Goal: Answer question/provide support

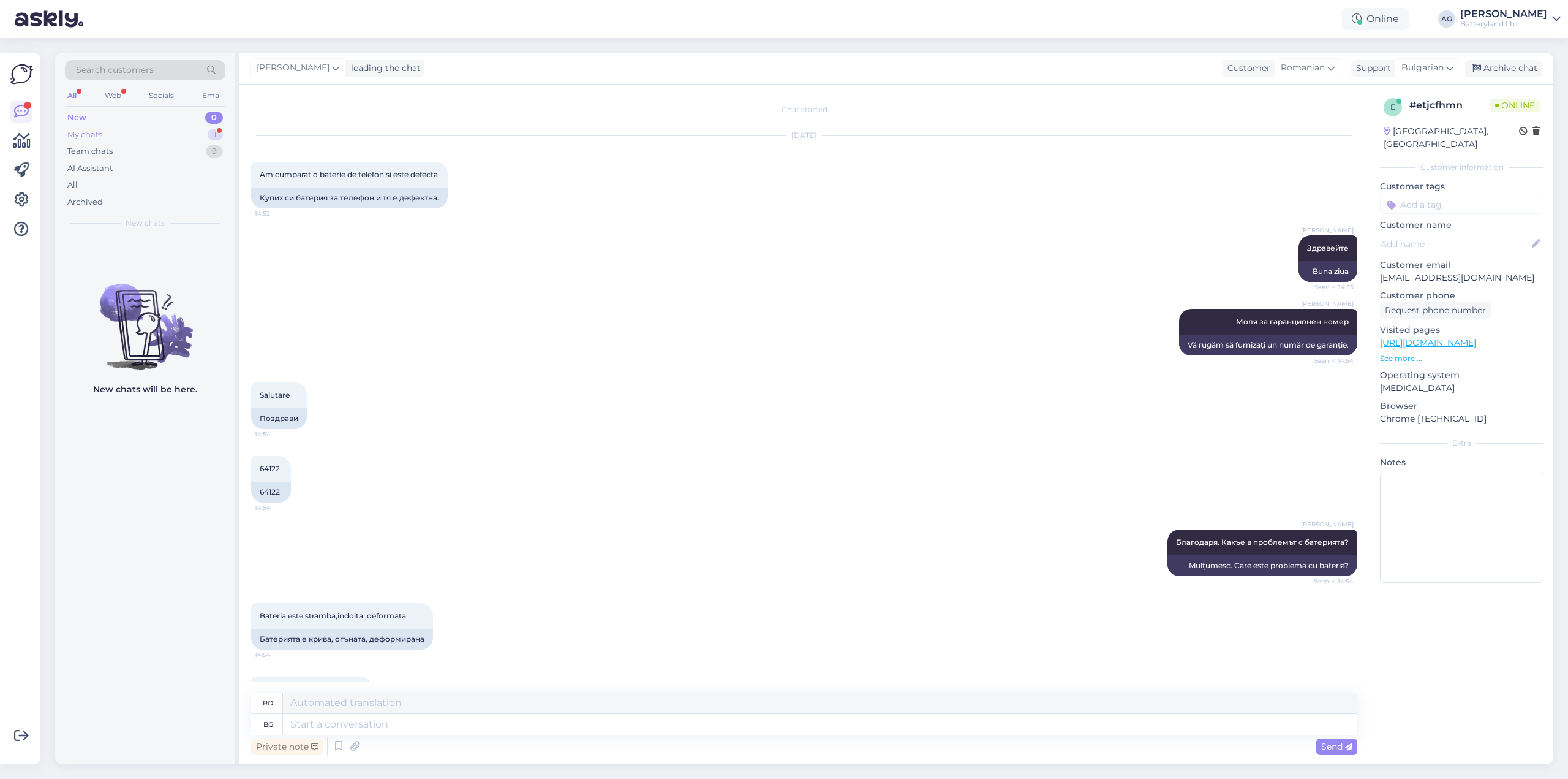
scroll to position [835, 0]
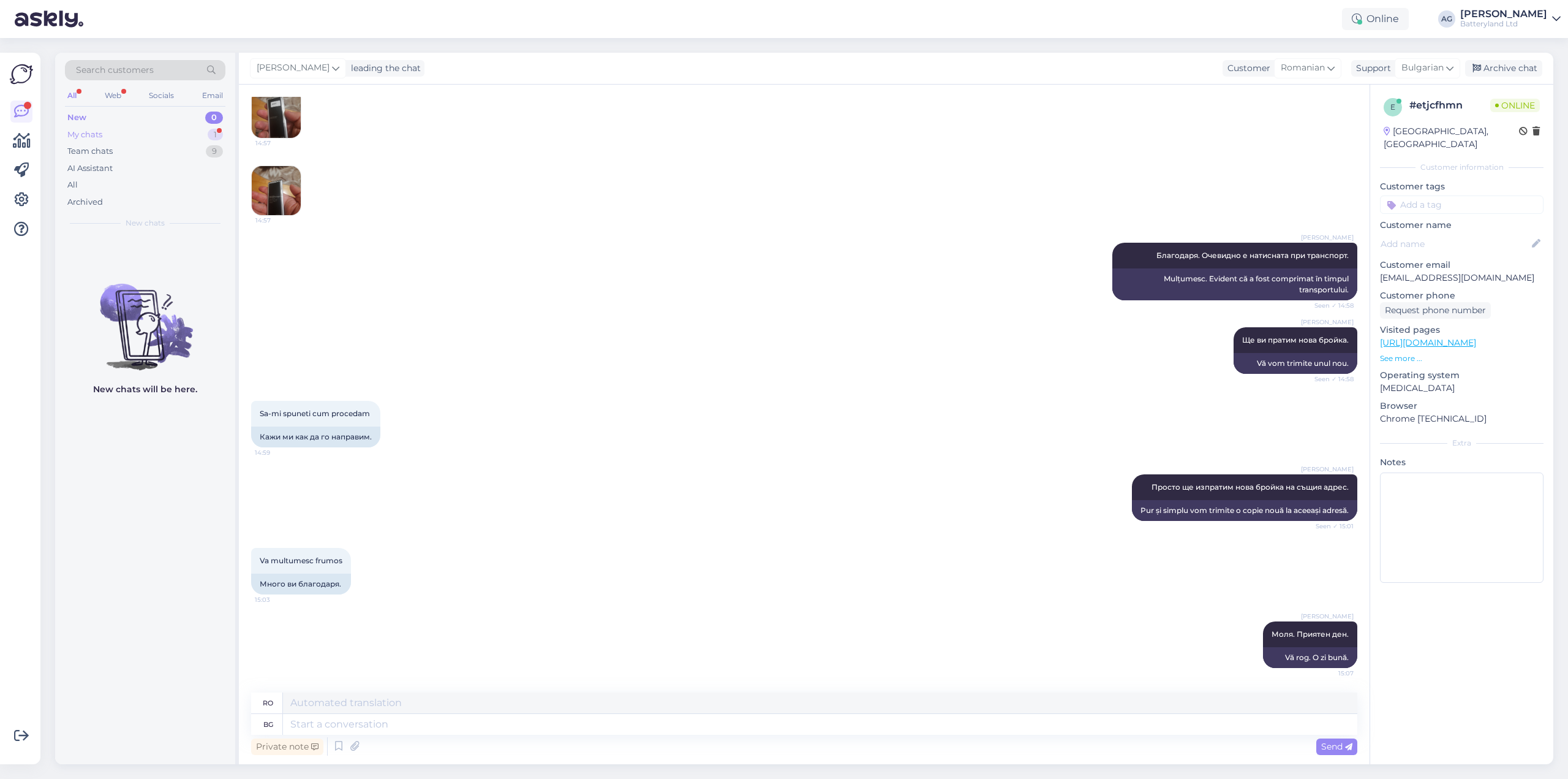
click at [98, 129] on div "My chats" at bounding box center [85, 134] width 35 height 13
click at [106, 115] on div "New 0" at bounding box center [145, 118] width 160 height 17
click at [163, 252] on span "[EMAIL_ADDRESS][DOMAIN_NAME]" at bounding box center [152, 249] width 128 height 11
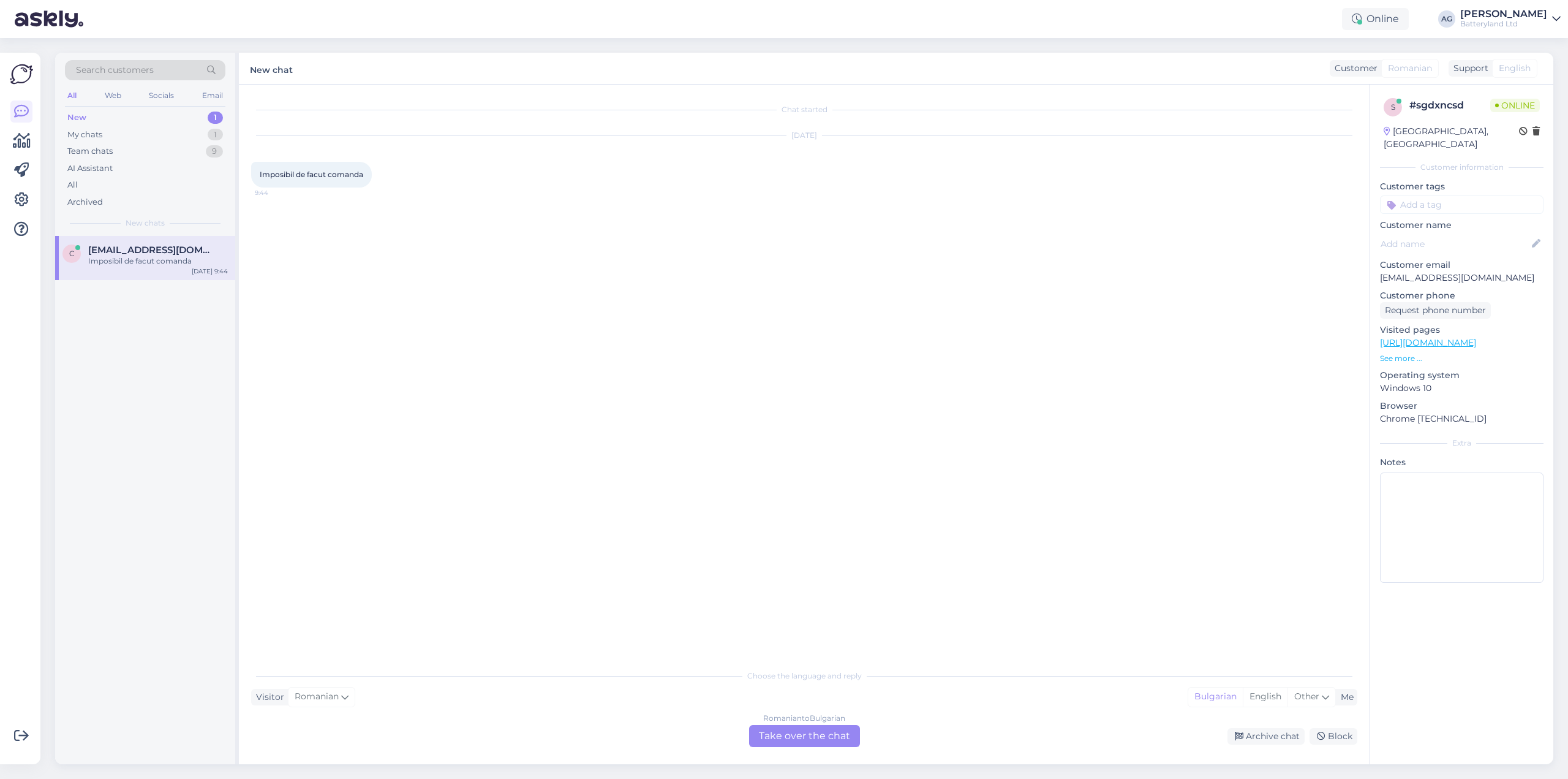
click at [790, 735] on div "Romanian to Bulgarian Take over the chat" at bounding box center [805, 736] width 111 height 22
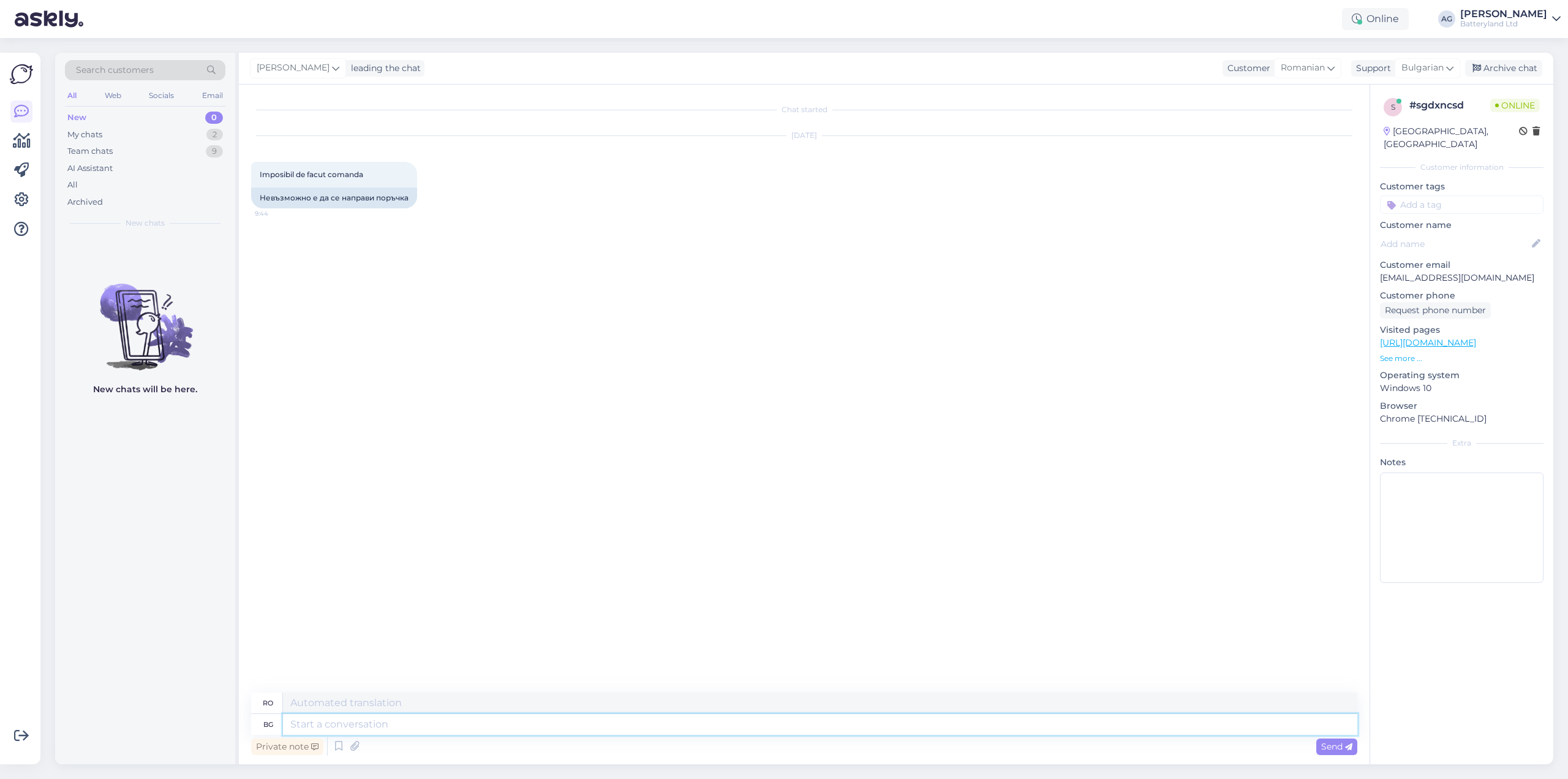
click at [581, 723] on textarea at bounding box center [820, 725] width 1074 height 21
type textarea "Здравейте"
type textarea "Buna ziua"
type textarea "на"
type textarea "pe"
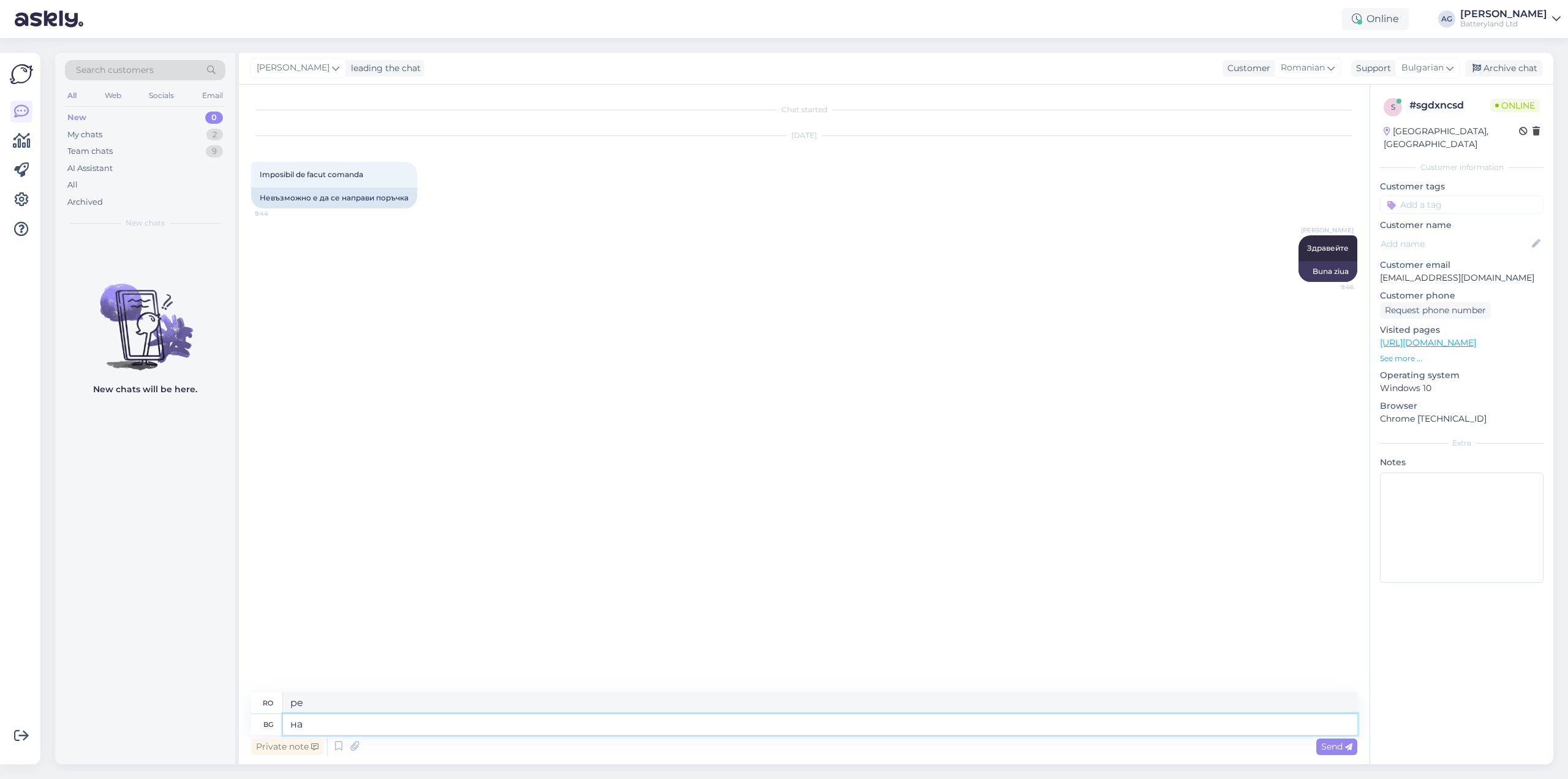
type textarea "н"
type textarea "какъв"
type textarea "ce"
type textarea "какъв е п"
type textarea "cum este"
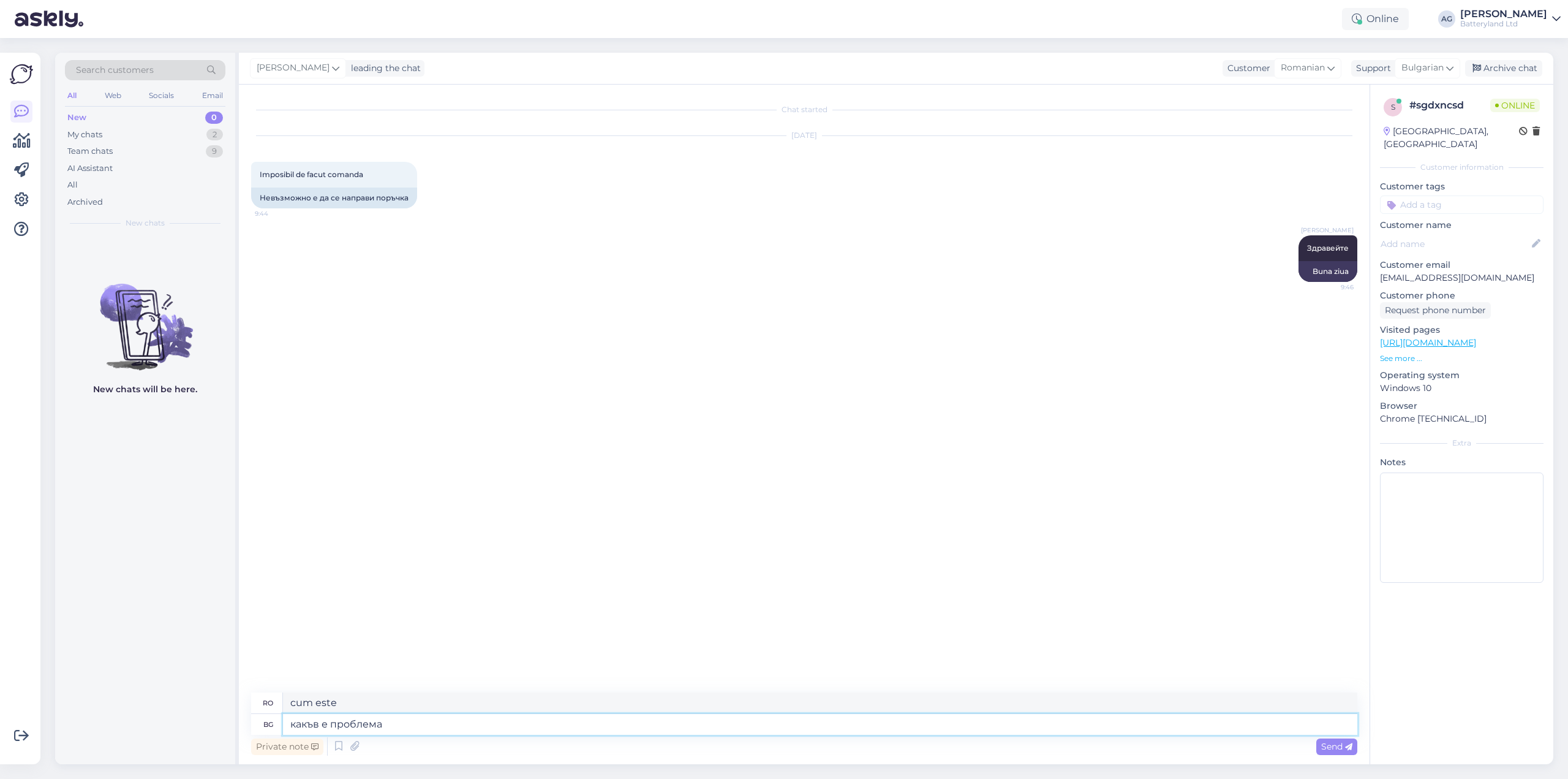
type textarea "какъв е проблема"
type textarea "care este problema"
type textarea "какъв е проблема с"
type textarea "Care este problema cu"
type textarea "какъв е проблема с пускането на п"
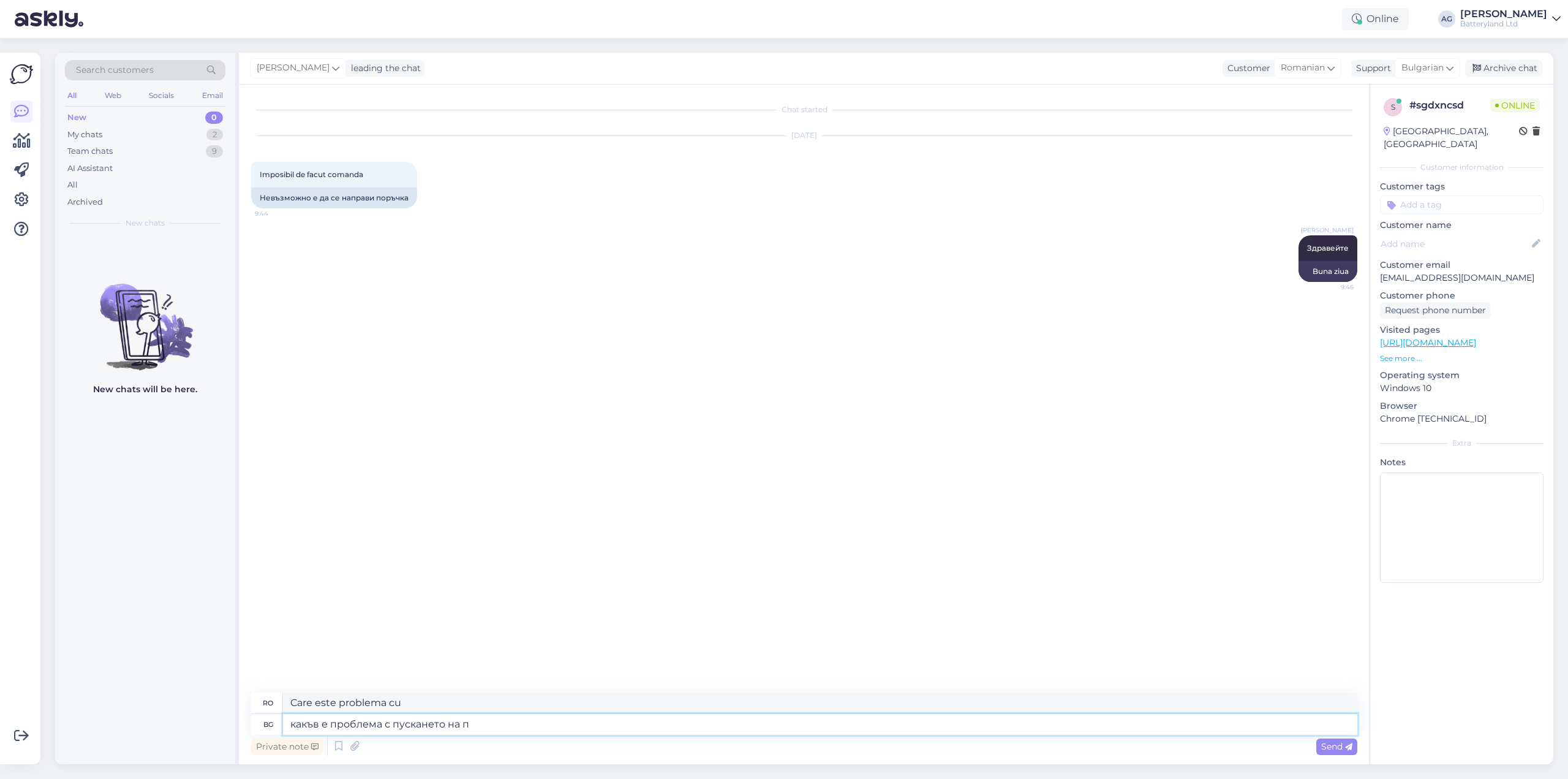
type textarea "Care este problema cu lansarea?"
type textarea "какъв е проблема с пускането на пор"
type textarea "care este problema cu lansarea"
type textarea "какъв е проблема с пускането на поръчка? На"
type textarea "Care este problema cu plasarea unei comenzi?"
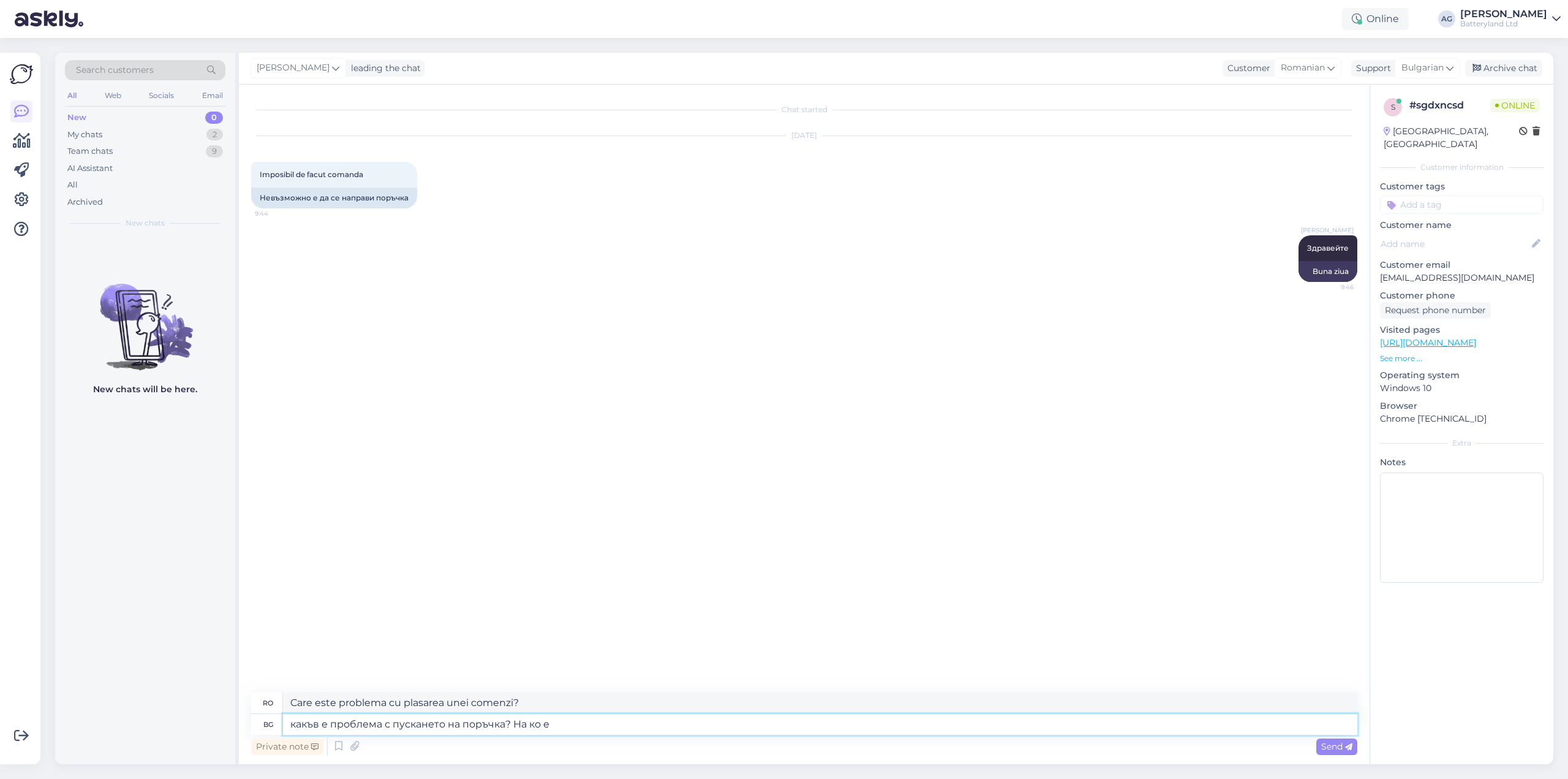
type textarea "какъв е проблема с пускането на поръчка? На ко"
type textarea "Care este problema cu plasarea unei comenzi? Cine"
type textarea "какъв е проблема с пускането на поръчка? На кой [PERSON_NAME]"
type textarea "Care este problema cu plasarea unei comenzi? Către cine?"
type textarea "какъв е проблема с пускането на поръчка? Н"
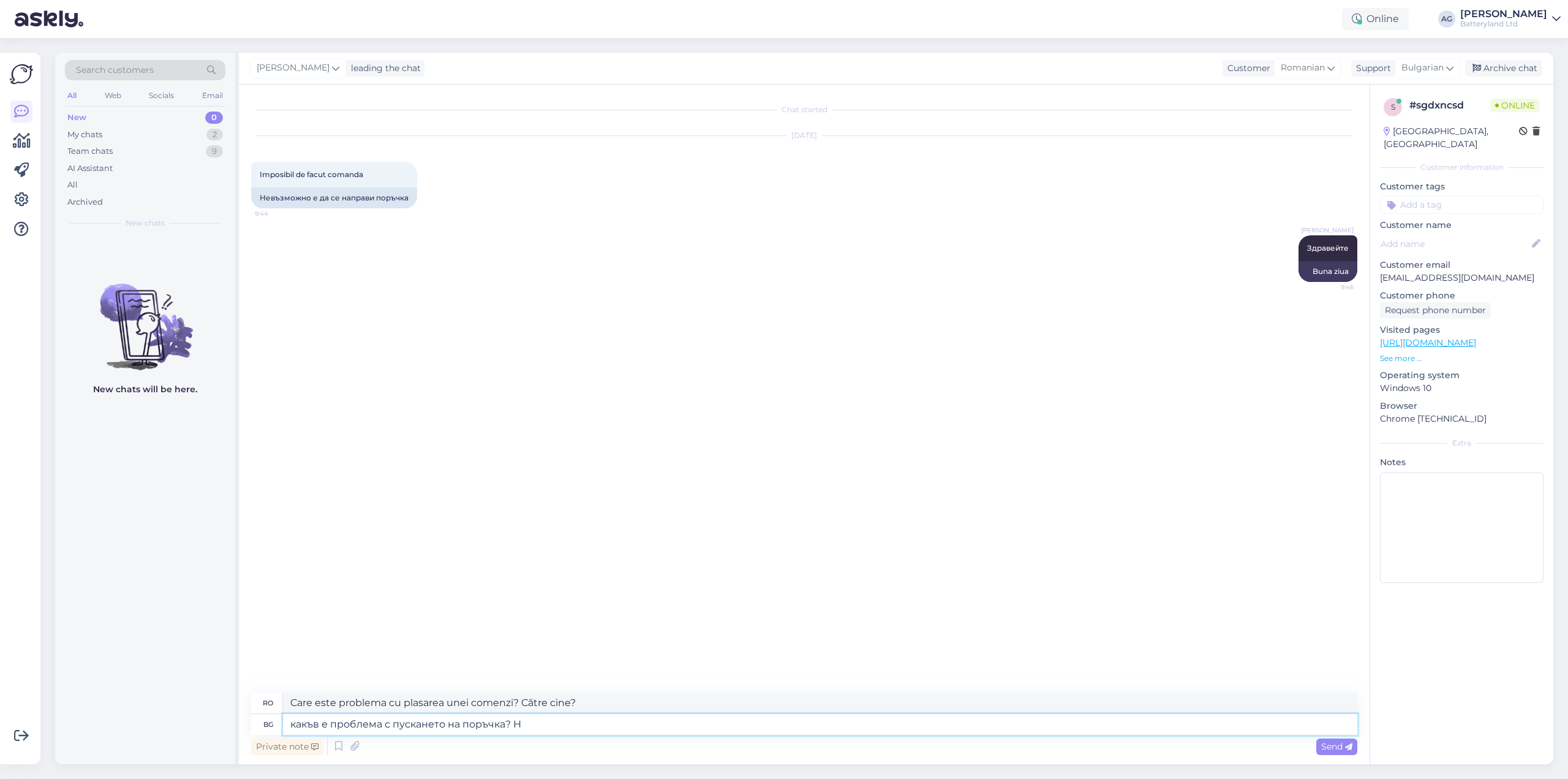
type textarea "Care este problema cu plasarea unei comenzi?"
type textarea "какъв е проблема с пу"
type textarea "Care este problema cu lansarea?"
type textarea "какъв е проб"
type textarea "Care este problema cu"
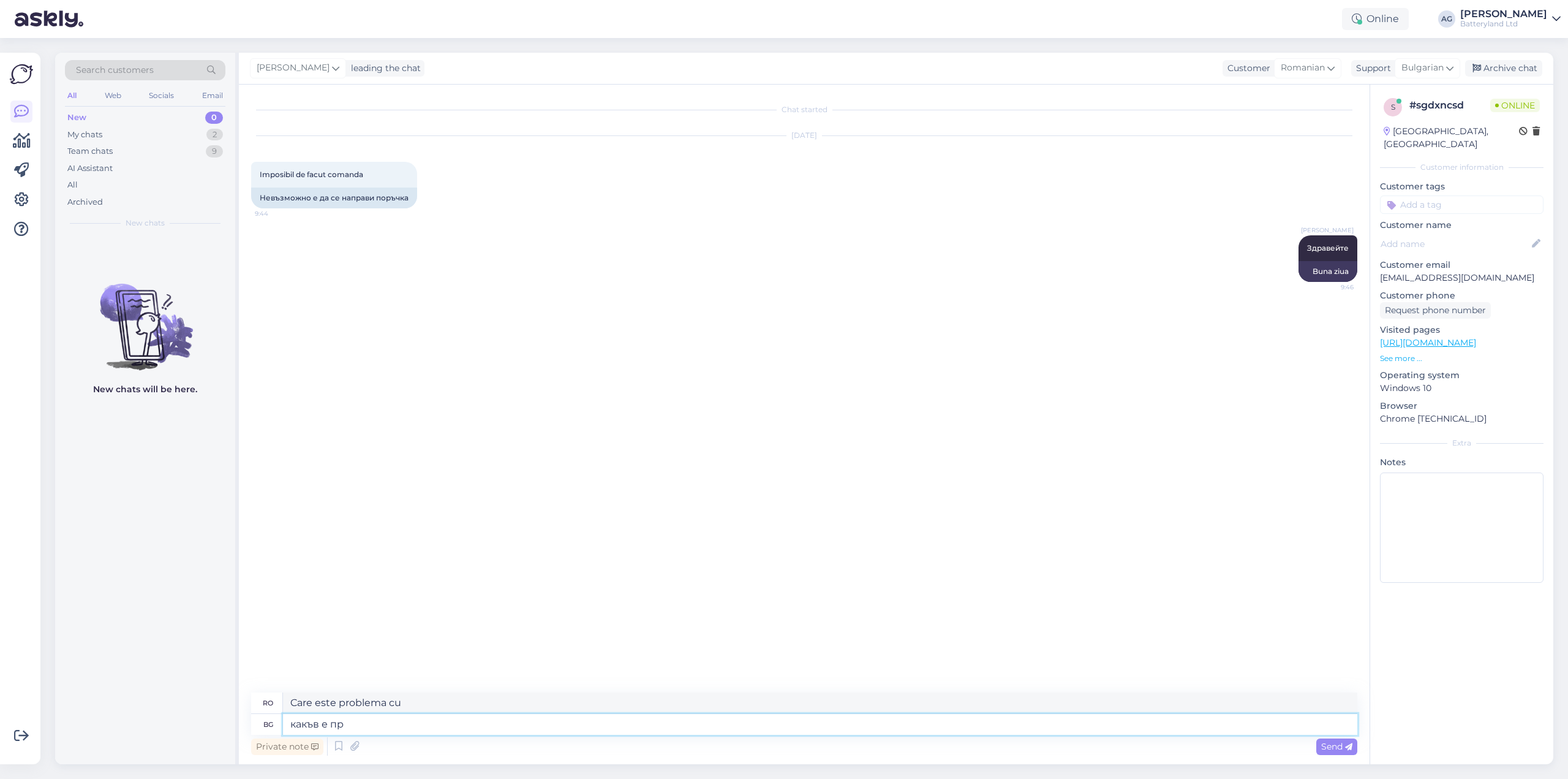
type textarea "какъв е п"
type textarea "care este problema"
type textarea "как"
type textarea "ce"
type textarea "ка"
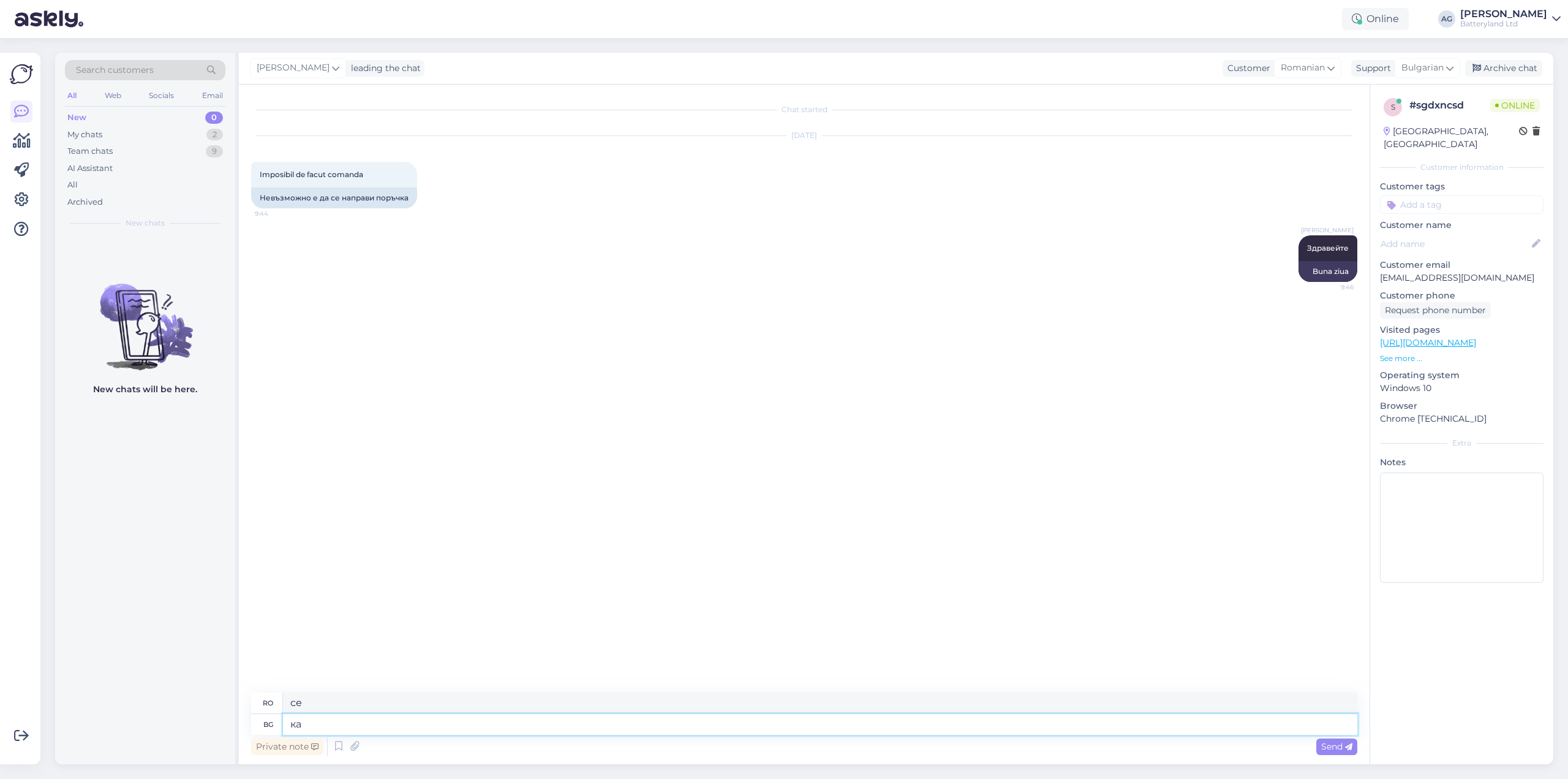
type textarea "cum este"
type textarea "к"
type textarea "Какъв то"
type textarea "Ce fel"
type textarea "Какъв точно е п"
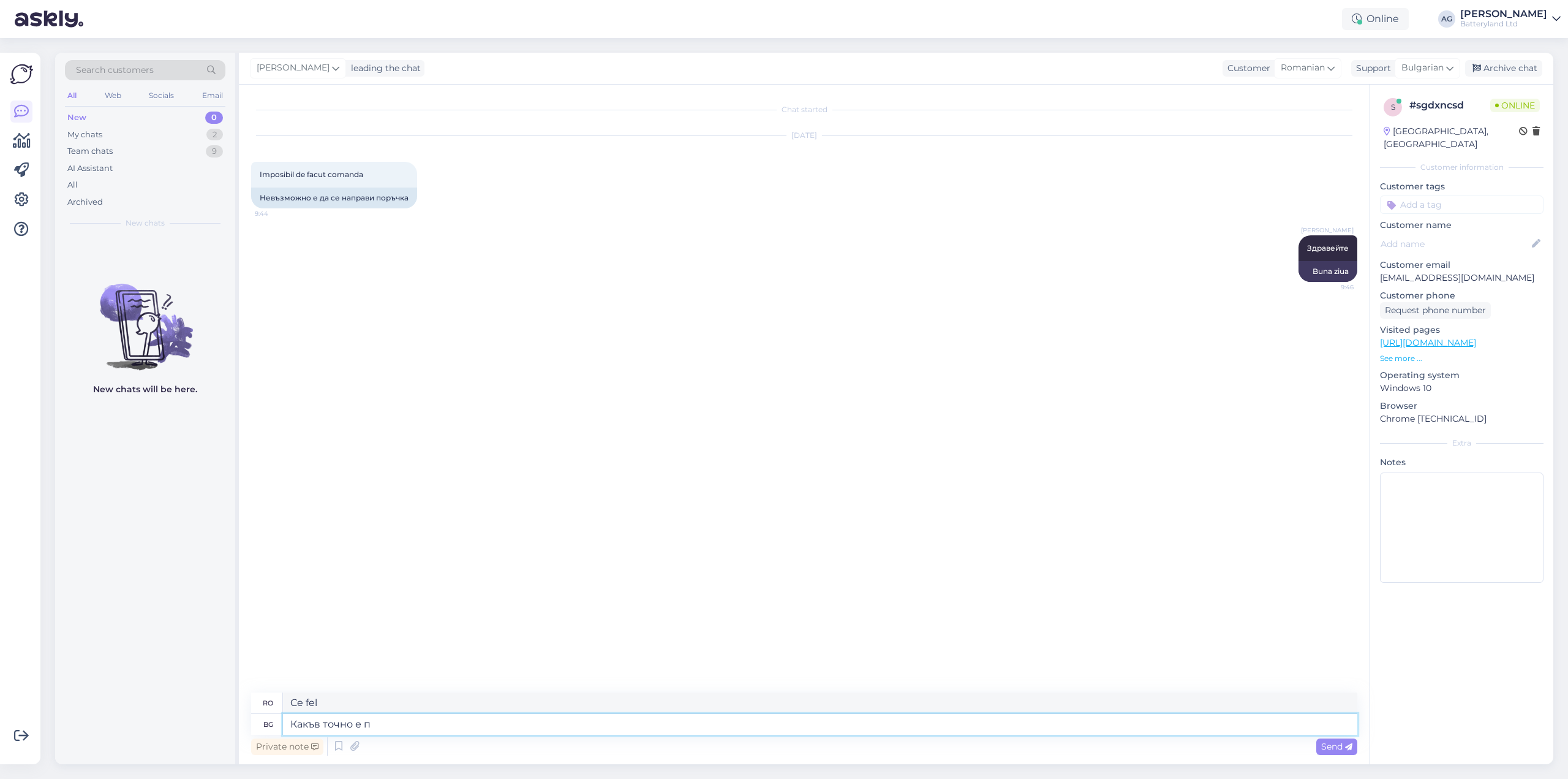
type textarea "Ce anume?"
type textarea "Какъв точно е про"
type textarea "Ce este mai exact?"
type textarea "Какъв точно е проблемът?"
type textarea "Care este mai exact problema?"
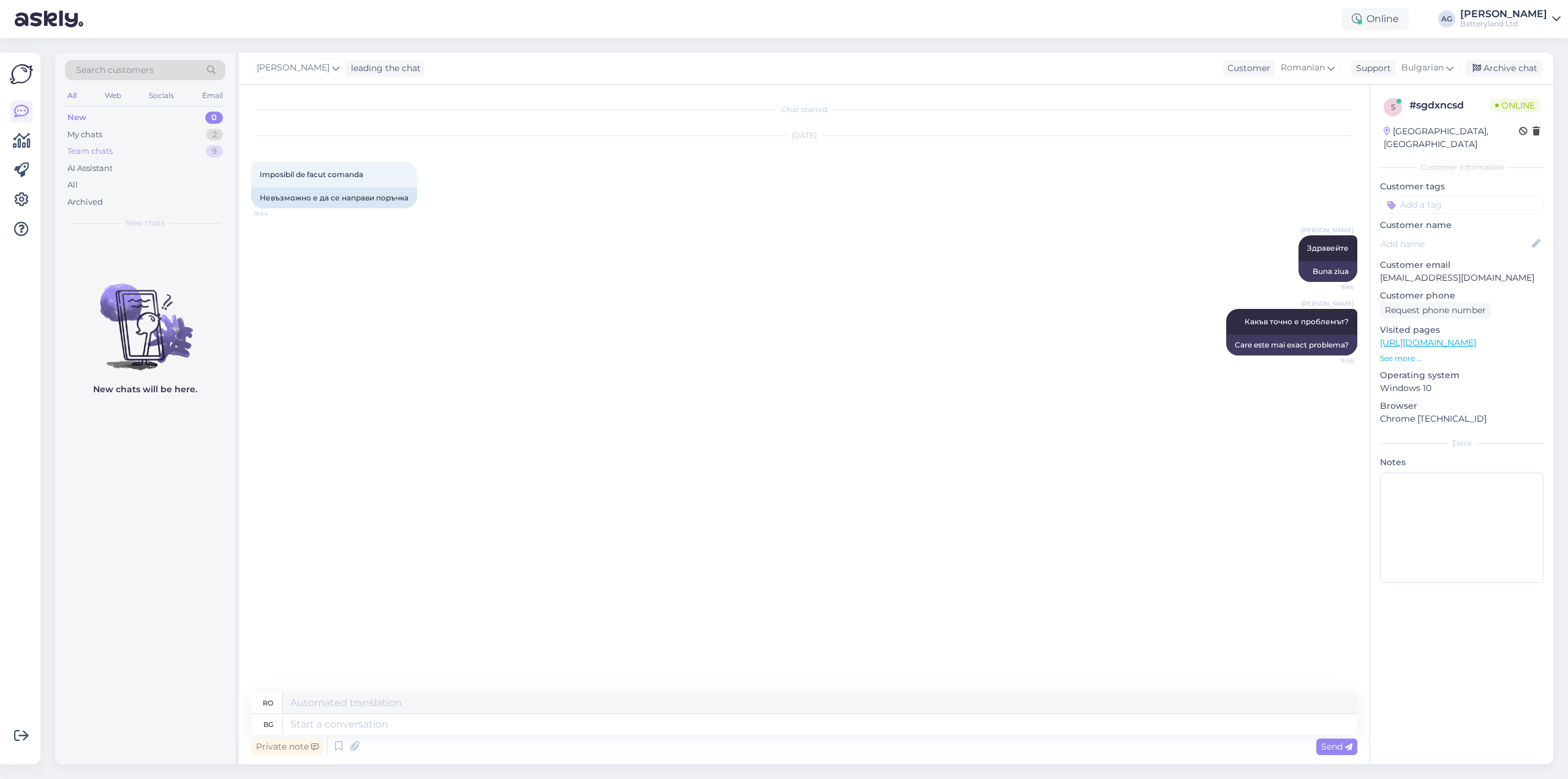
click at [101, 150] on div "Team chats" at bounding box center [90, 151] width 45 height 13
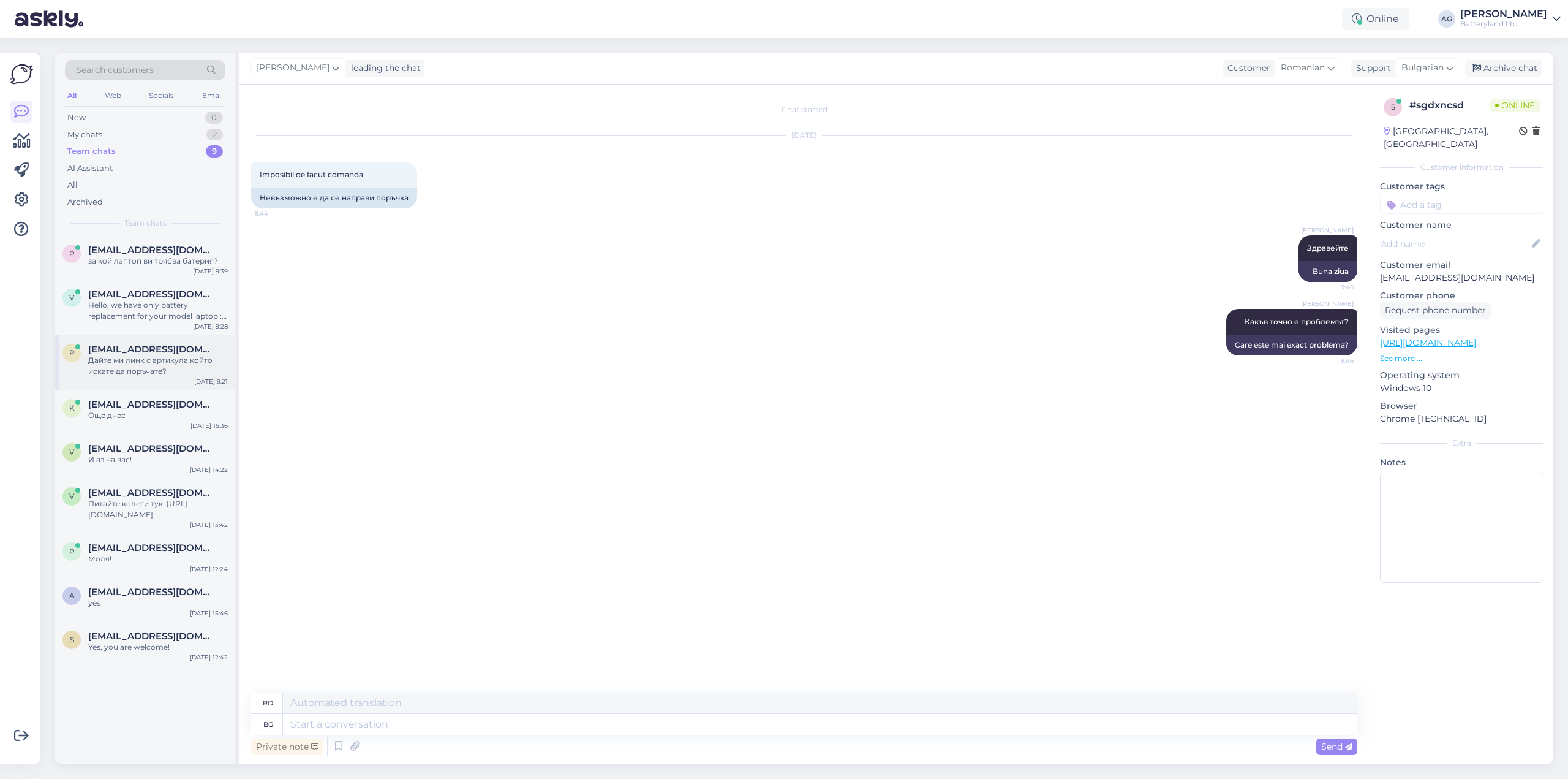
click at [120, 353] on span "[EMAIL_ADDRESS][DOMAIN_NAME]" at bounding box center [152, 349] width 128 height 11
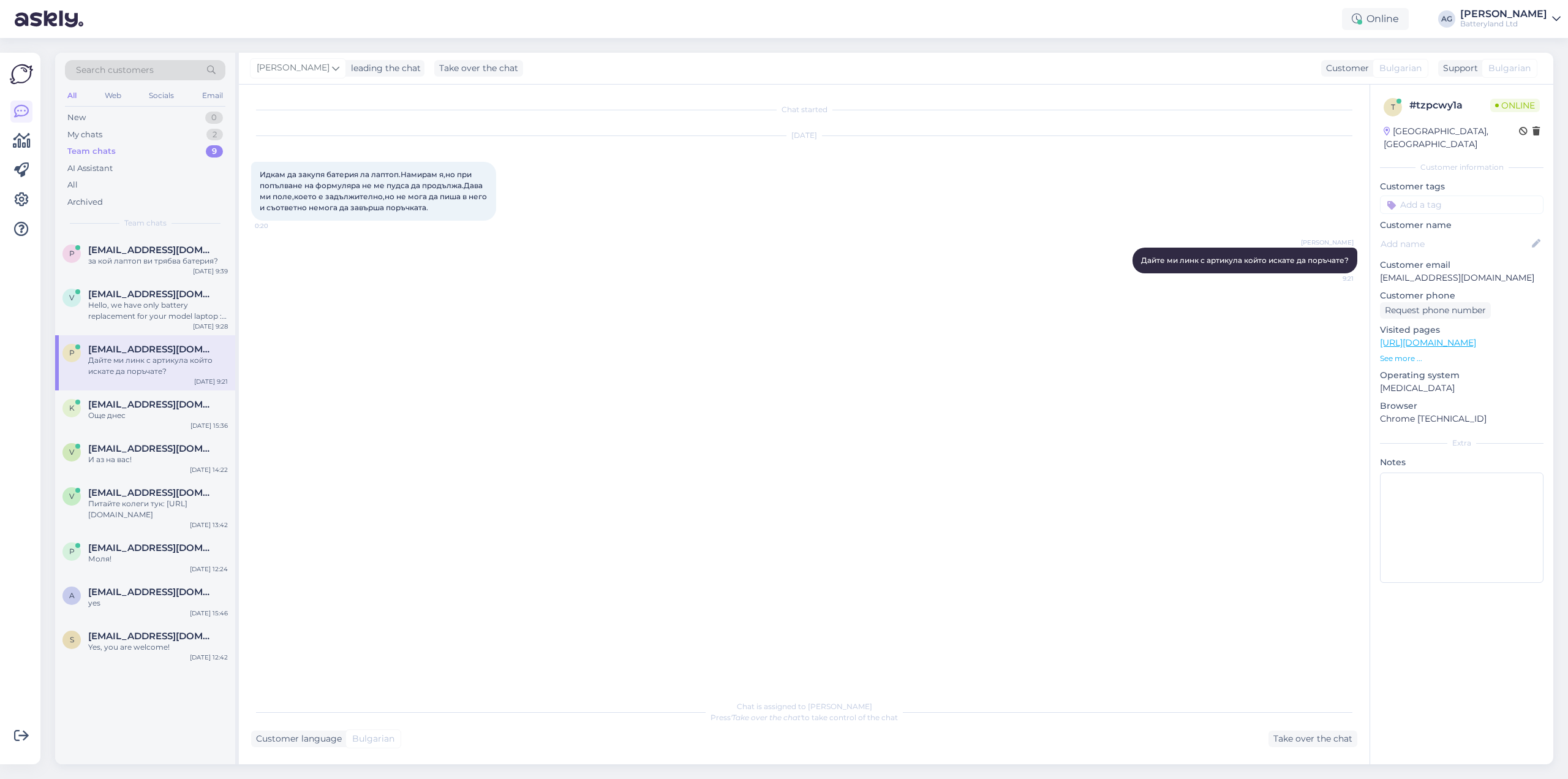
click at [1437, 337] on link "[URL][DOMAIN_NAME]" at bounding box center [1429, 342] width 97 height 11
click at [143, 298] on span "[EMAIL_ADDRESS][DOMAIN_NAME]" at bounding box center [152, 294] width 128 height 11
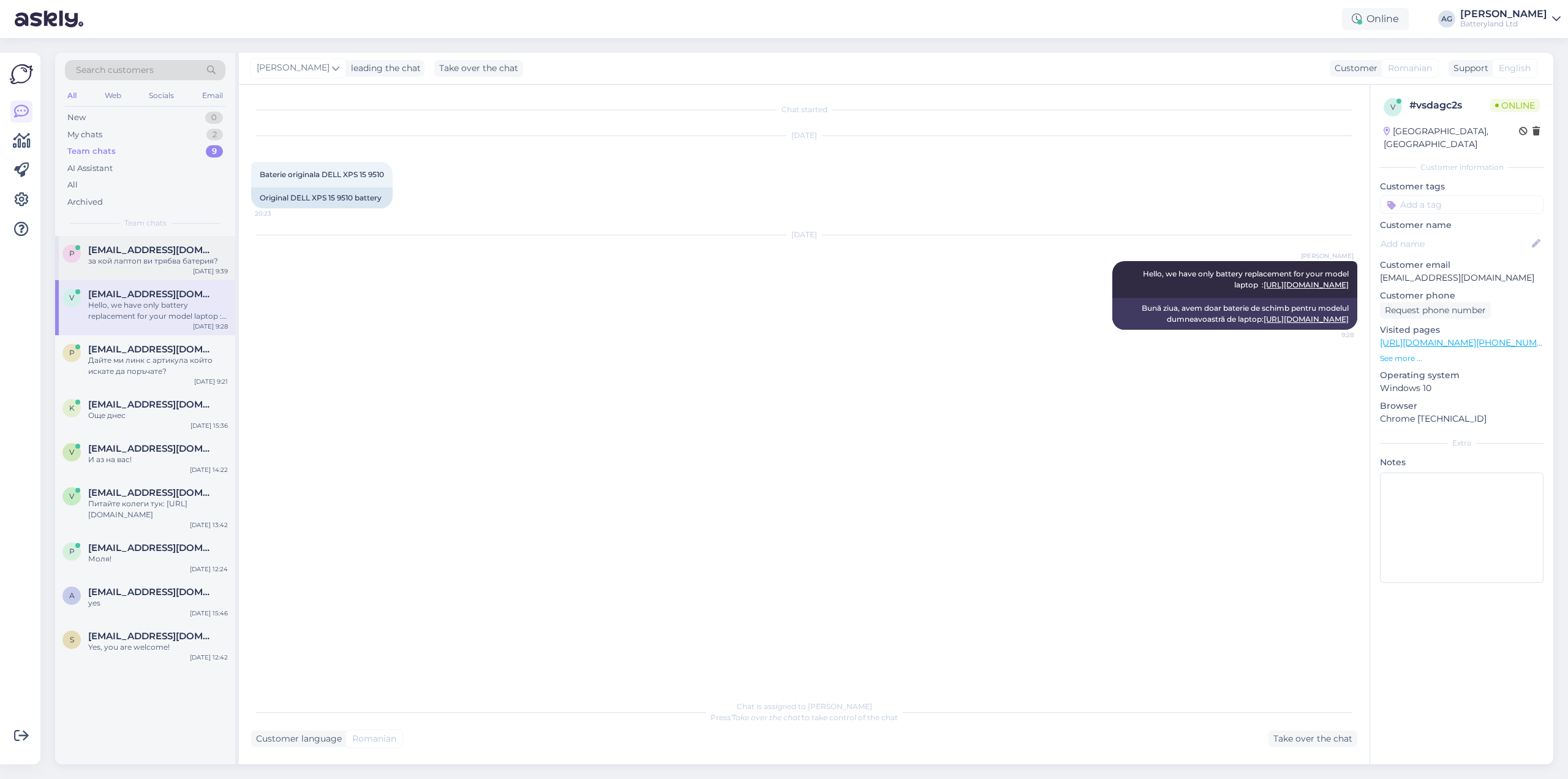
click at [143, 264] on div "за кой лаптоп ви трябва батерия?" at bounding box center [157, 260] width 140 height 11
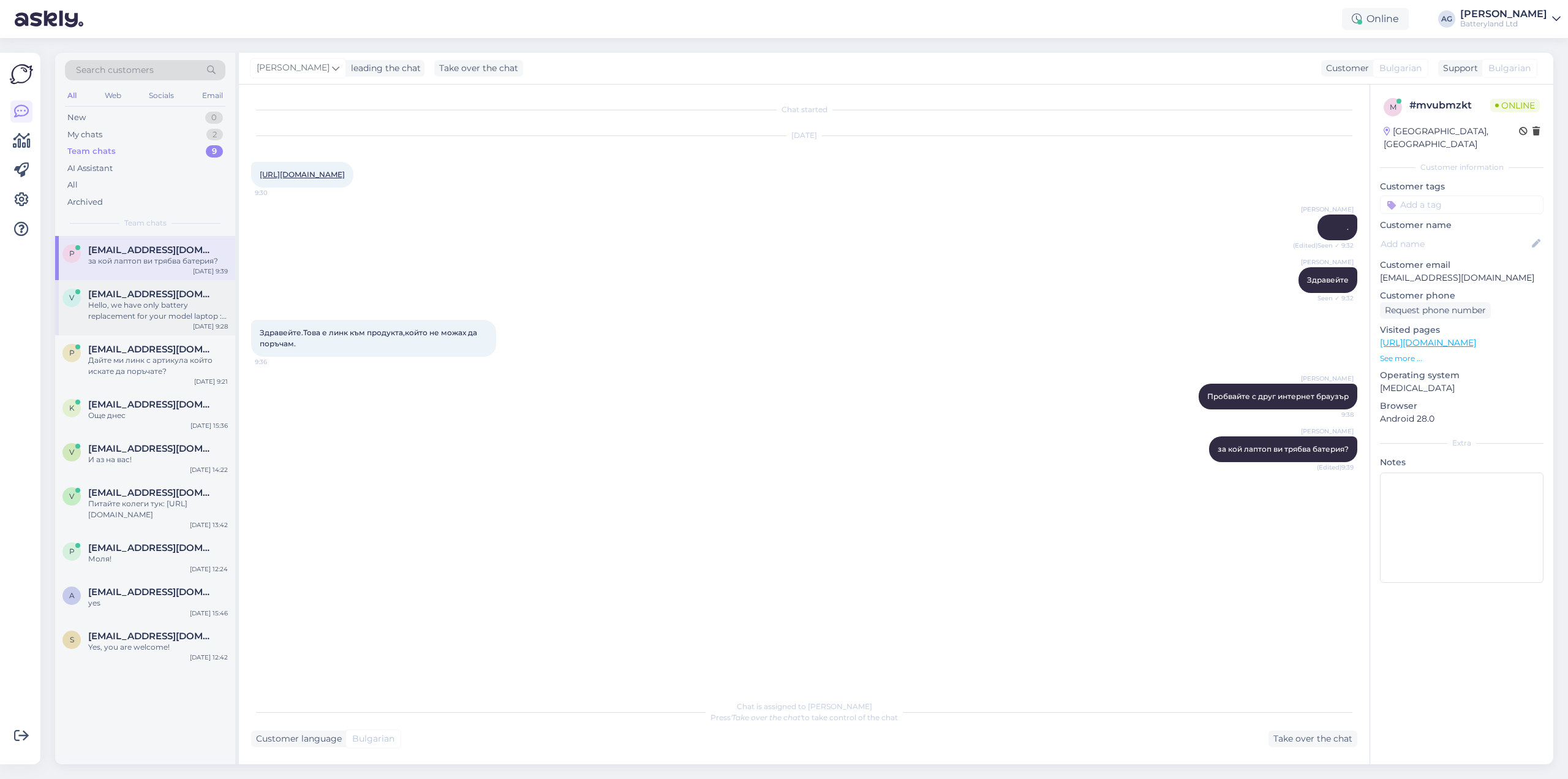
click at [142, 291] on span "[EMAIL_ADDRESS][DOMAIN_NAME]" at bounding box center [152, 294] width 128 height 11
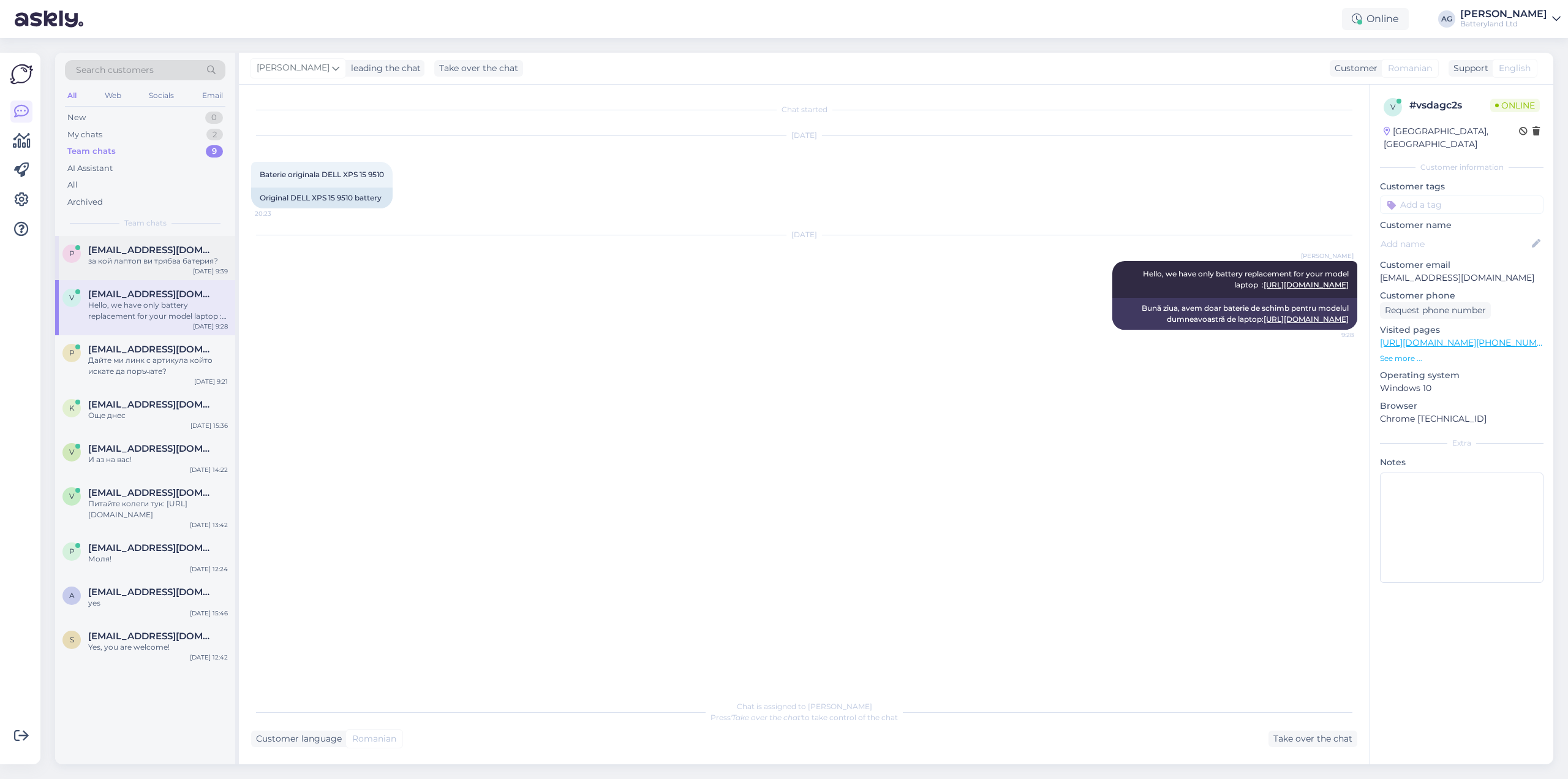
click at [145, 261] on div "за кой лаптоп ви трябва батерия?" at bounding box center [157, 260] width 140 height 11
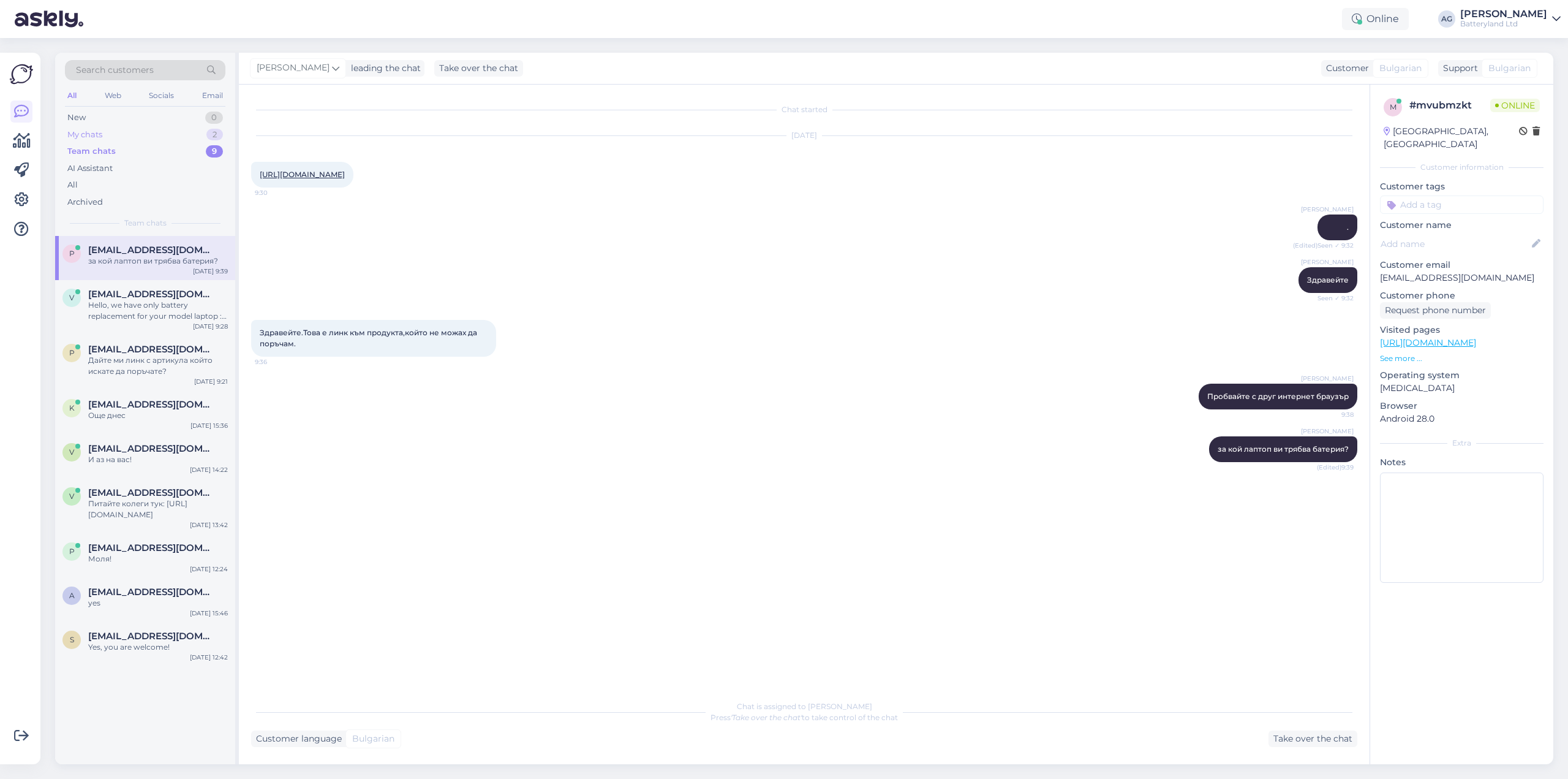
click at [99, 135] on div "My chats" at bounding box center [85, 134] width 35 height 13
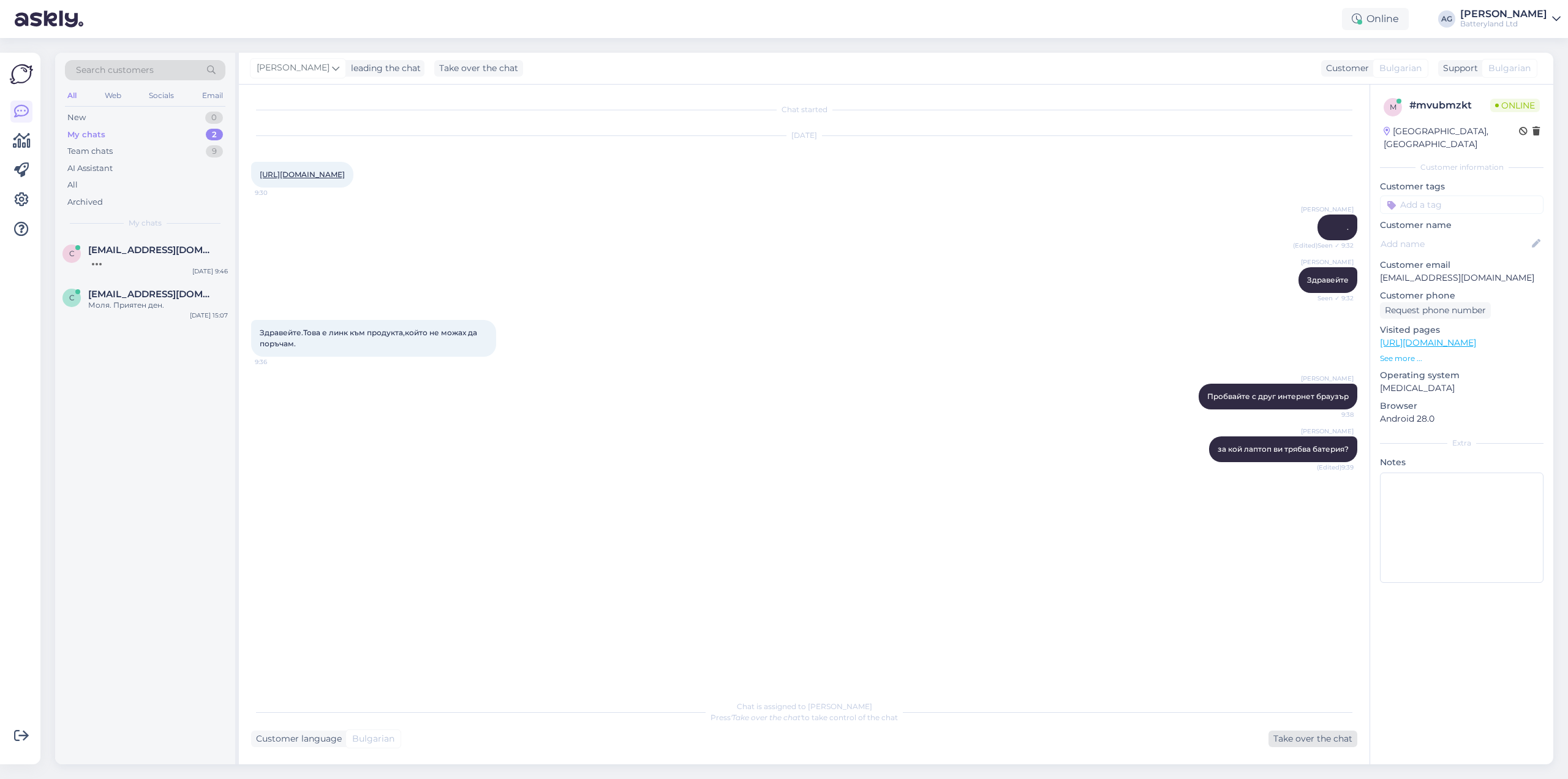
click at [1321, 736] on div "Take over the chat" at bounding box center [1313, 738] width 89 height 16
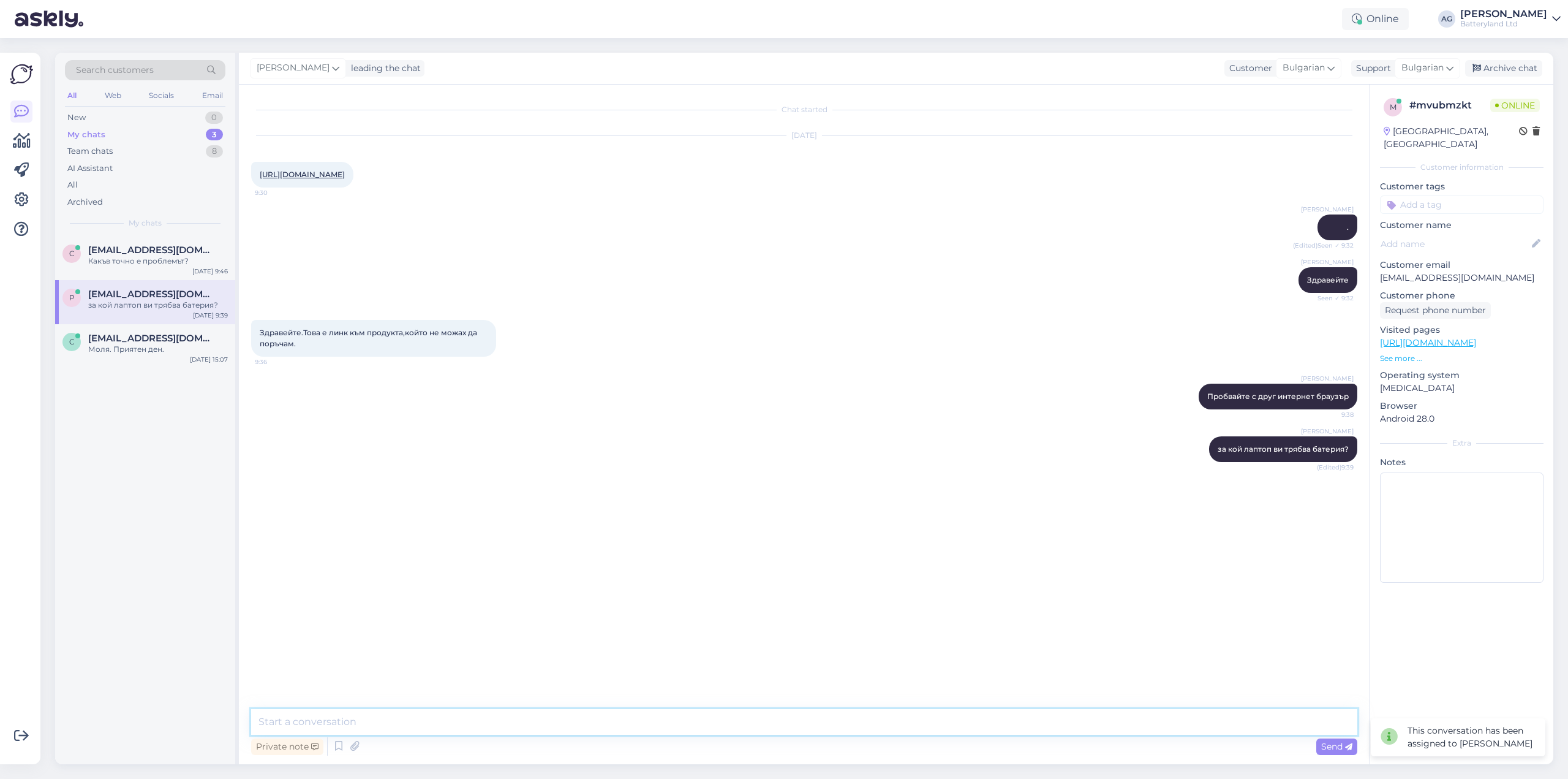
click at [835, 723] on textarea at bounding box center [804, 722] width 1106 height 26
type textarea "Здравейте"
type textarea "нека се опитам да направя поръчката вместо вас"
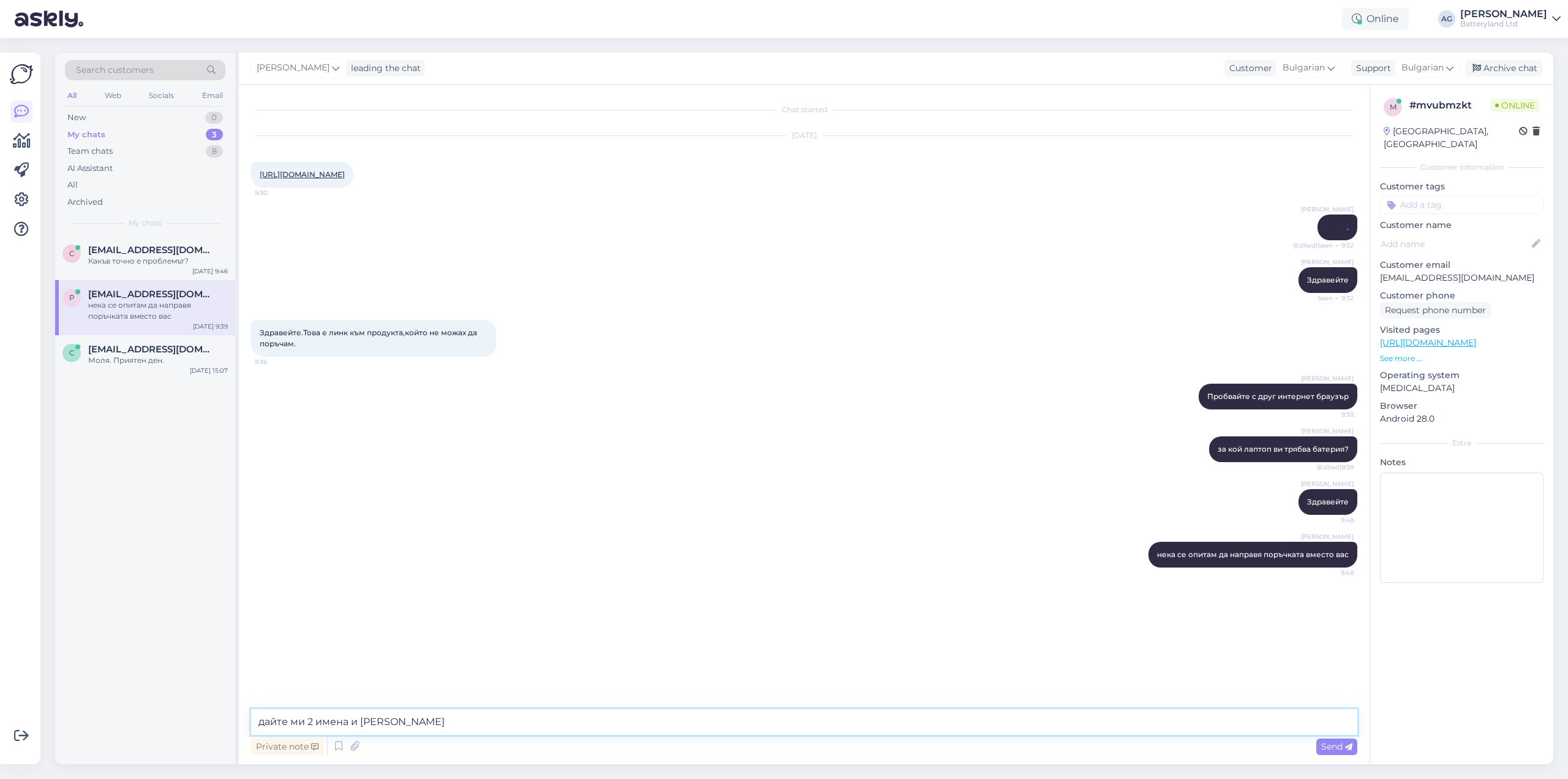
type textarea "дайте ми 2 имена и телефон"
click at [154, 258] on div at bounding box center [157, 260] width 140 height 11
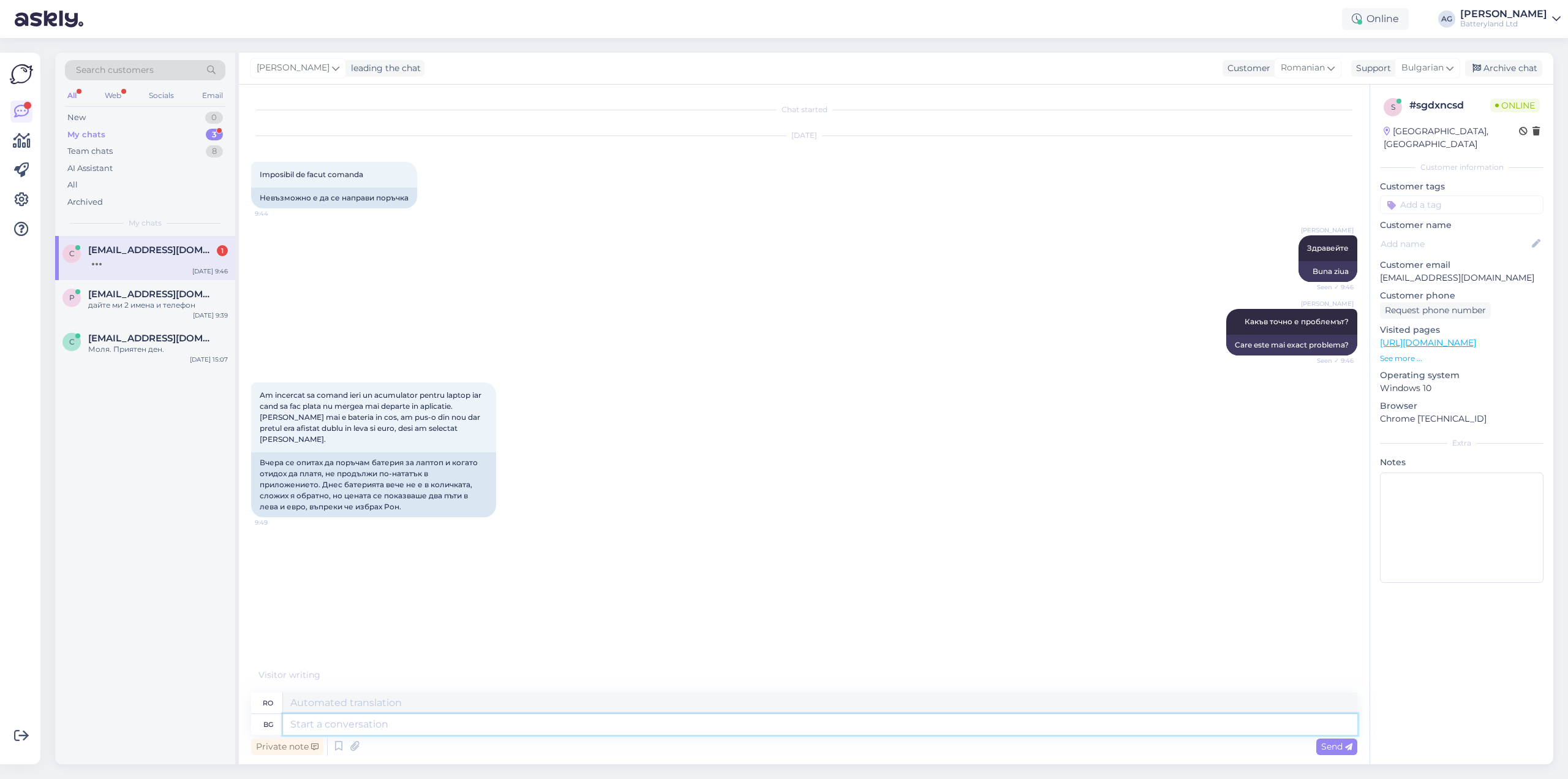
click at [389, 726] on textarea at bounding box center [820, 725] width 1074 height 21
type textarea "Можете"
type textarea "Puteți"
type textarea "Можете ли да"
type textarea "Poți"
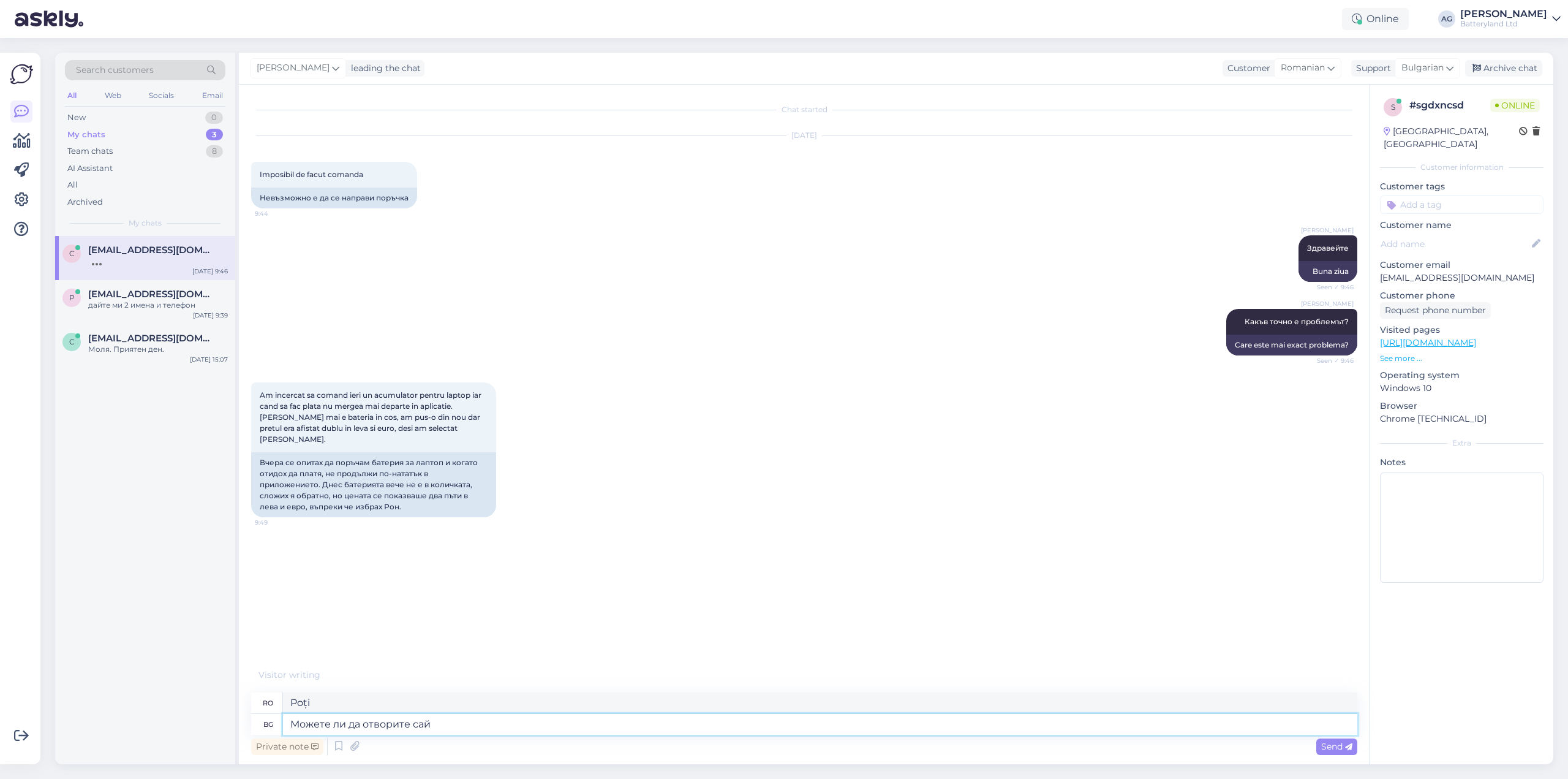
type textarea "Можете ли да отворите сайт"
type textarea "Poți deschide"
type textarea "Можете ли да отворите сайта п"
type textarea "Poți deschide site-ul?"
type textarea "Можете ли да отворите сайта пр"
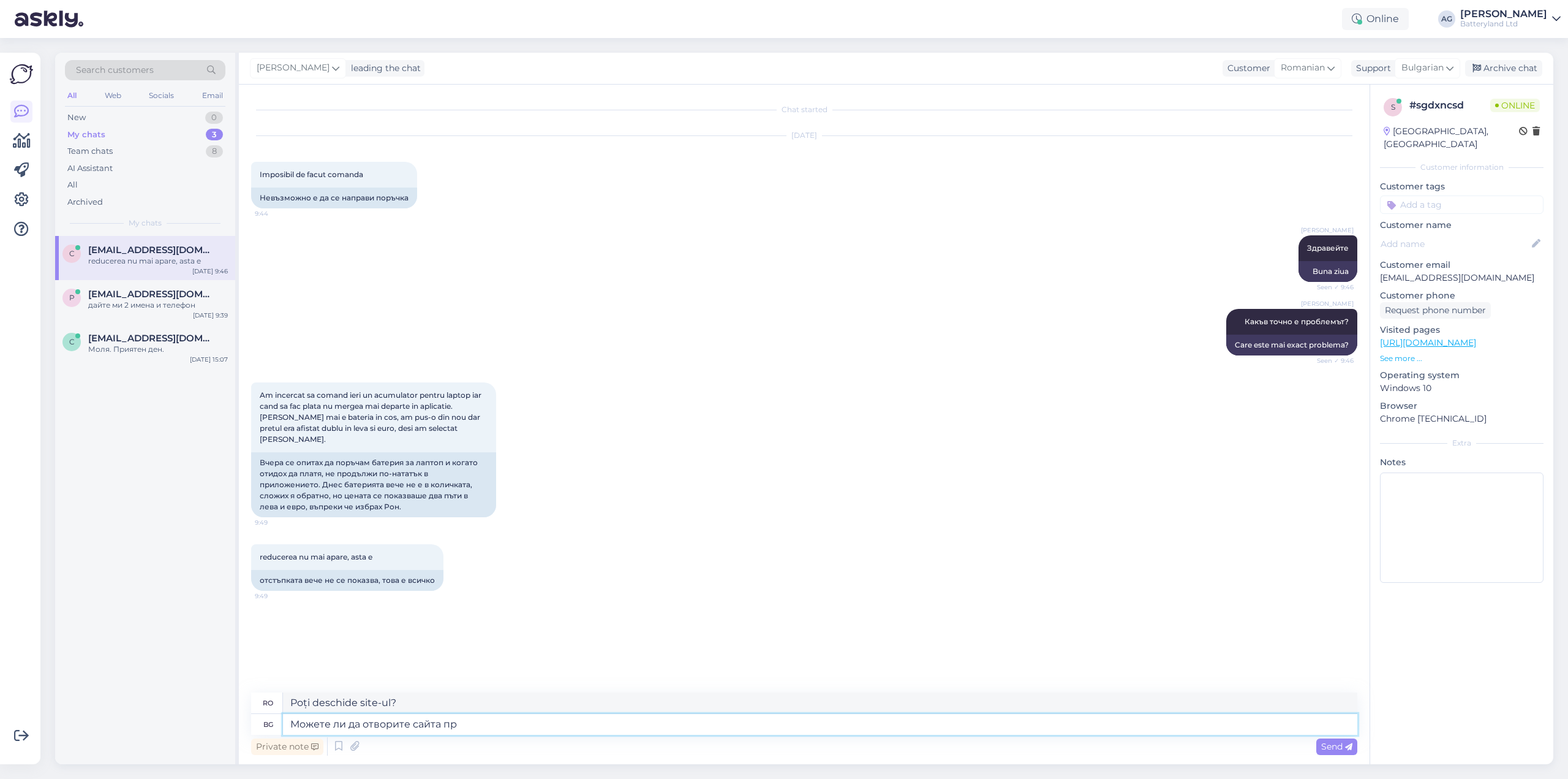
type textarea "Poți deschide site-ul te rog?"
type textarea "Можете ли да отво"
type textarea "Poți deschide site-ul?"
type textarea "Можете ли да о"
type textarea "Poți deschide"
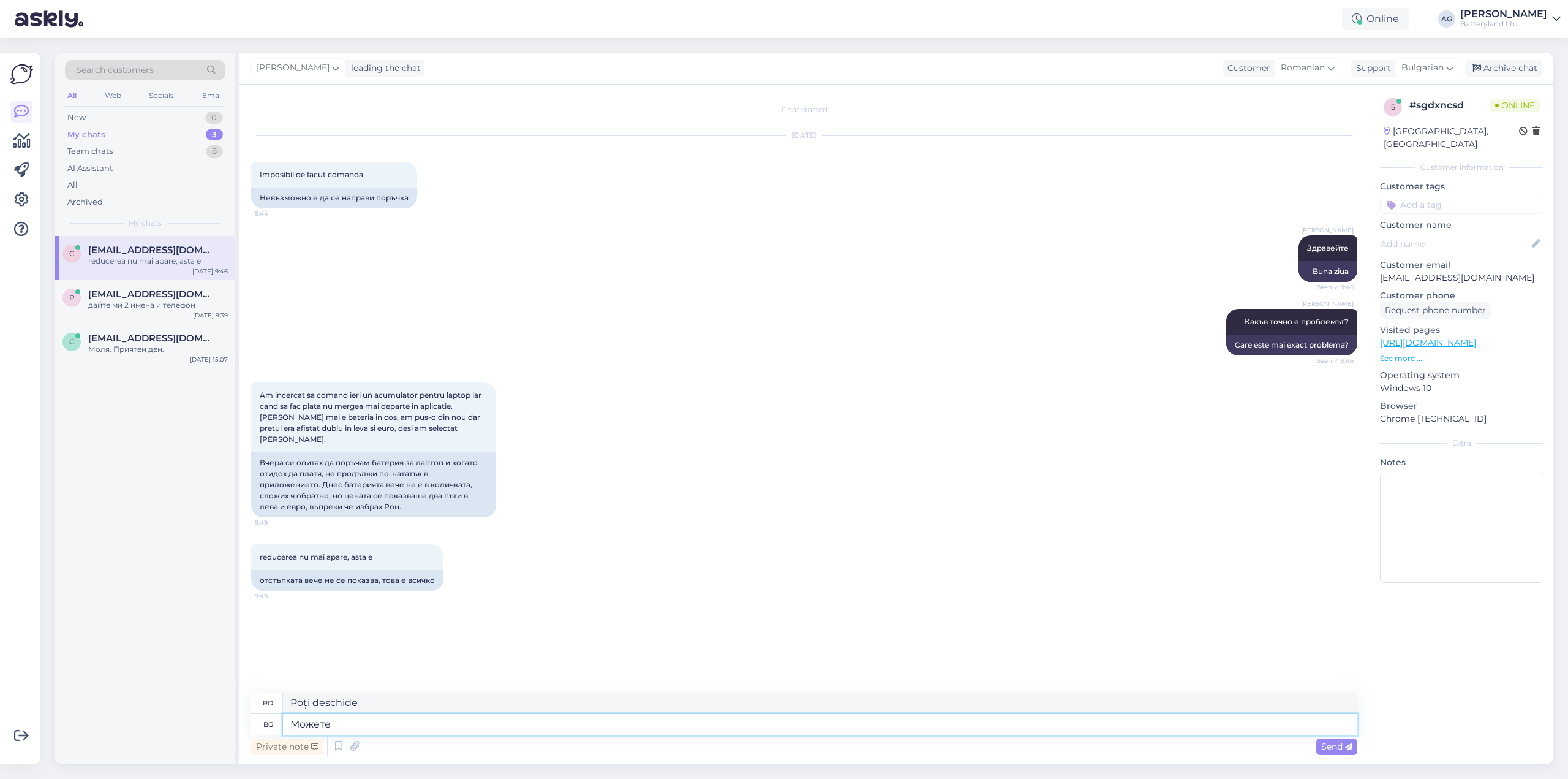
type textarea "Можете"
type textarea "Poți"
type textarea "Мож"
type textarea "Puteți"
type textarea "М"
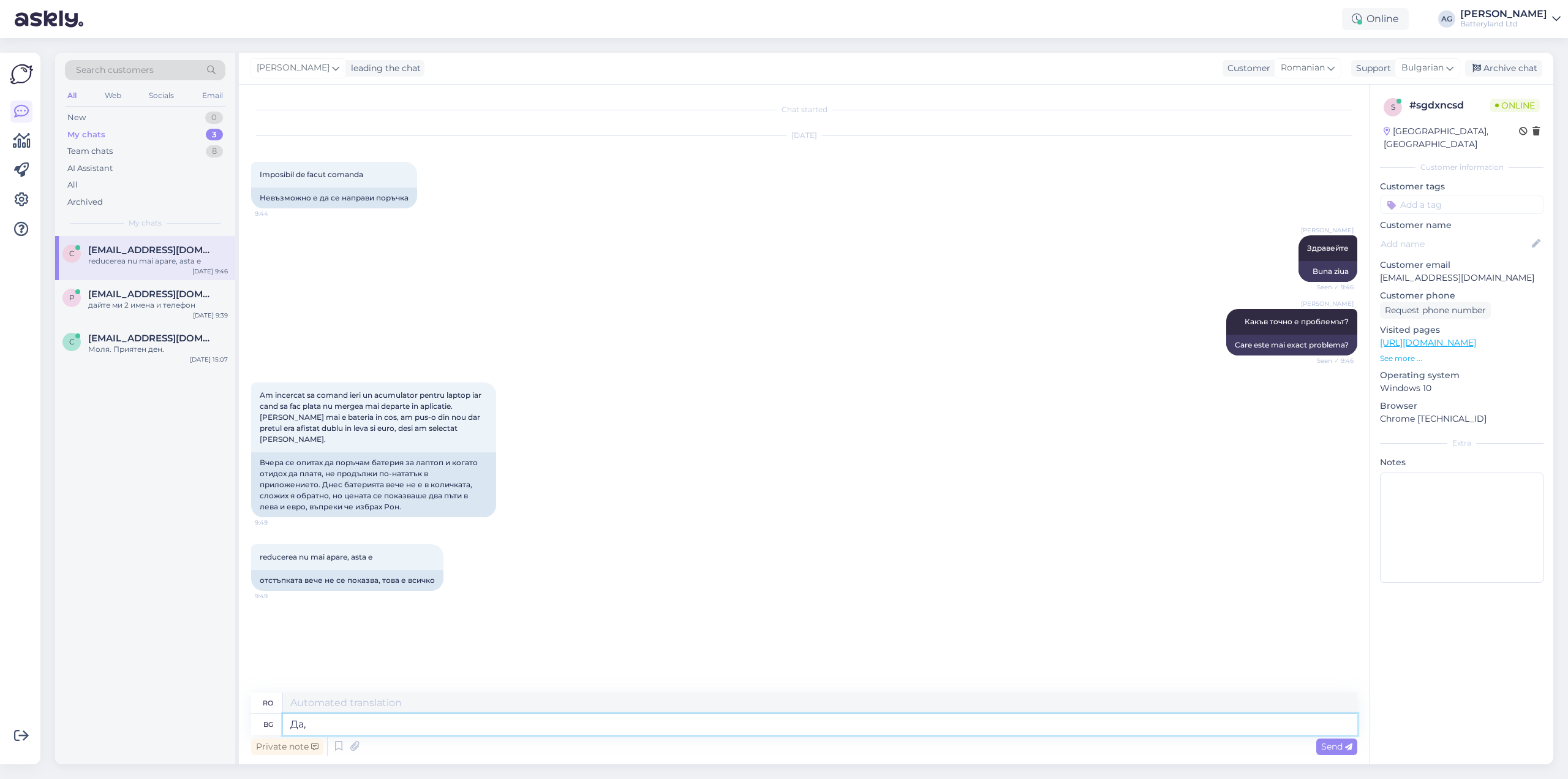
type textarea "Да,"
type textarea "Da,"
type textarea "Д"
click at [1396, 353] on p "See more ..." at bounding box center [1462, 358] width 163 height 11
click at [418, 722] on textarea at bounding box center [820, 725] width 1074 height 21
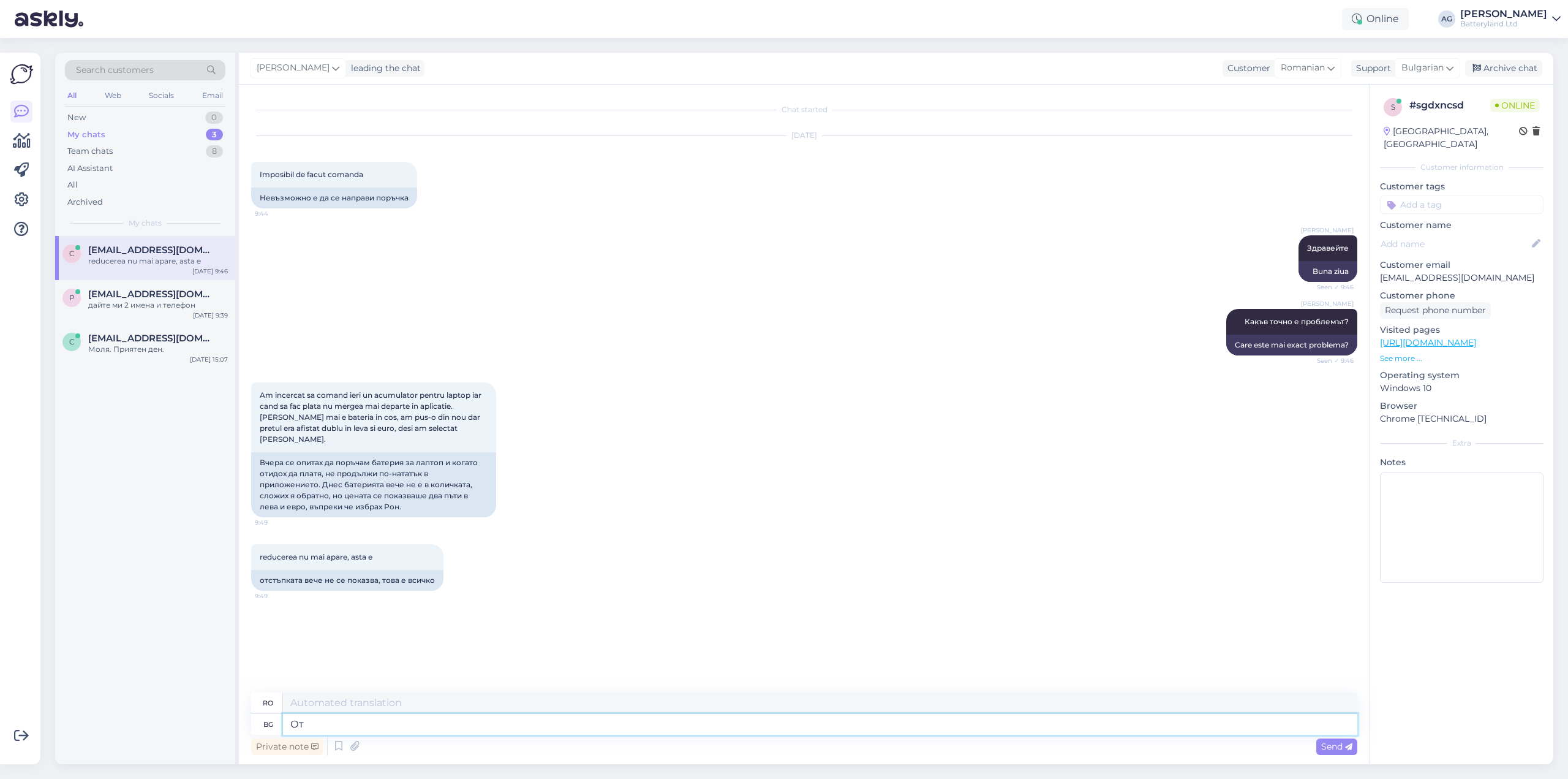
type textarea "О"
type textarea "Кампанията"
type textarea "Campania"
type textarea "Кампанията, коя"
type textarea "[GEOGRAPHIC_DATA],"
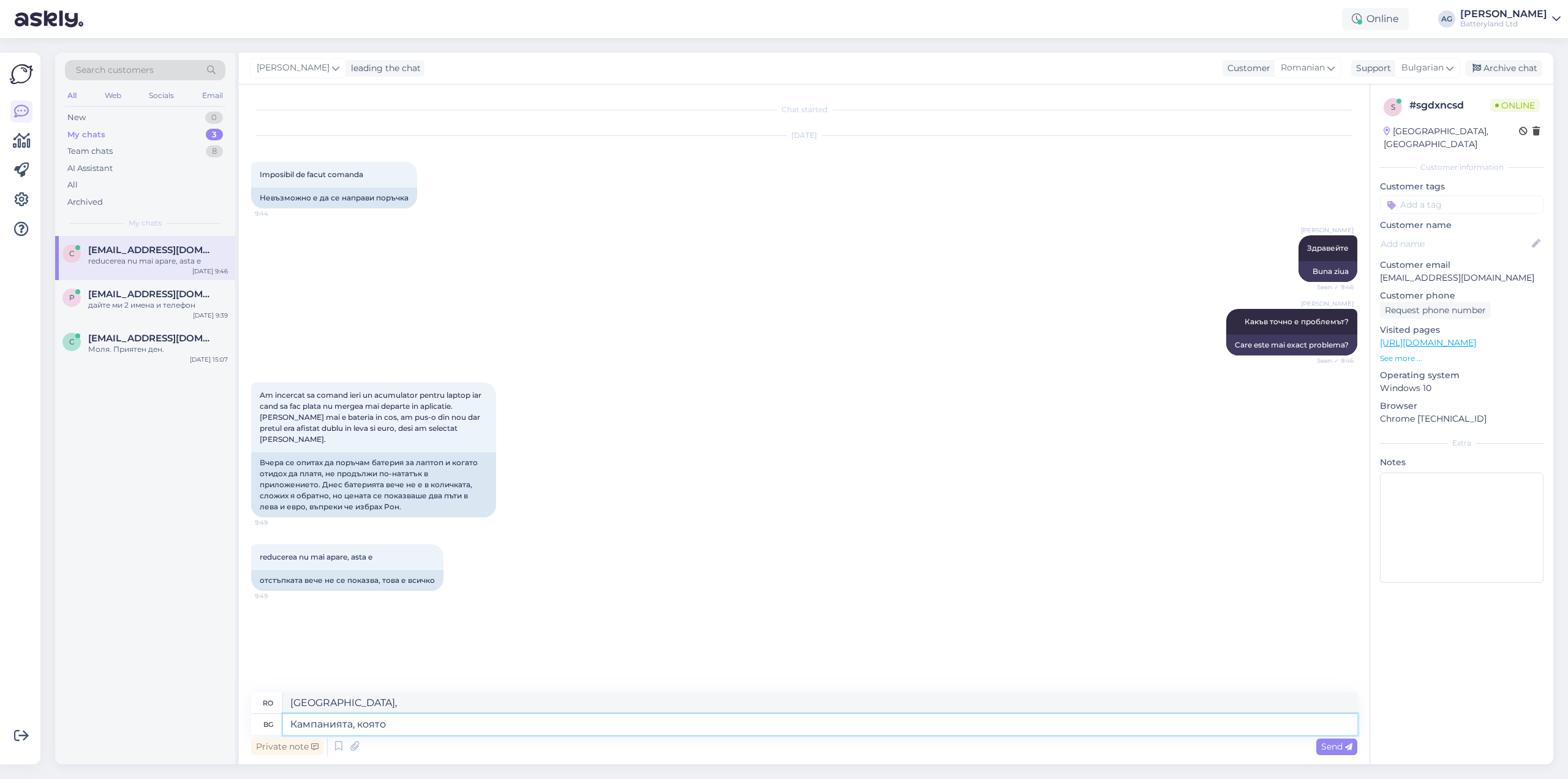
type textarea "Кампанията, която"
type textarea "Campania care"
type textarea "Кампанията,"
type textarea "[GEOGRAPHIC_DATA],"
type textarea "Кампанията с"
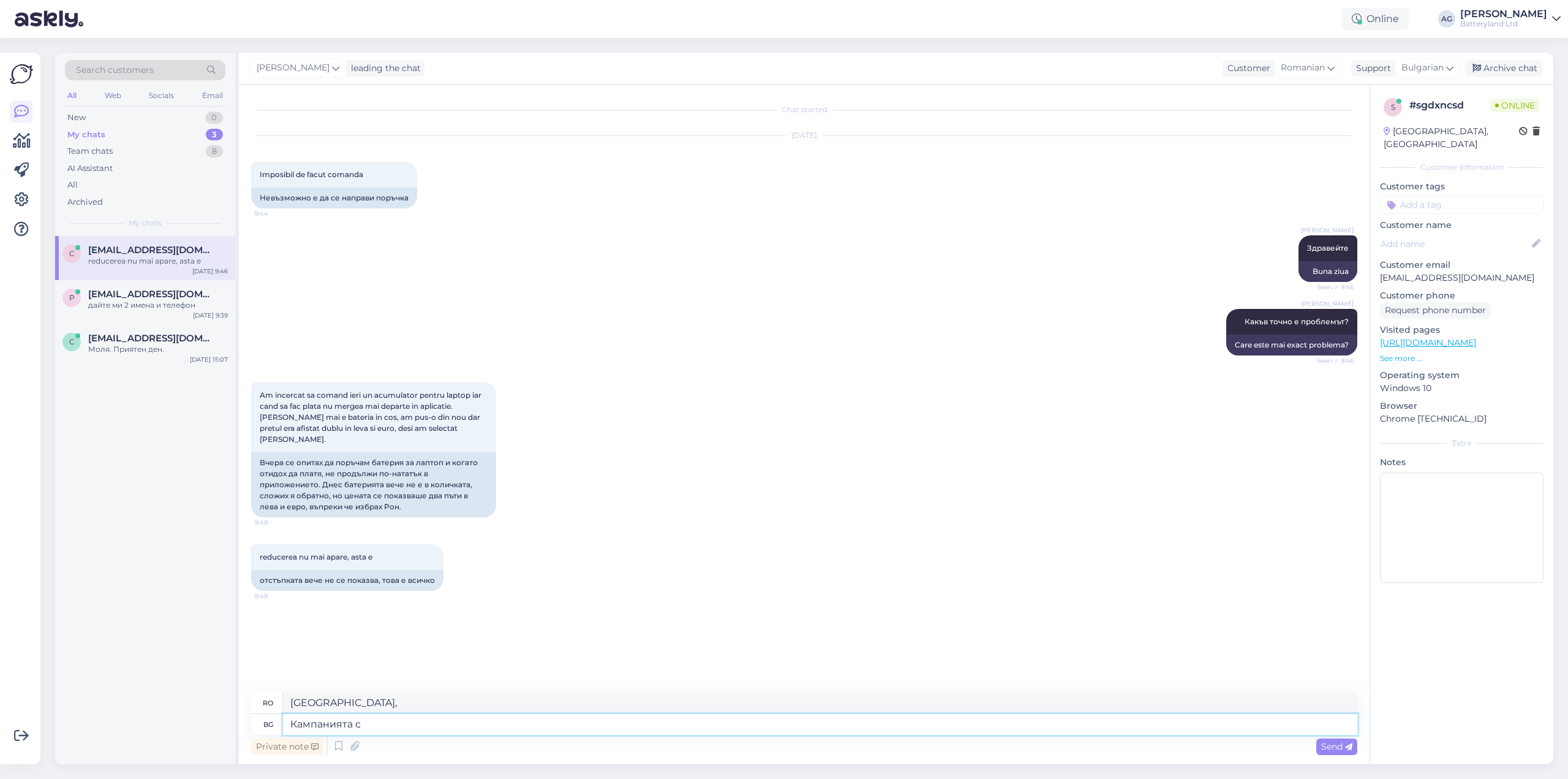
type textarea "Campania"
type textarea "Кампанията с от"
type textarea "Campania cu"
type textarea "Кампанията с отстъпките е"
type textarea "Campania de reduceri"
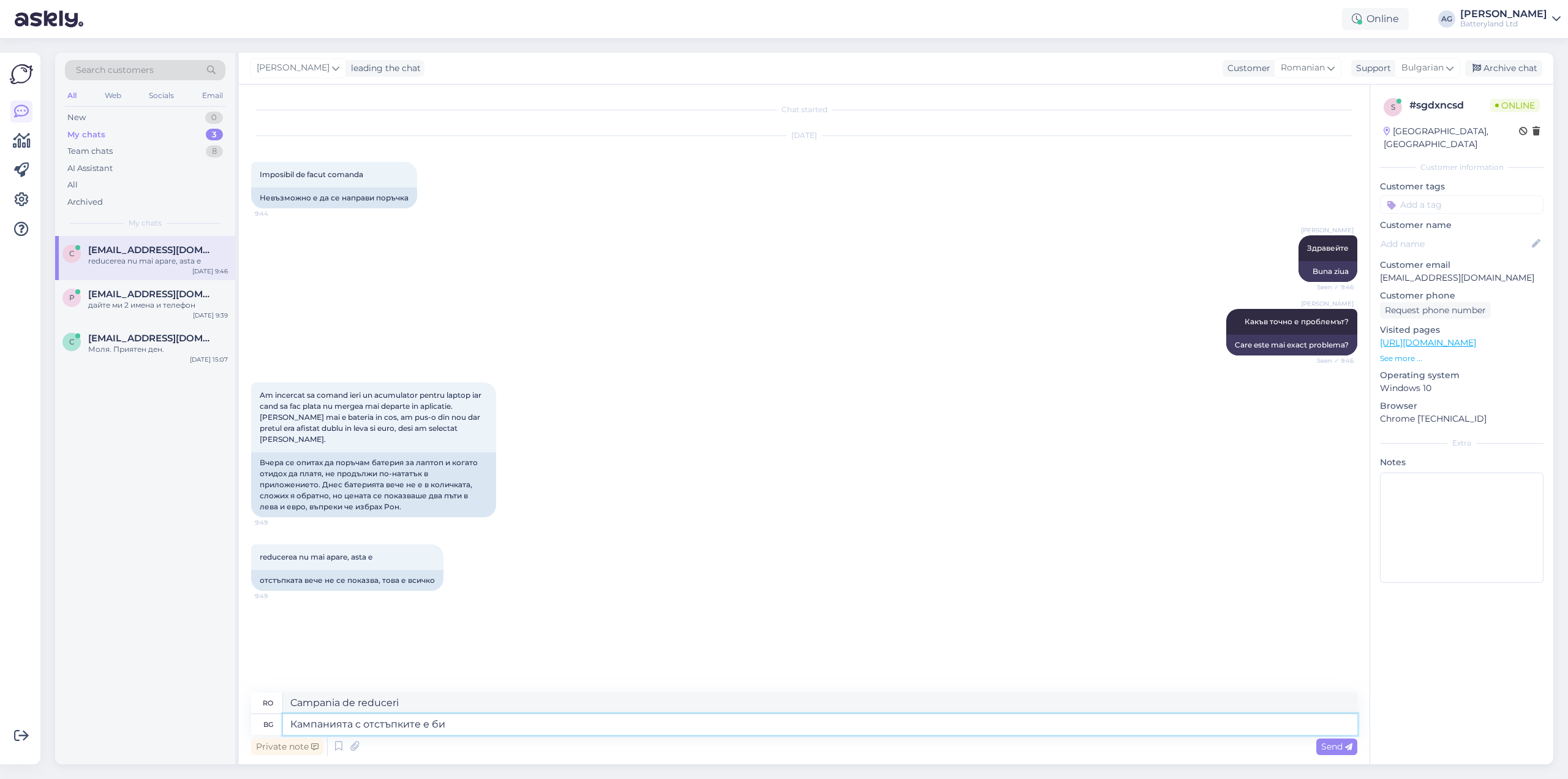
type textarea "Кампанията с отстъпките е бил"
type textarea "Campania de reduceri este"
type textarea "Кампанията с отстъпките е била"
type textarea "Campania de reduceri a fost"
type textarea "Кампанията с отстъпките е била активна до вч"
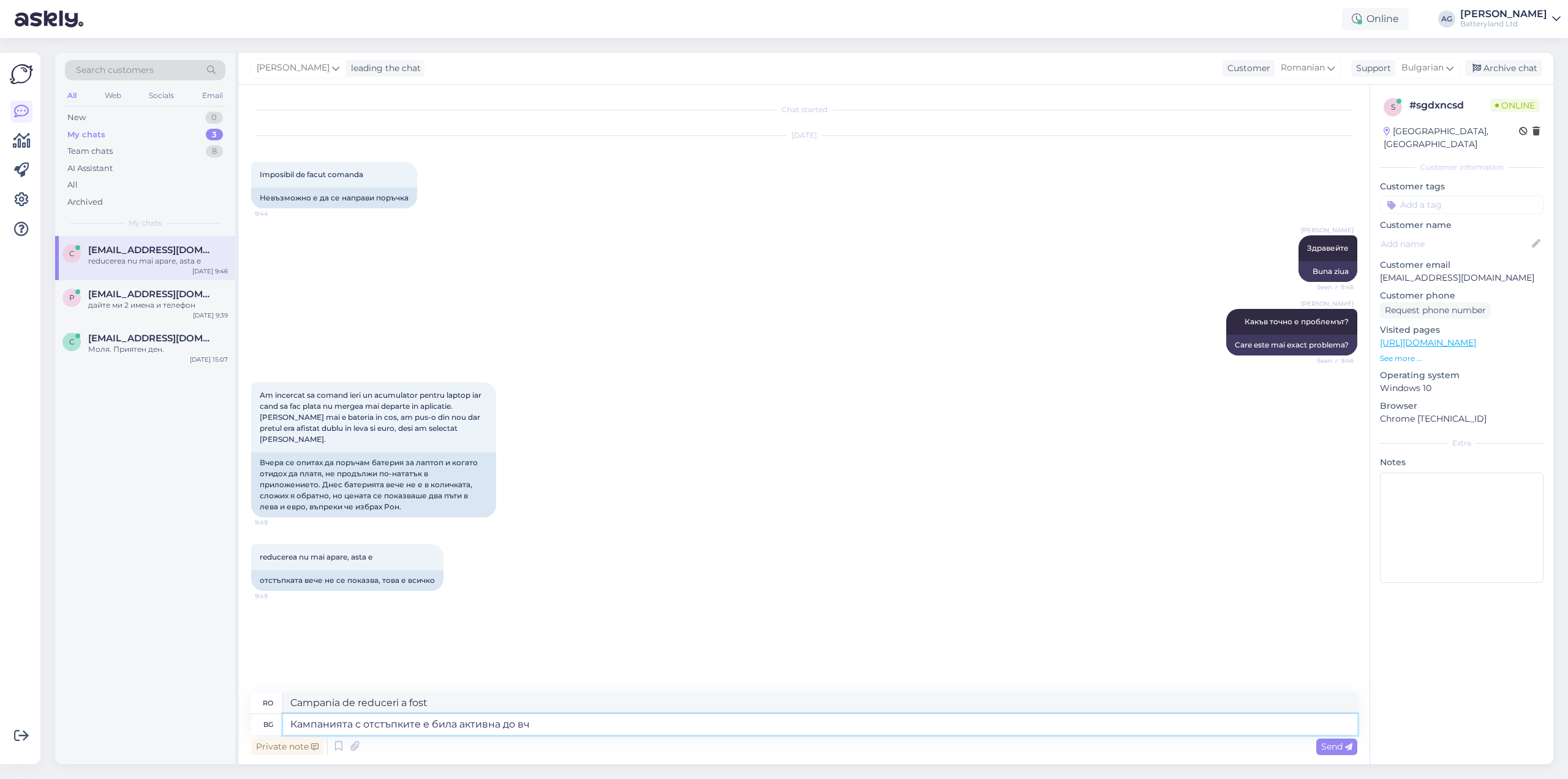
type textarea "Campania de reduceri a fost activă."
type textarea "Кампанията с отстъпките е била активна до вчера"
type textarea "Campania de reduceri a fost activă până la"
type textarea "Кампанията с отстъпките е била активна до вчера, но"
type textarea "Campania de reduceri a fost activă până ieri,"
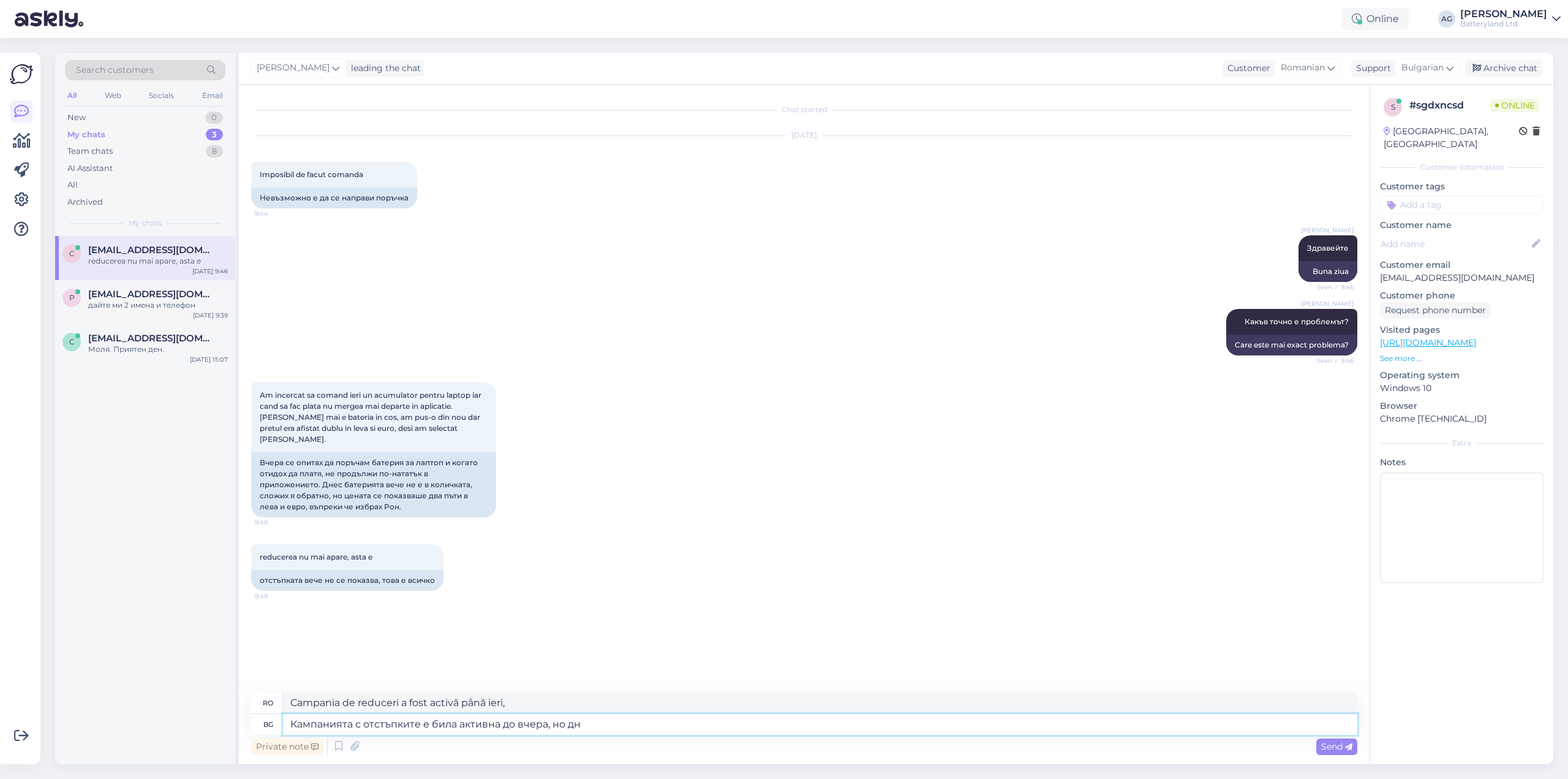
type textarea "Кампанията с отстъпките е била активна до вчера, но дне"
type textarea "Campania de reduceri a fost activă până ieri, dar"
type textarea "Кампанията с отстъпките е била активна до вчера, но днес"
type textarea "Campania de reduceri a fost activă până [GEOGRAPHIC_DATA], dar astăzi"
type textarea "Кампанията с отстъпките е била активна до вчера, но днес можете да п"
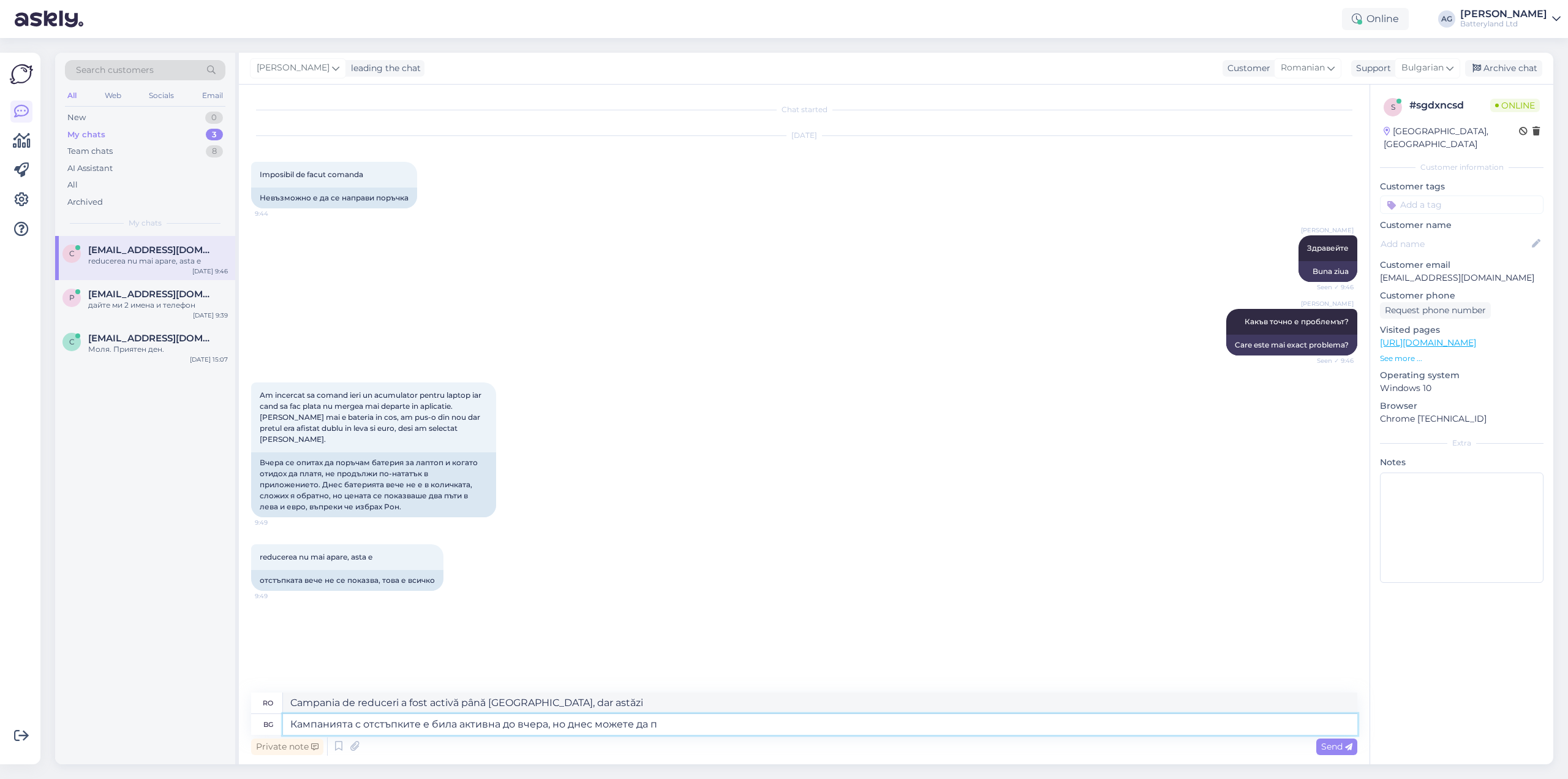
type textarea "Campania de reduceri a fost activă până [GEOGRAPHIC_DATA], dar astăzi puteți"
type textarea "Кампанията с отстъпките е била активна до вчера, но днес можете да ползвате п"
type textarea "Campania de reduceri a fost activă până ieri, dar astăzi puteți folosi"
type textarea "Кампанията с отстъпките е била активна до вчера, но днес можете да ползвате про…"
type textarea "Campania de reduceri a fost activă până ieri, dar astăzi puteți folosi un cod p…"
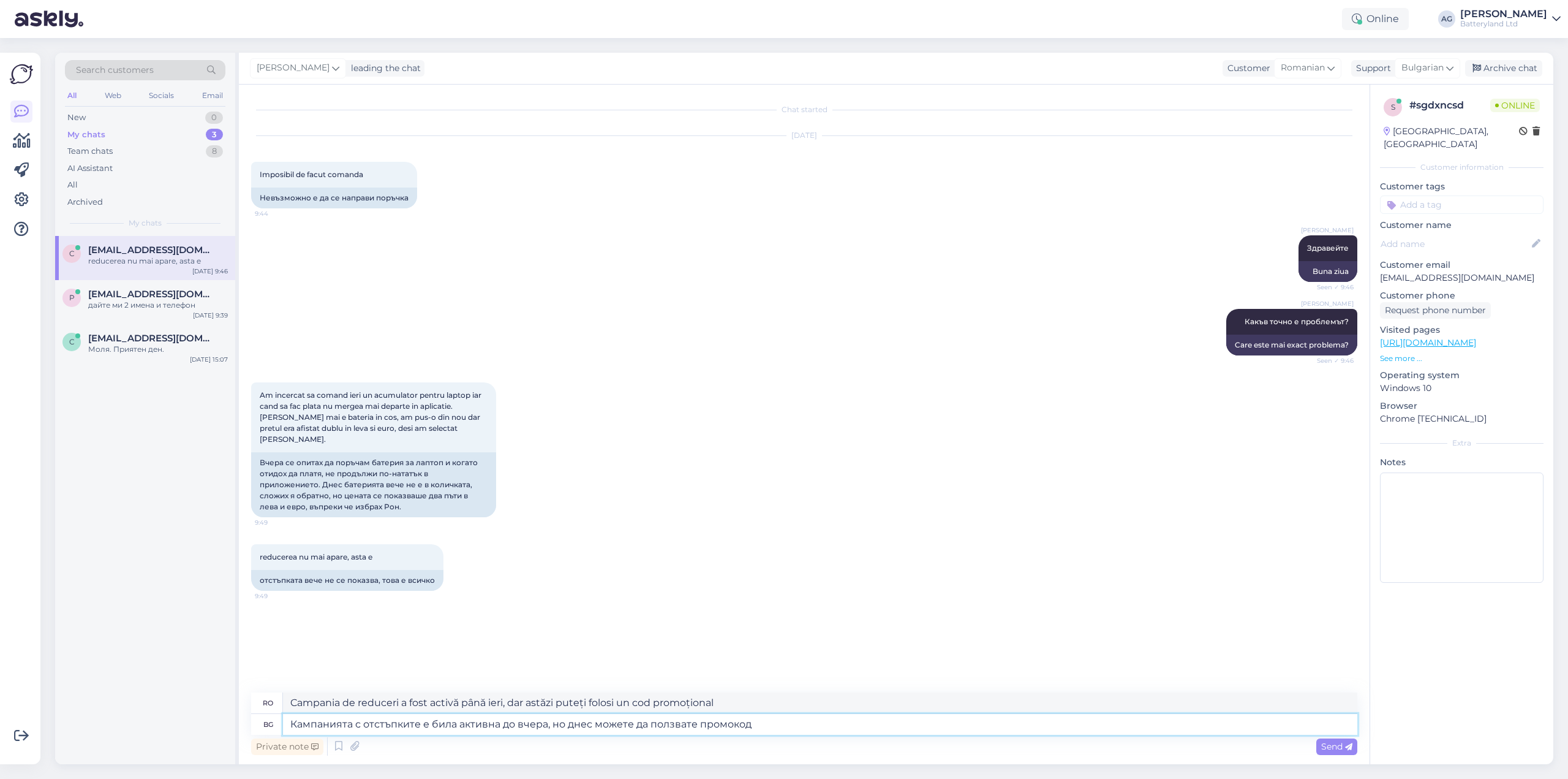
paste textarea "[DATE]"
type textarea "Кампанията с отстъпките е била активна до вчера, но днес можете да ползвате про…"
type textarea "Campania de reduceri a fost activă până ieri, dar astăzi puteți folosi codul pr…"
type textarea "Кампанията с отстъпките е била активна до вчера, но днес можете да ползвате про…"
type textarea "Campania de reduceri a fost activă până ieri, dar astăzi puteți folosi codul pr…"
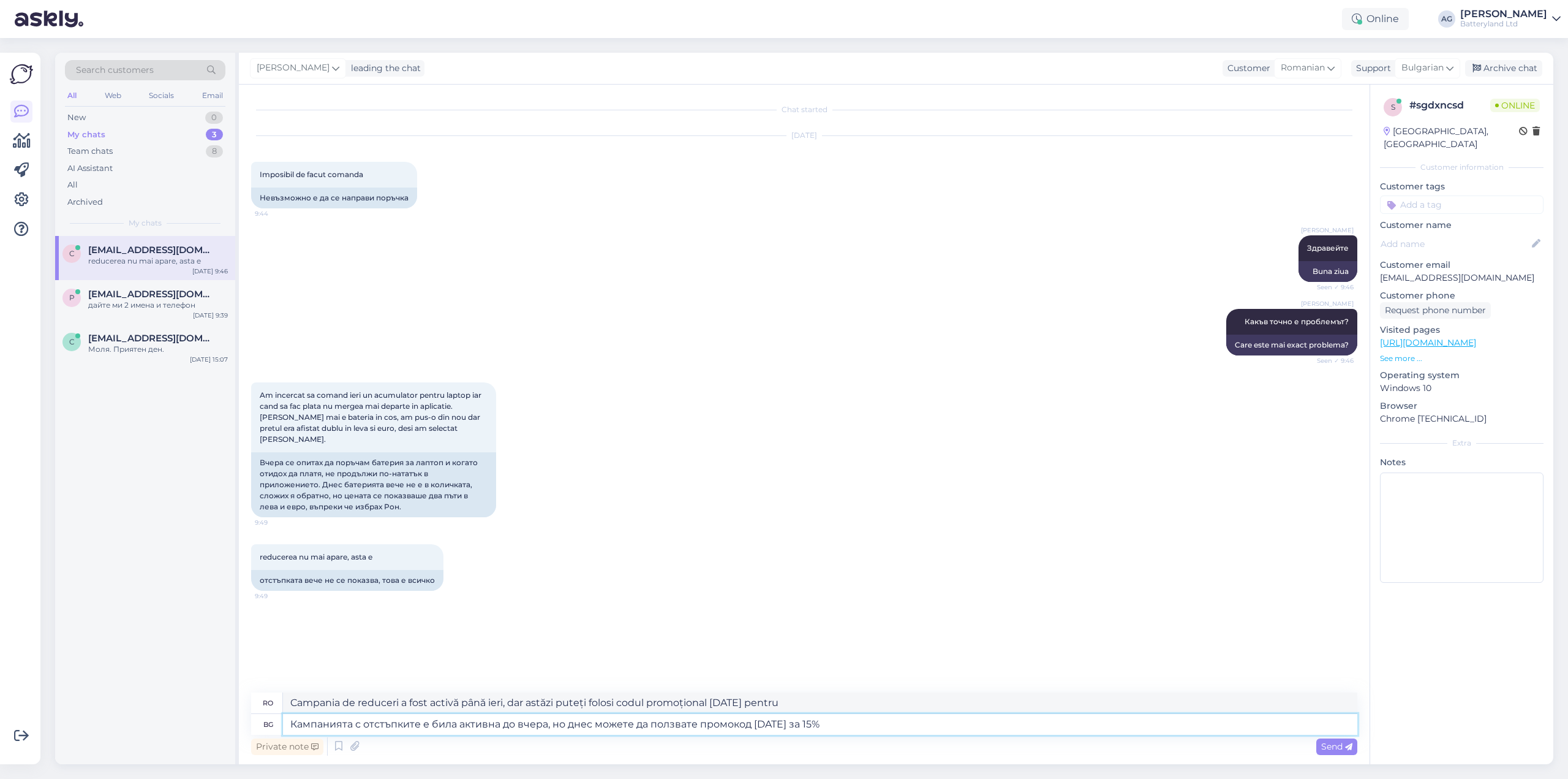
type textarea "Кампанията с отстъпките е била активна до вчера, но днес можете да ползвате про…"
type textarea "Campania de reduceri a fost activă până ieri, dar astăzi puteți folosi codul pr…"
type textarea "Кампанията с отстъпките е била активна до вчера, но днес можете да ползвате про…"
type textarea "Campania de reduceri a fost activă până ieri, dar astăzi puteți folosi codul pr…"
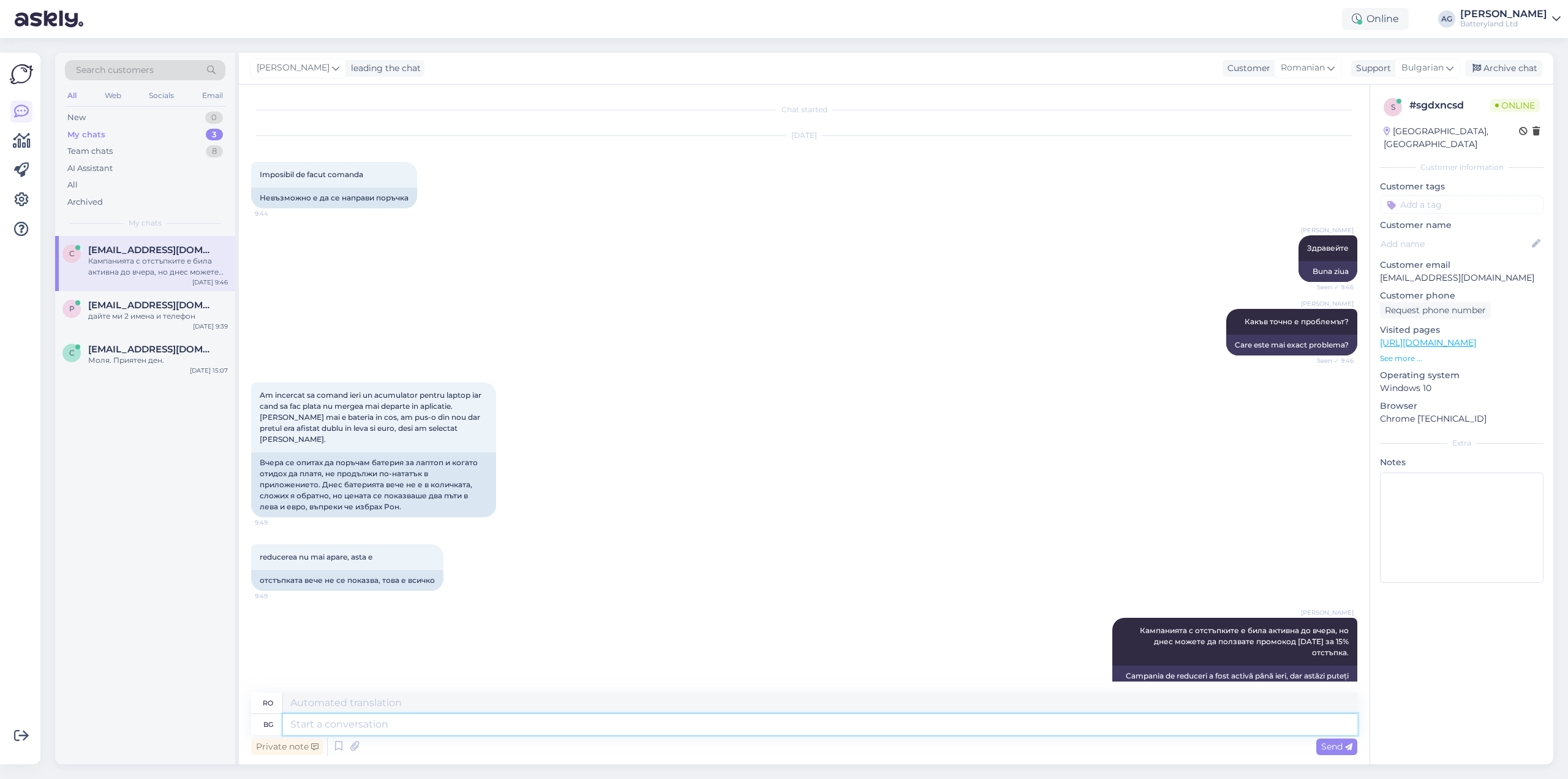
scroll to position [18, 0]
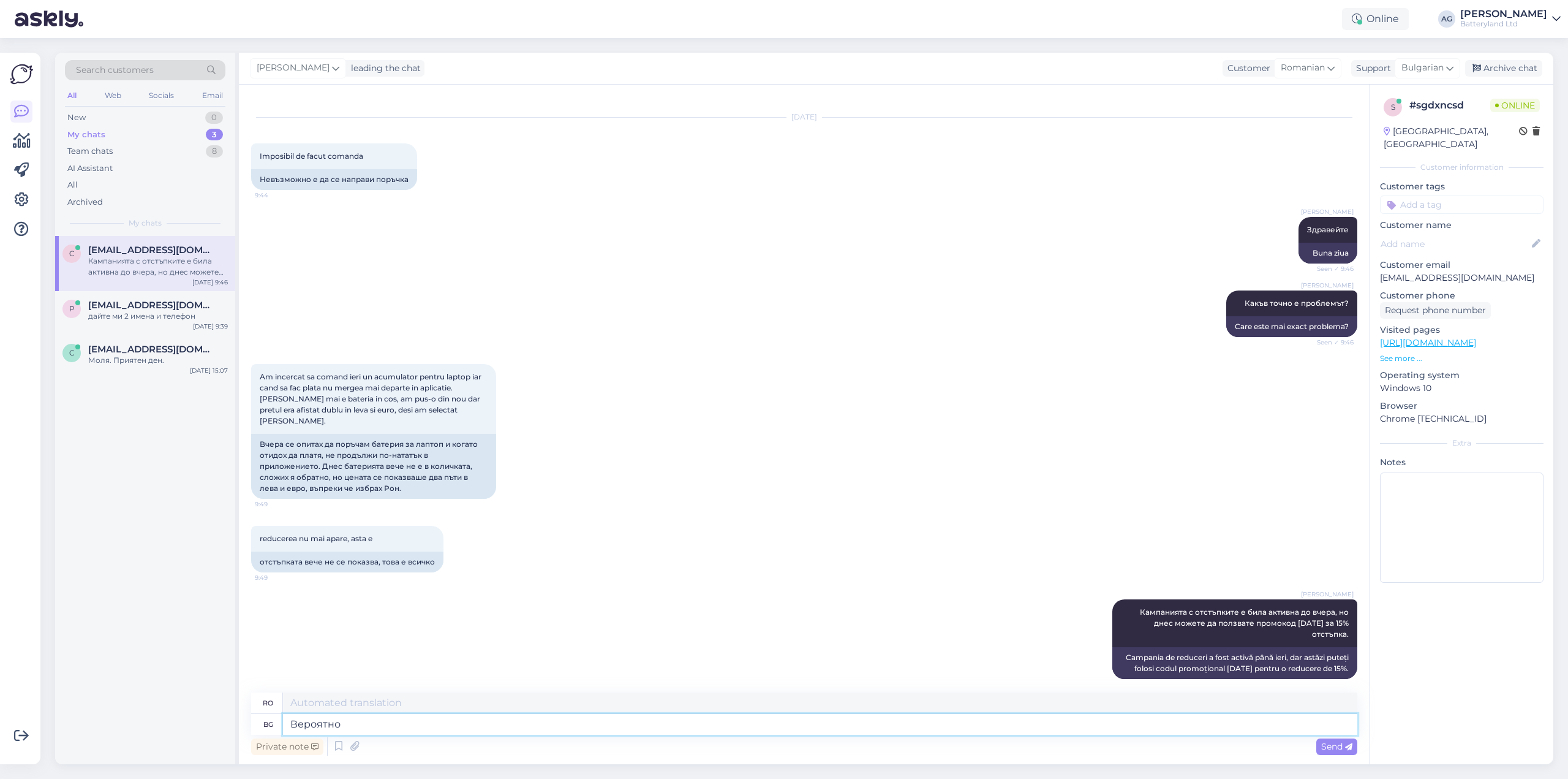
type textarea "Вероятно"
type textarea "Probabil"
type textarea "Вероятно браузърът в"
type textarea "Probabil browserul"
type textarea "Вероятно браузърът ви [PERSON_NAME]"
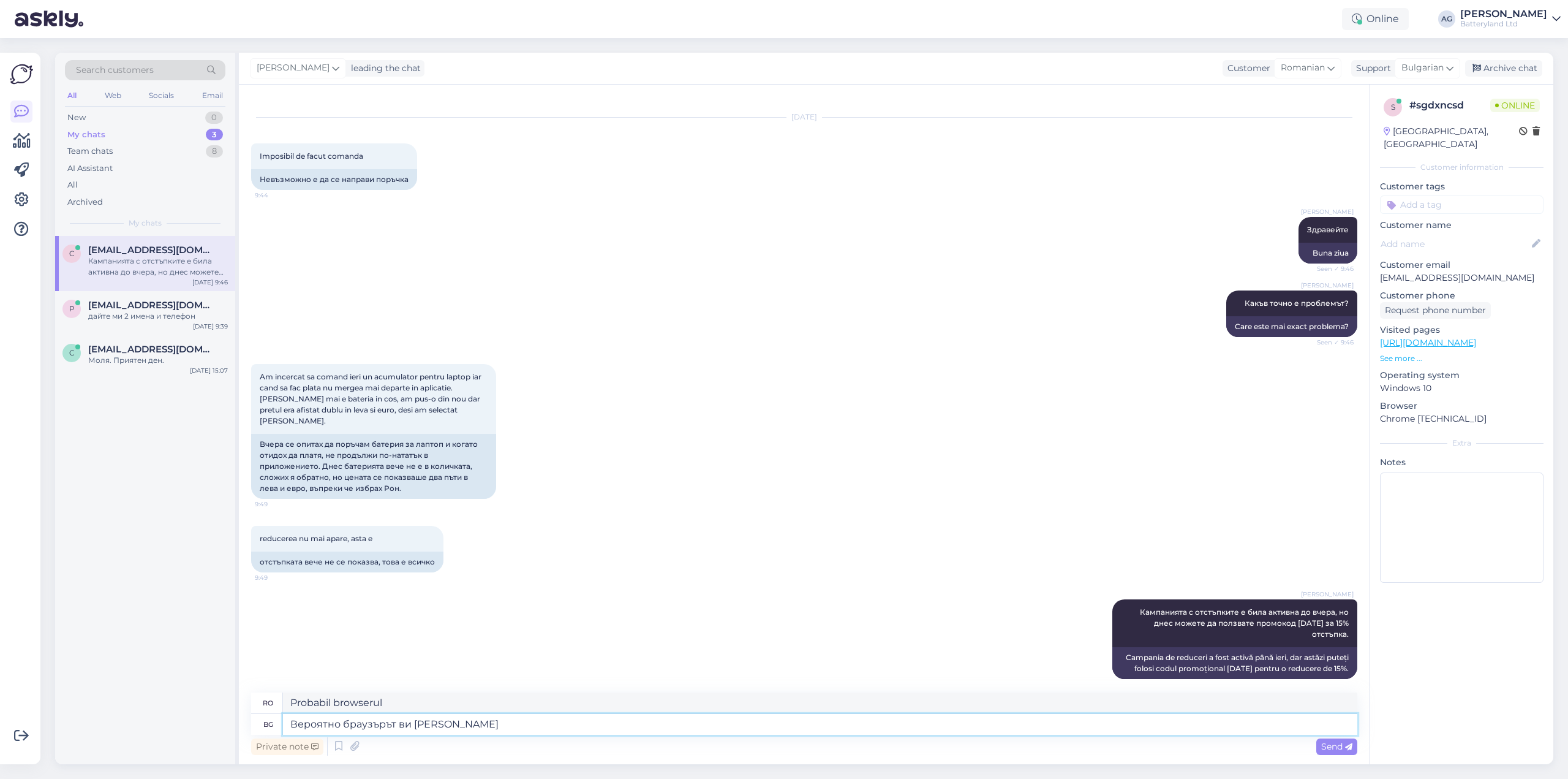
type textarea "Probabil că browserul dvs. este"
type textarea "Вероятно браузърът ви е запомним"
type textarea "Probabil că browserul tău este ușor de memorat."
type textarea "Вероятно браузър"
type textarea "Probabil browserul dvs."
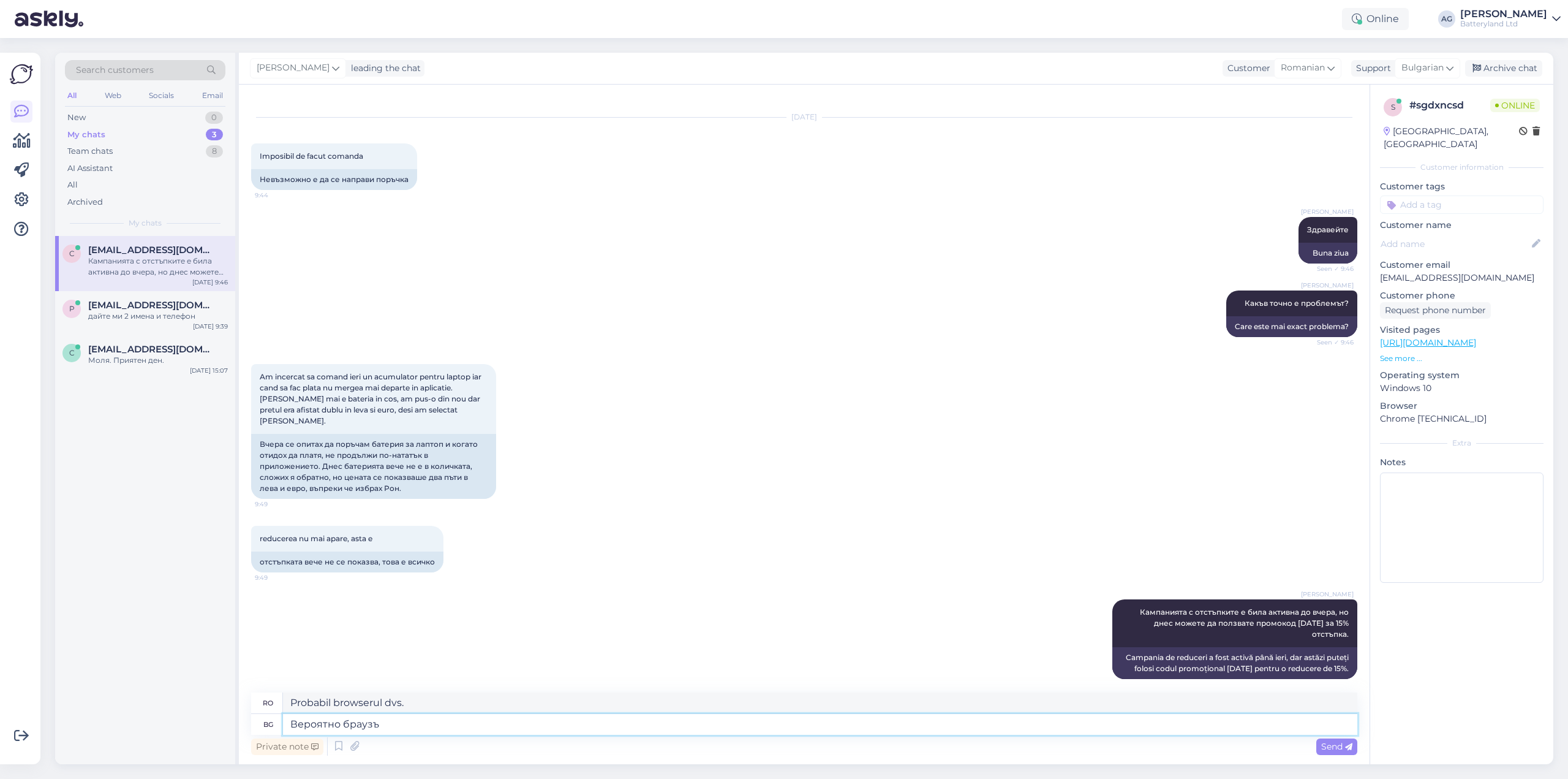
type textarea "Вероятно брауз"
type textarea "Probabil că browserul dvs. este"
type textarea "Вероятно"
type textarea "Probabil browserul"
type textarea "Вероят"
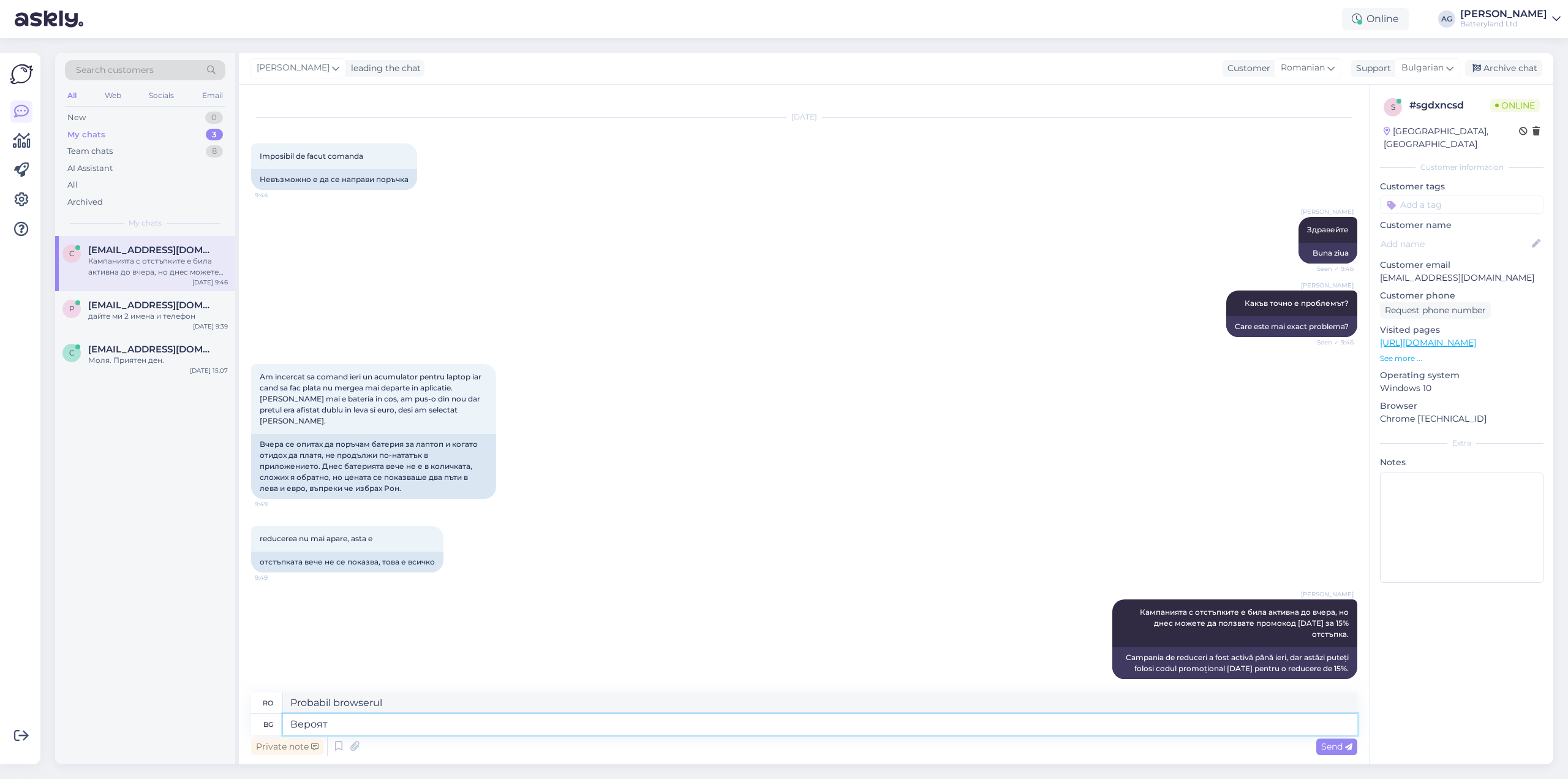
type textarea "Probabil"
type textarea "В"
type textarea "Мо"
type textarea "M."
type textarea "Може"
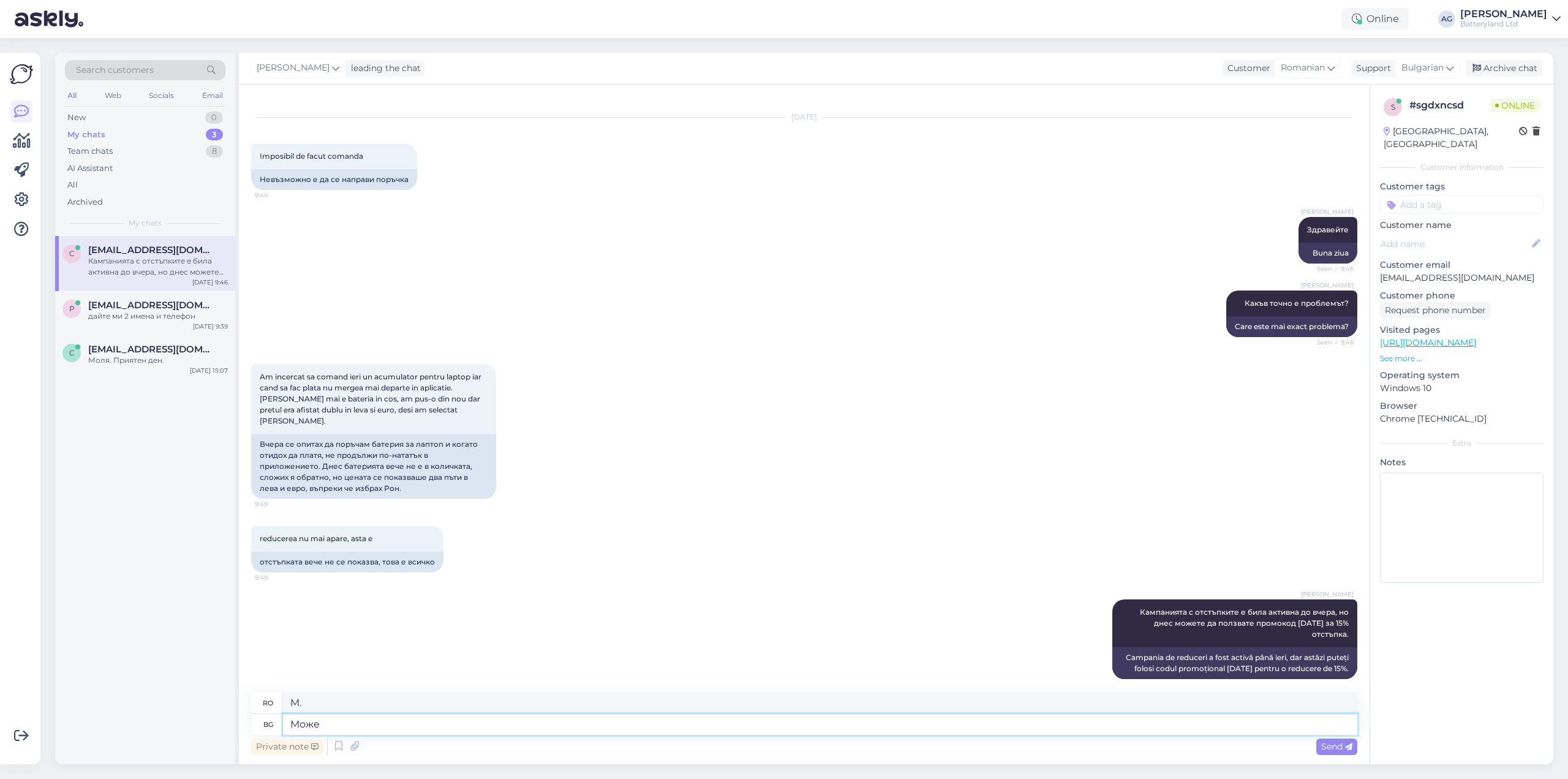
type textarea "Poate"
type textarea "Можете л"
type textarea "Puteți"
type textarea "Можете ли да"
type textarea "Poți"
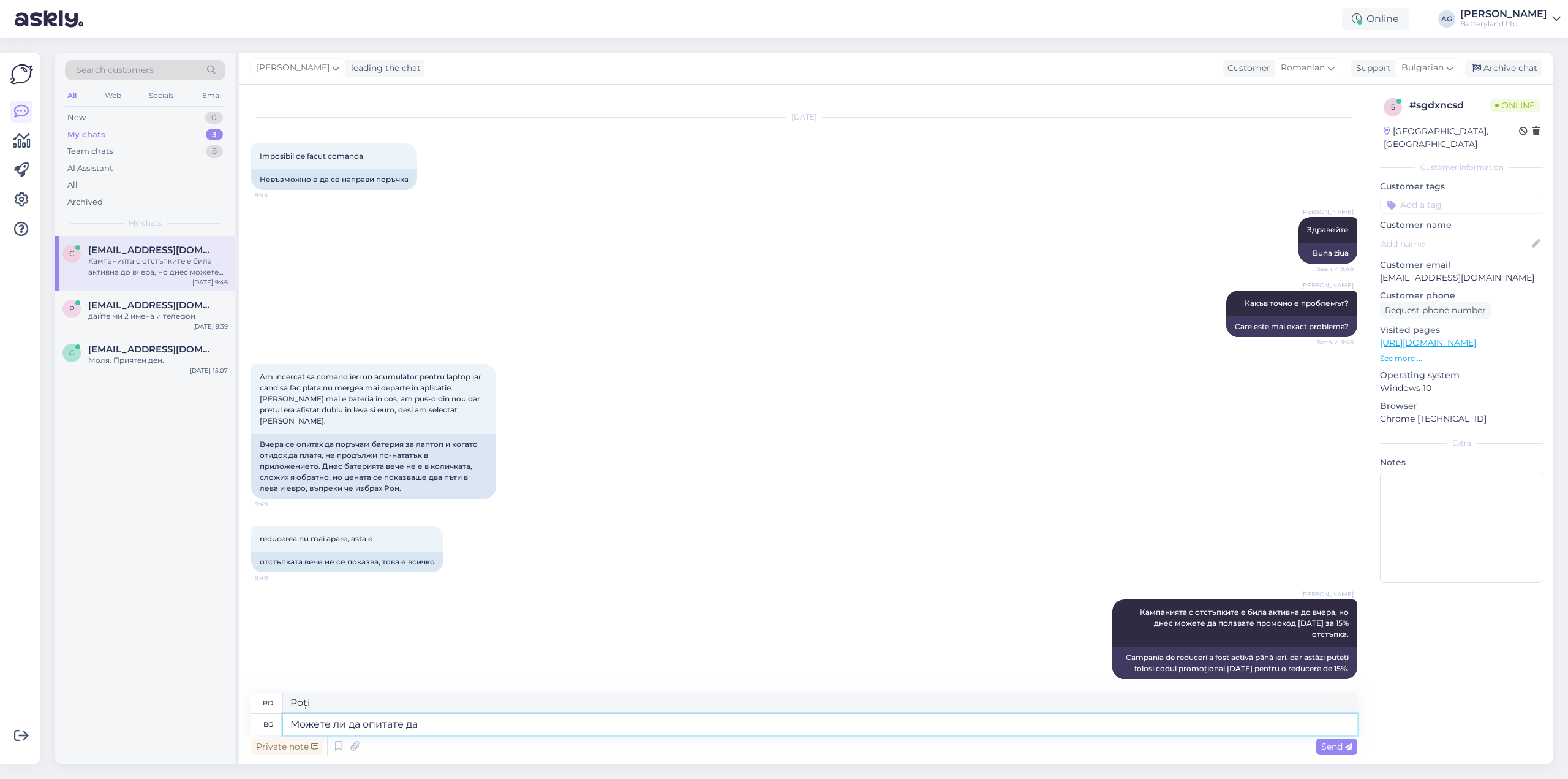
type textarea "Можете ли да опитате да"
type textarea "Poți încerca?"
type textarea "Можете ли да опитате да о"
type textarea "Poți încerca să"
type textarea "Можете ли да опитате да отворите"
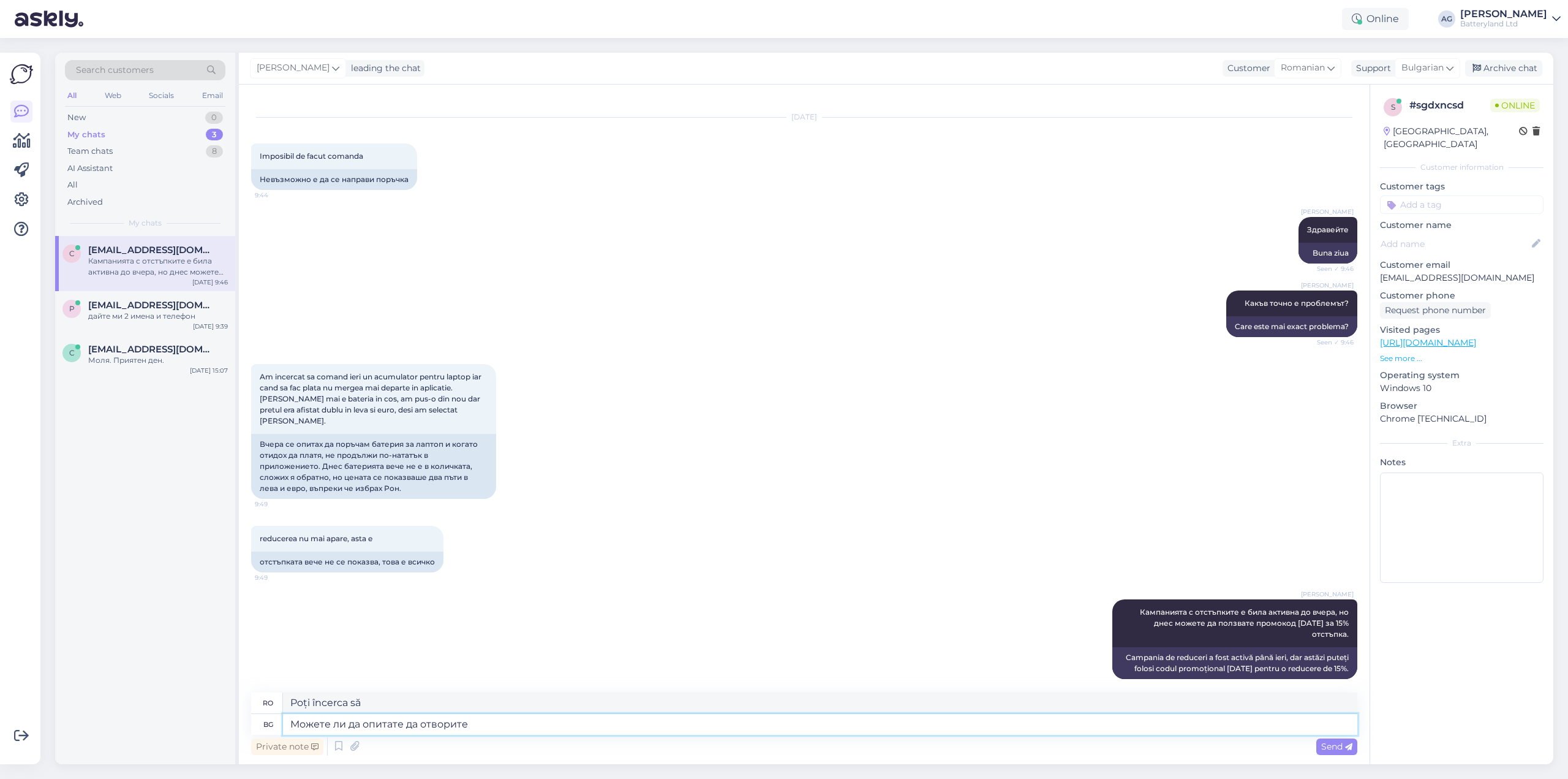
type textarea "Poți încerca să deschizi"
type textarea "Можете ли да опитате да отворите сайта през"
type textarea "Poți încerca să deschizi site-ul?"
type textarea "Можете ли да опитате да отворите сайта през др"
type textarea "Poți încerca să deschizi site-ul prin"
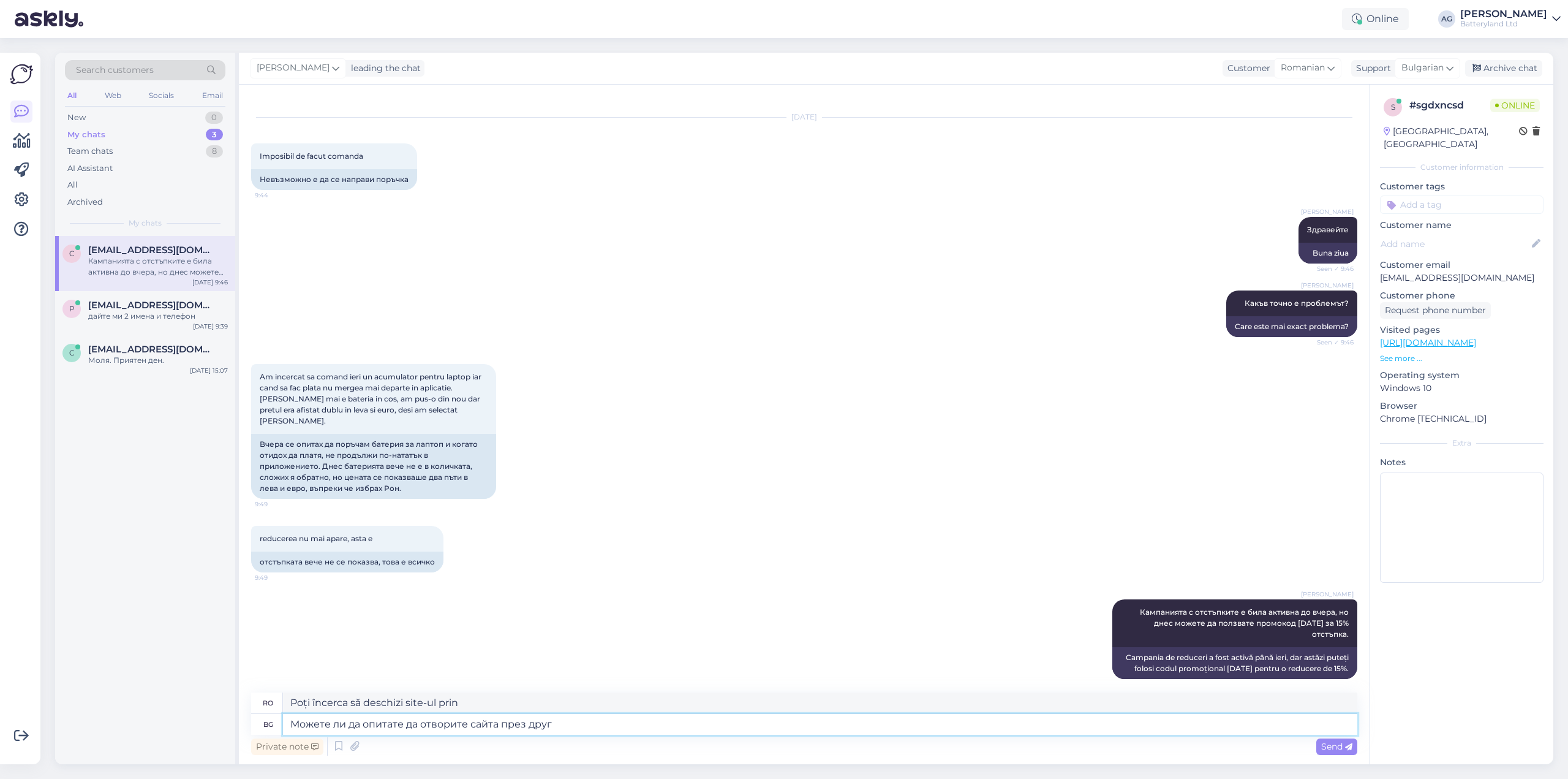
type textarea "Можете ли да опитате да отворите сайта през друг [PERSON_NAME]"
type textarea "Poți încerca să deschizi site-ul prin alt mijloc?"
type textarea "Можете ли да опитате да отворите сайта през друг [PERSON_NAME] ил"
type textarea "Poți încerca să deschizi site-ul prin alt browser?"
type textarea "Можете ли да опитате да отворите сайта през друг [PERSON_NAME] или [PERSON_NAME]"
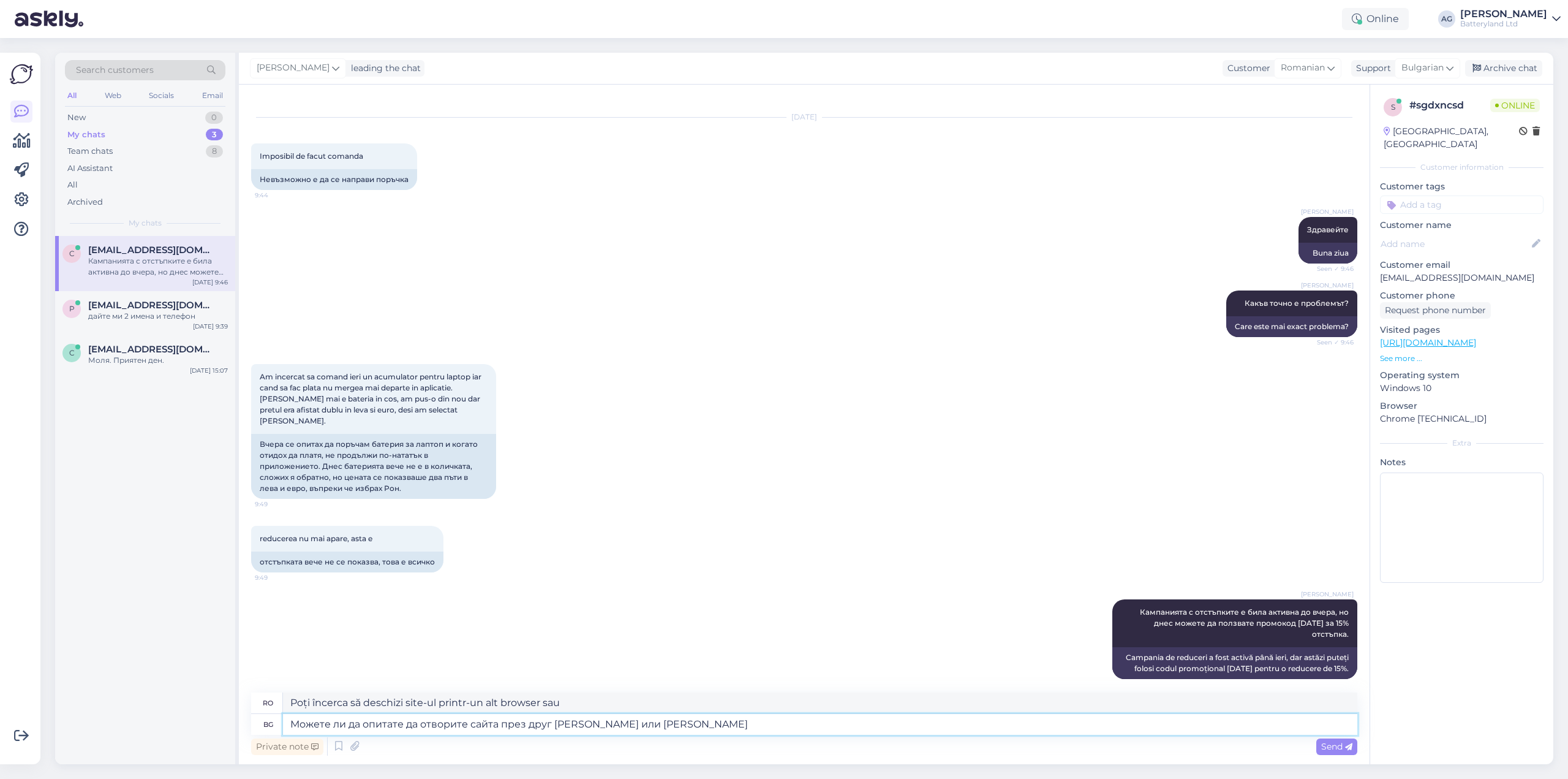
type textarea "Poți încerca să deschizi site-ul într-un alt browser sau în"
type textarea "Можете ли да опитате да отворите сайта през друг [PERSON_NAME] или в incognito"
type textarea "Poți încerca să deschizi site-ul prin alt browser sau în modul incognito?"
type textarea "Можете ли да опитате да отворите сайта през друг [PERSON_NAME] или в incognito …"
type textarea "Poți încerca să deschizi site-ul printr-un alt browser sau în modul incognito și"
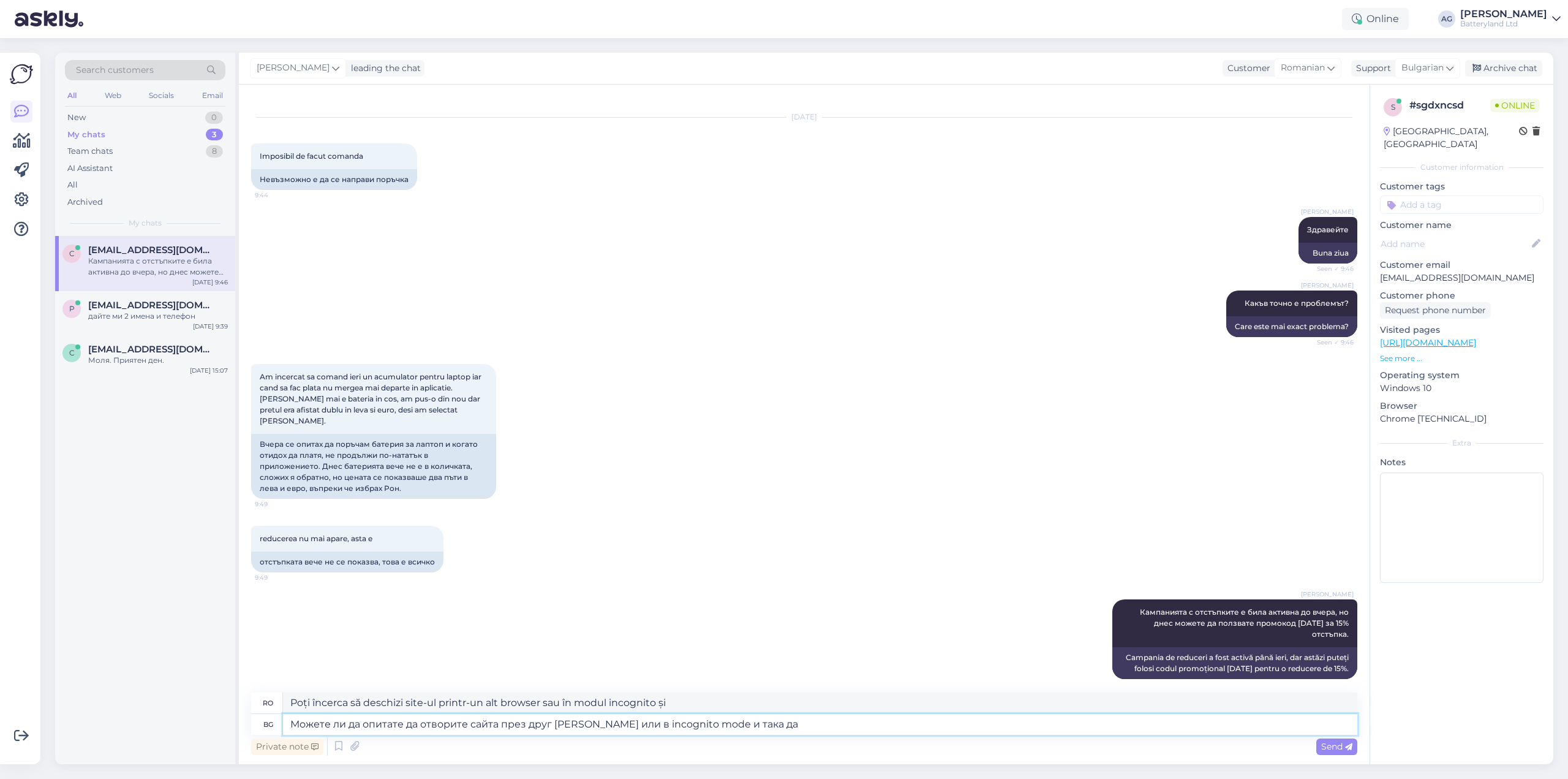
type textarea "Можете ли да опитате да отворите сайта през друг [PERSON_NAME] или в incognito …"
type textarea "Poți încerca să deschizi site-ul printr-un alt browser sau în modul incognito ș…"
type textarea "Можете ли да опитате да отворите сайта през друг [PERSON_NAME] или в incognito …"
type textarea "Poți încerca să deschizi site-ul printr-un alt browser sau în modul incognito ș…"
type textarea "Можете ли да опитате да отворите сайта през друг [PERSON_NAME] или в incognito …"
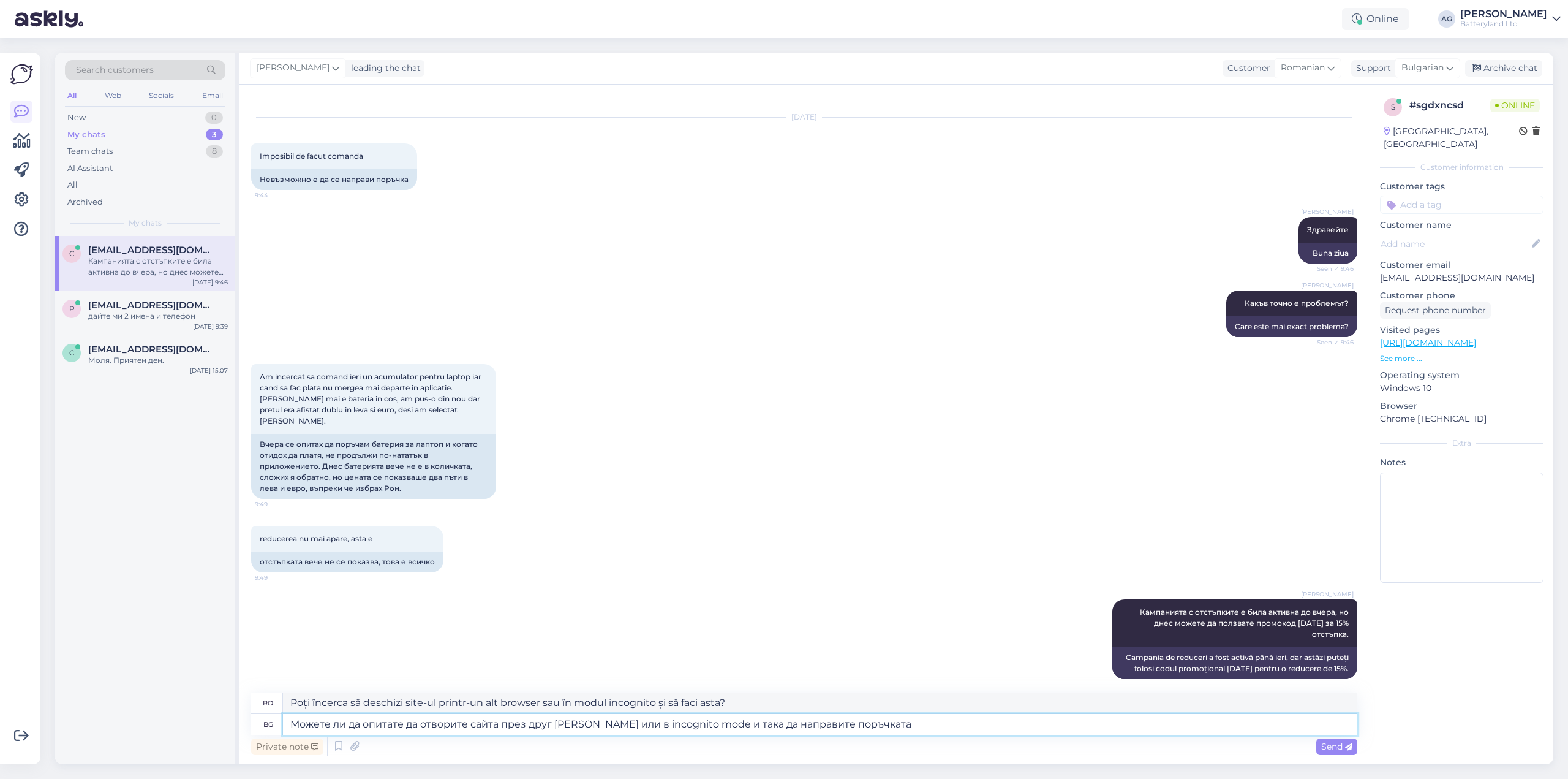
type textarea "Poți încerca să deschizi site-ul printr-un alt browser sau în modul incognito ș…"
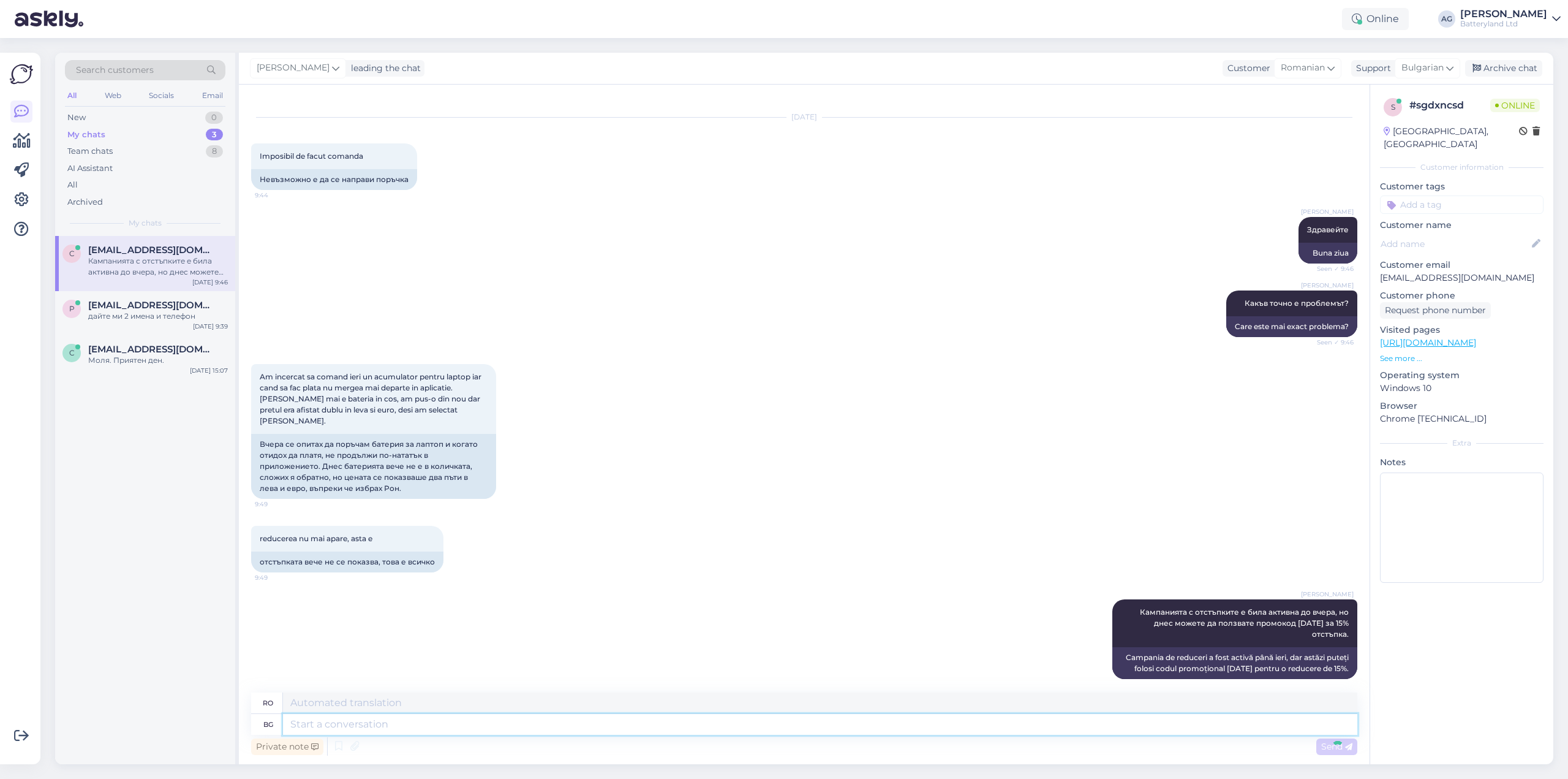
scroll to position [125, 0]
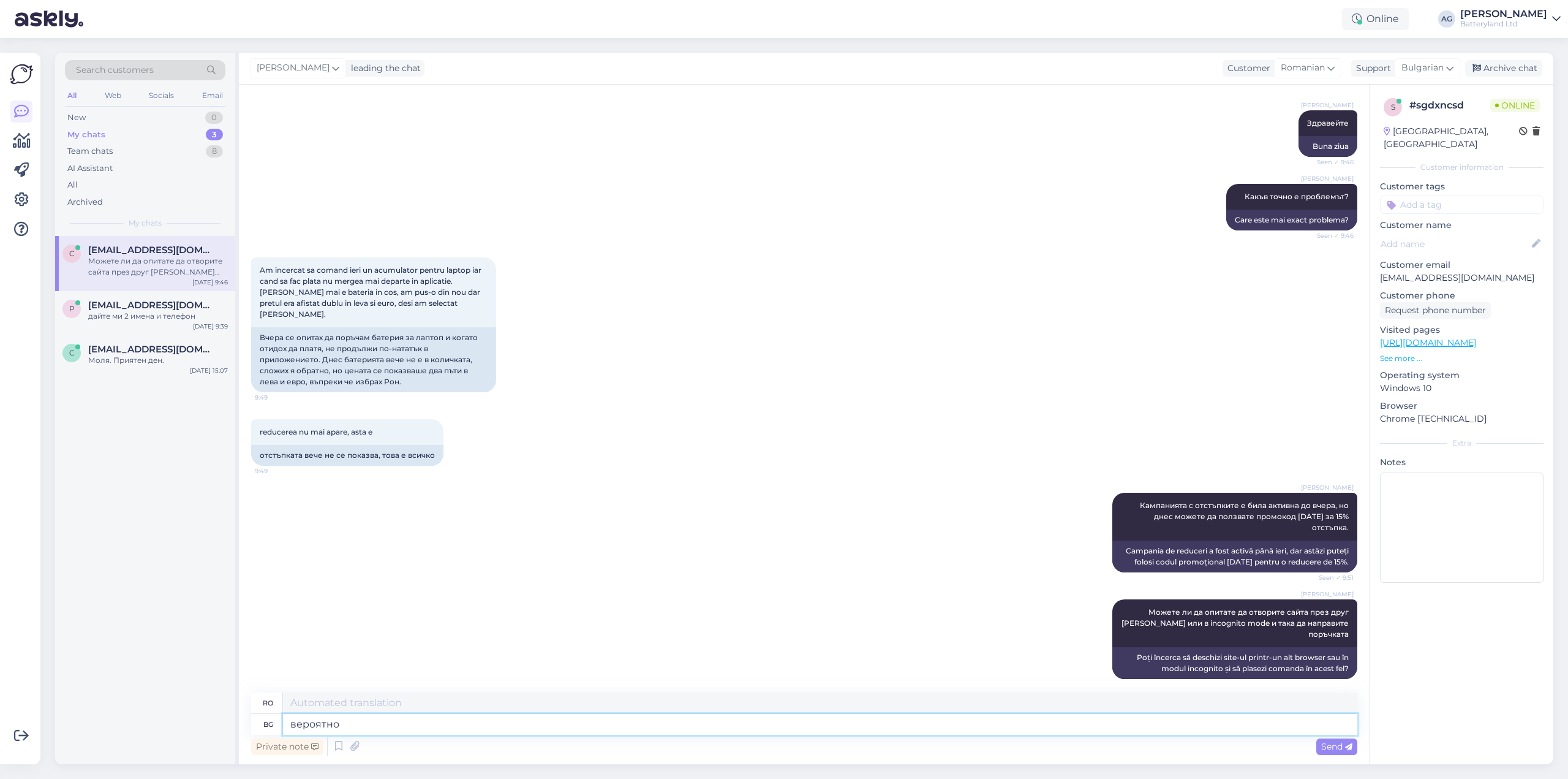
type textarea "вероятно"
type textarea "probabil"
type textarea "вероятно браузърът [PERSON_NAME]"
type textarea "probabil browserul"
type textarea "вероятно браузърът ви [PERSON_NAME]"
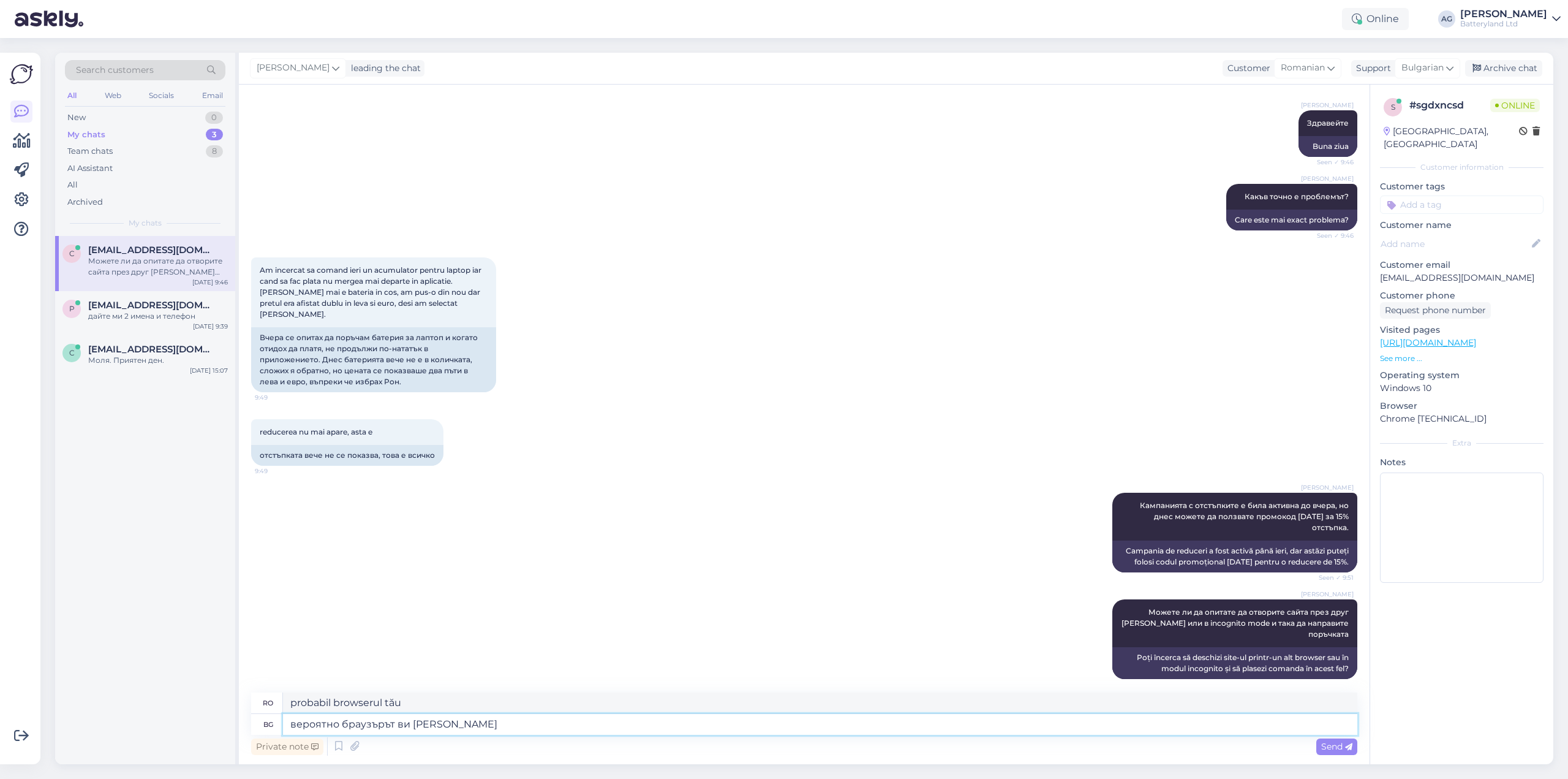
type textarea "browserul dvs. este probabil"
type textarea "вероятно браузърът ви е кеширал"
type textarea "Probabil browserul tău stochează în cache"
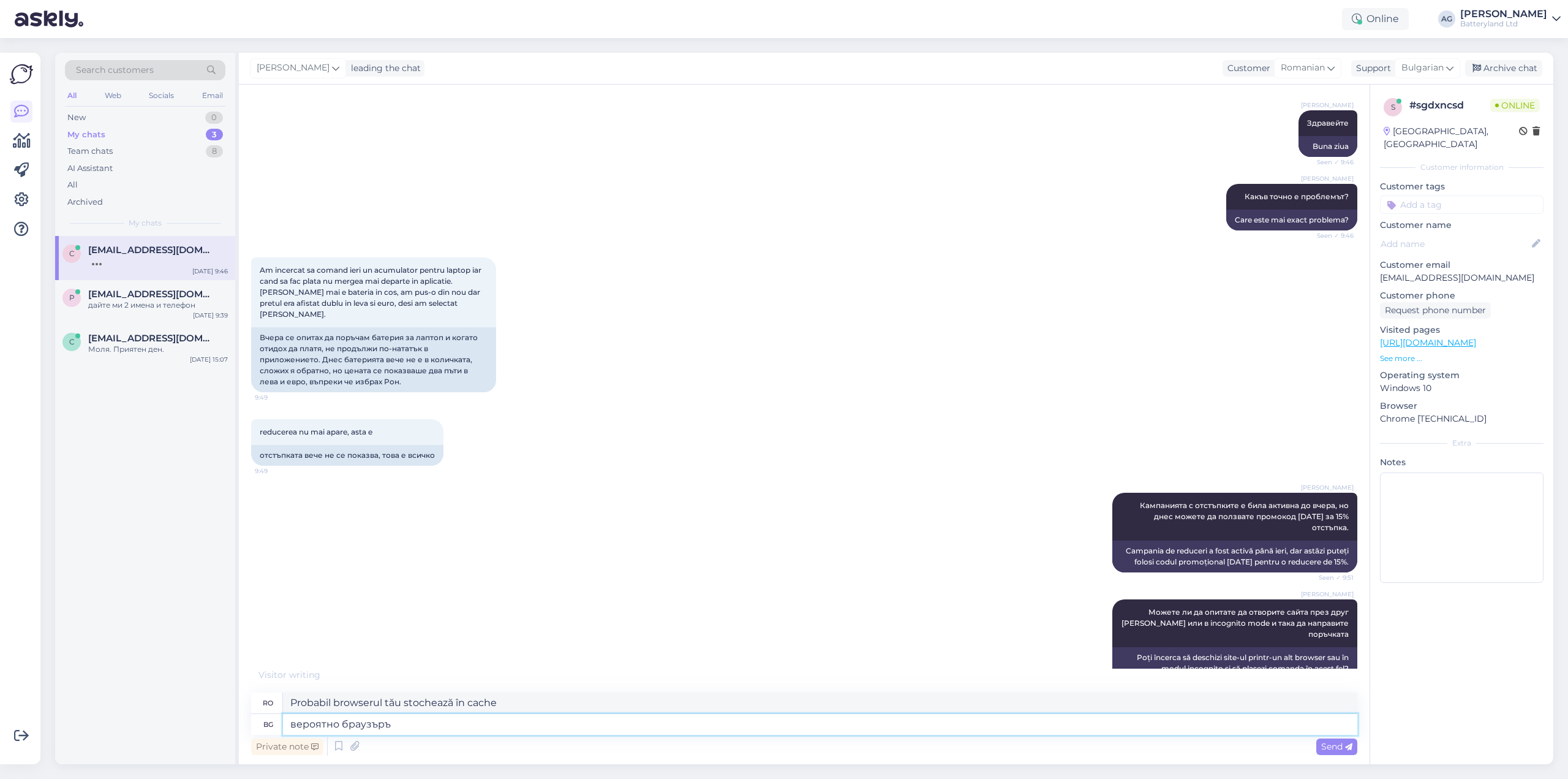
type textarea "вероятно браузър"
type textarea "probabil browserul tău"
type textarea "вероятно браузъ"
type textarea "browserul dvs. este probabil"
type textarea "вероятно"
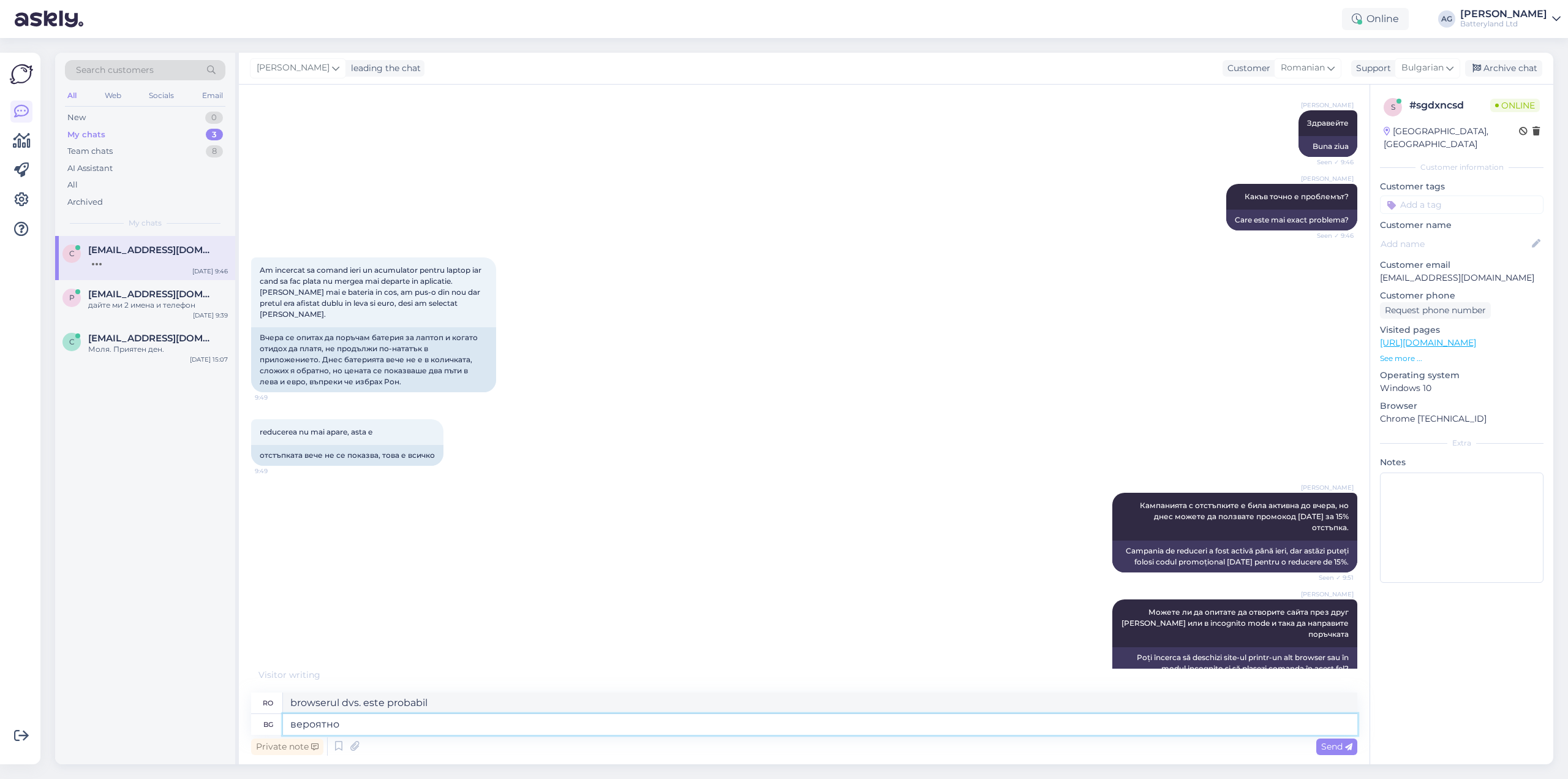
type textarea "probabil browserul"
type textarea "ве"
type textarea "probabil"
type textarea "в"
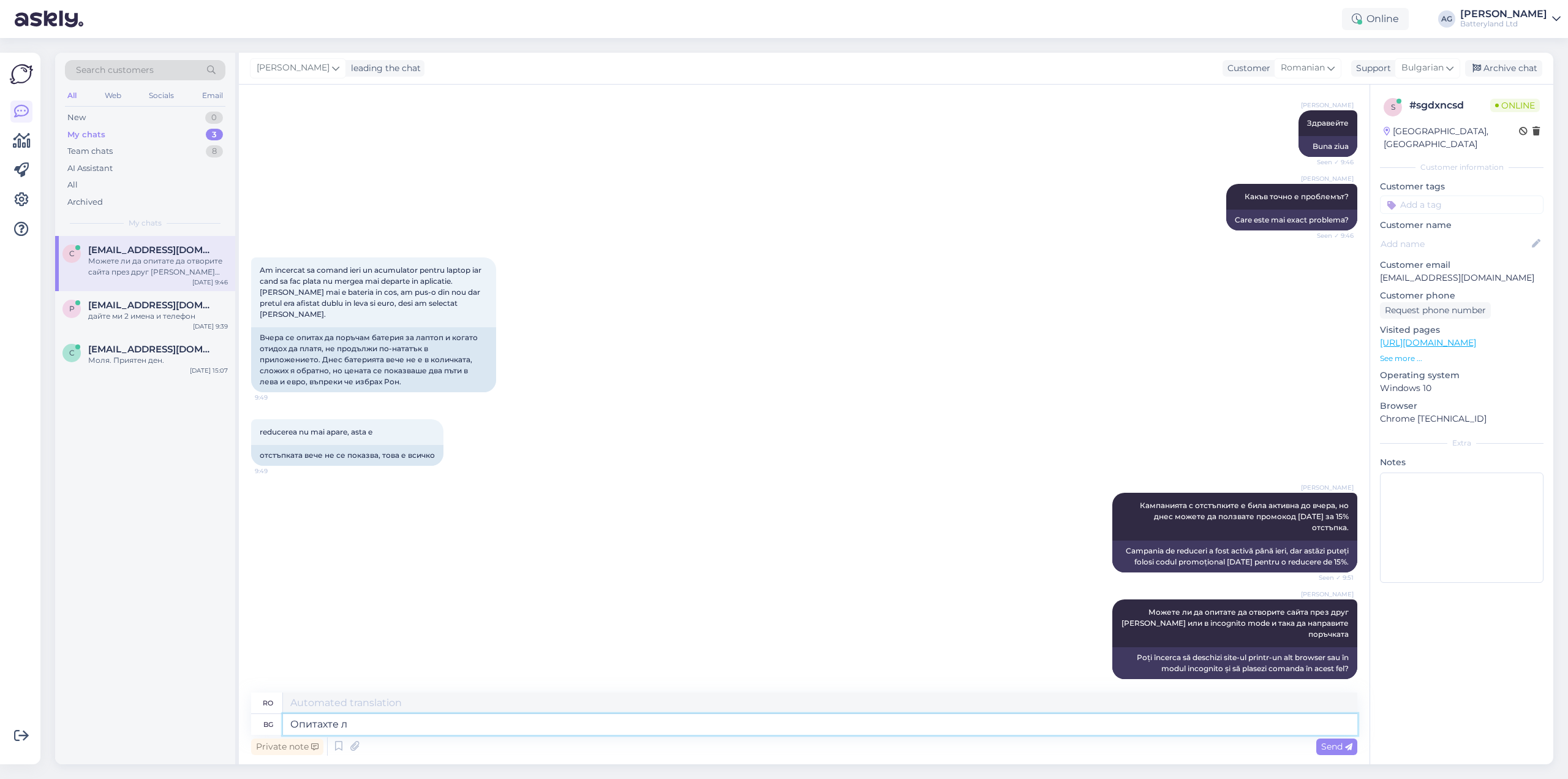
type textarea "Опитахте ли"
type textarea "Ai încercat"
type textarea "Опитахте ли да"
type textarea "Ai încercat să"
type textarea "Опитахте ли да изберете"
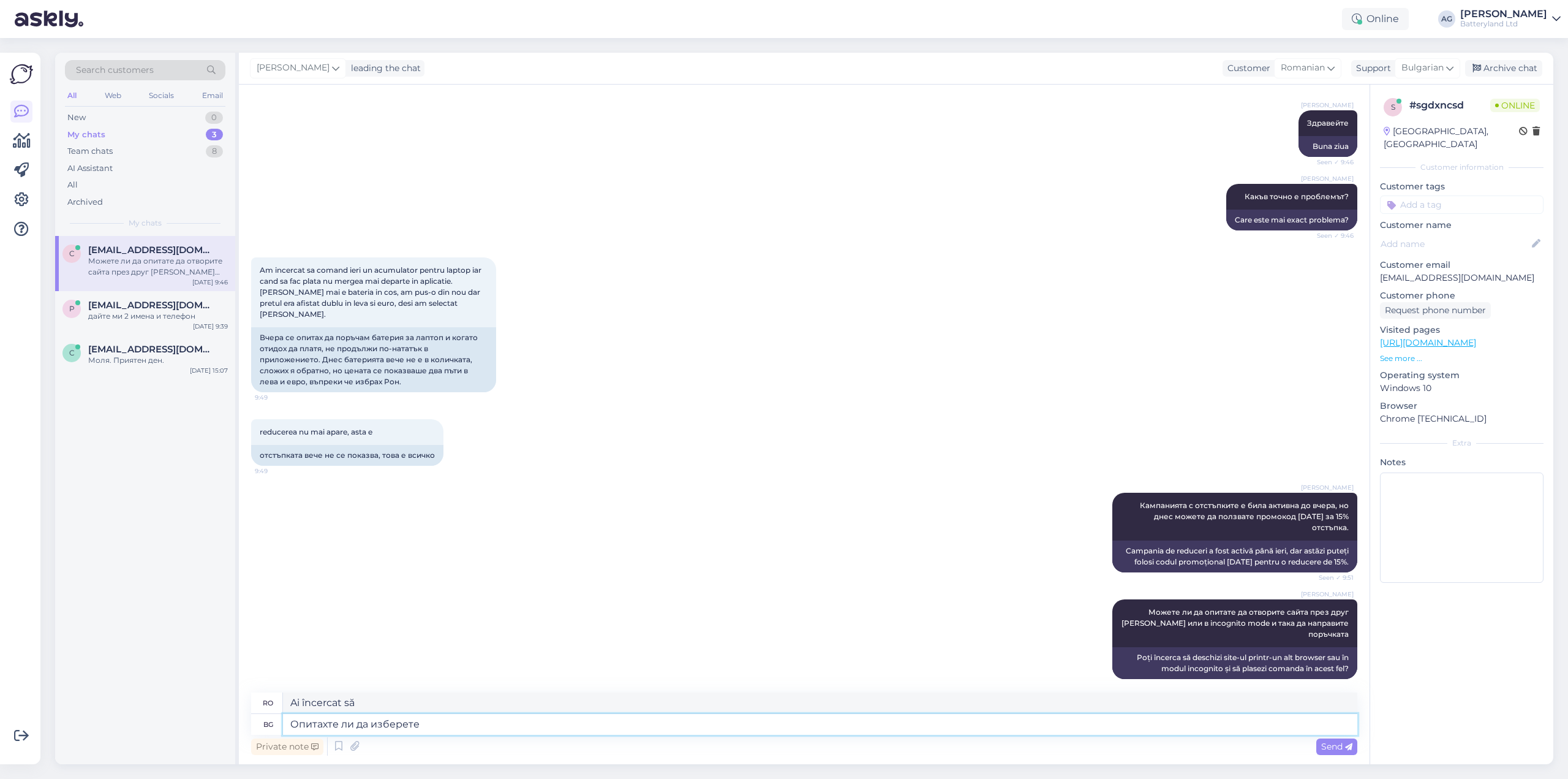
type textarea "Ai încercat să alegi"
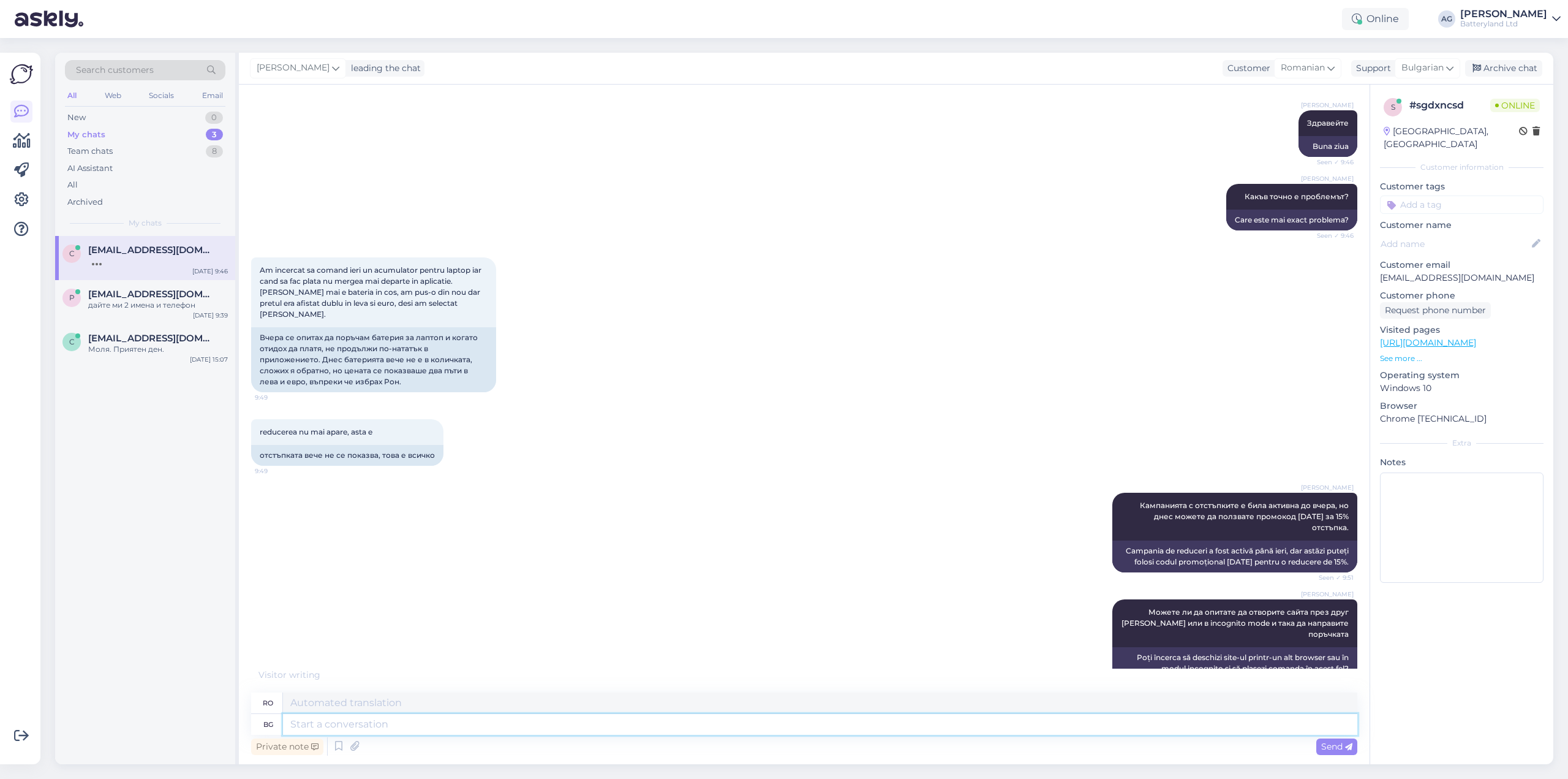
scroll to position [210, 0]
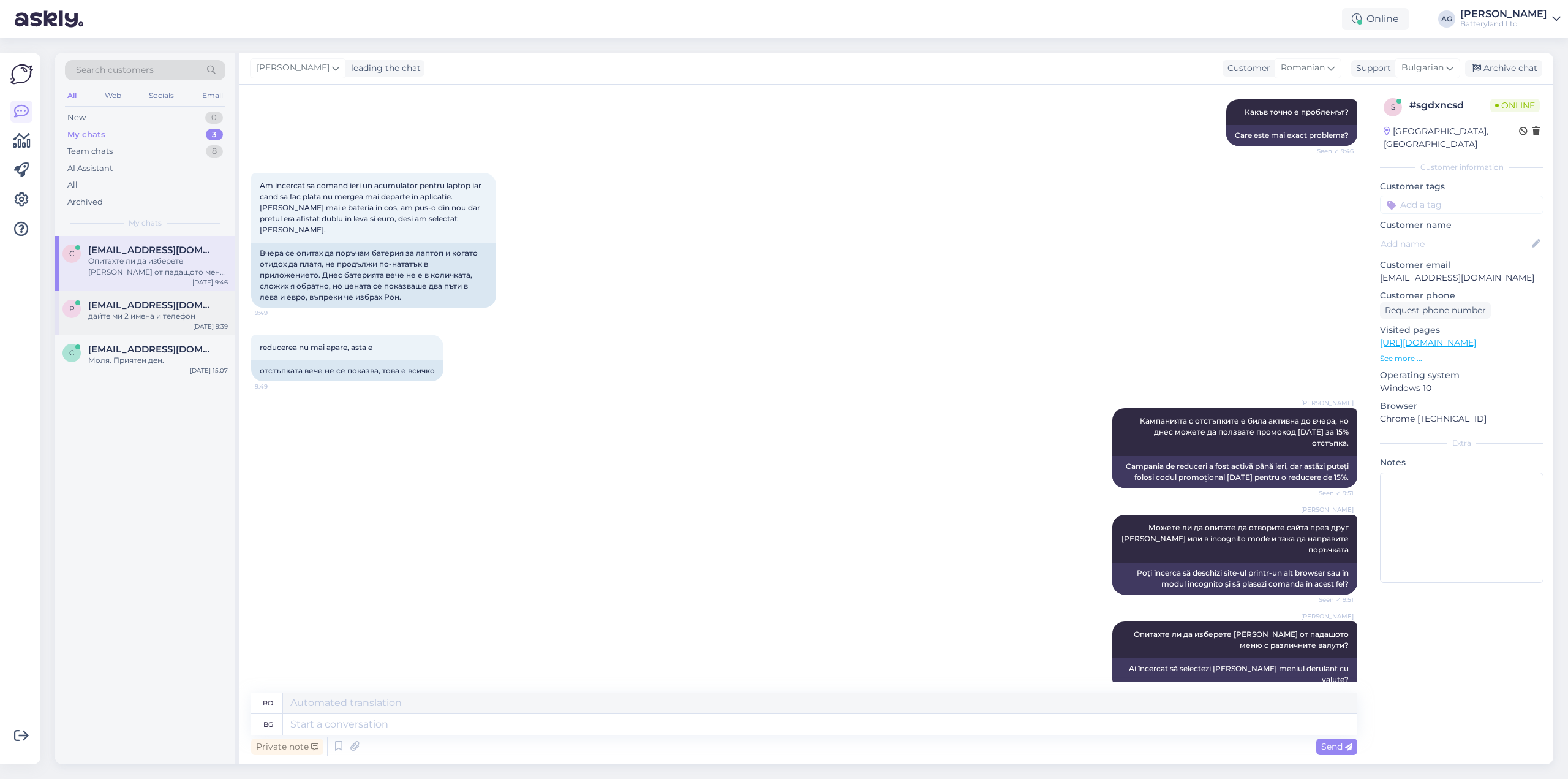
click at [162, 312] on div "дайте ми 2 имена и телефон" at bounding box center [157, 316] width 140 height 11
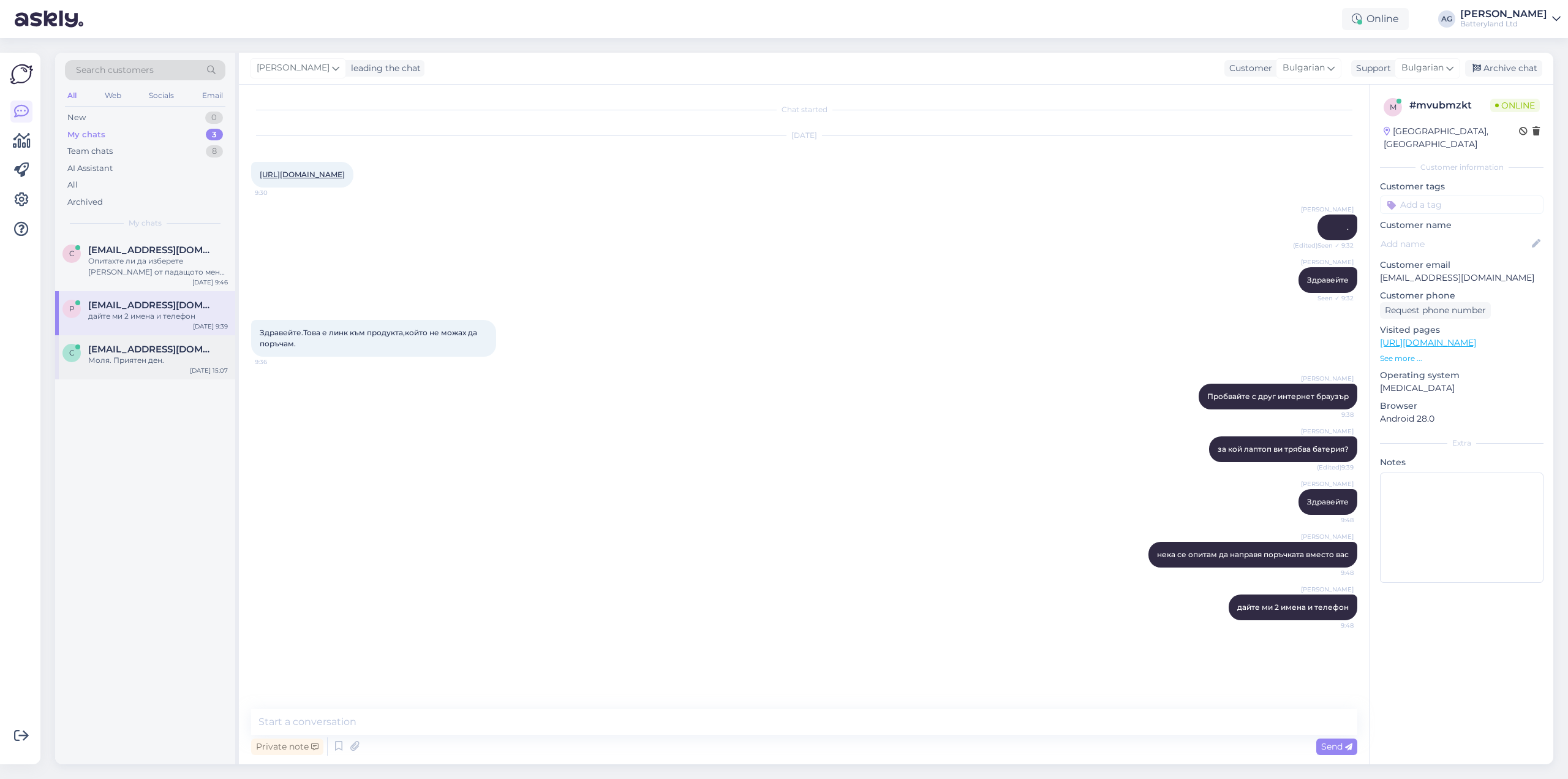
click at [145, 349] on span "[EMAIL_ADDRESS][DOMAIN_NAME]" at bounding box center [152, 349] width 128 height 11
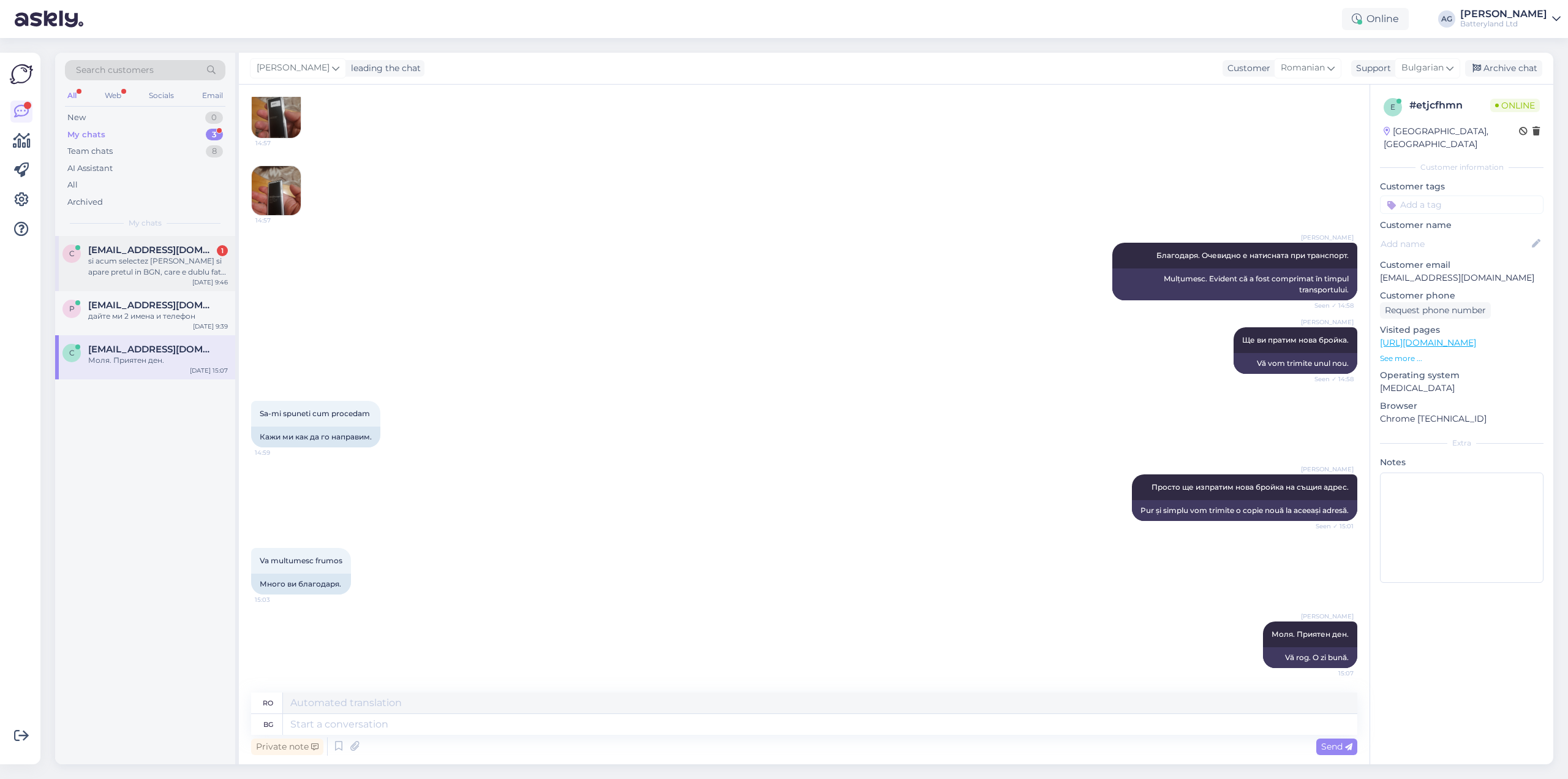
click at [150, 271] on div "si acum selectez [PERSON_NAME] si apare pretul in BGN, care e dublu fata de RON" at bounding box center [157, 266] width 140 height 22
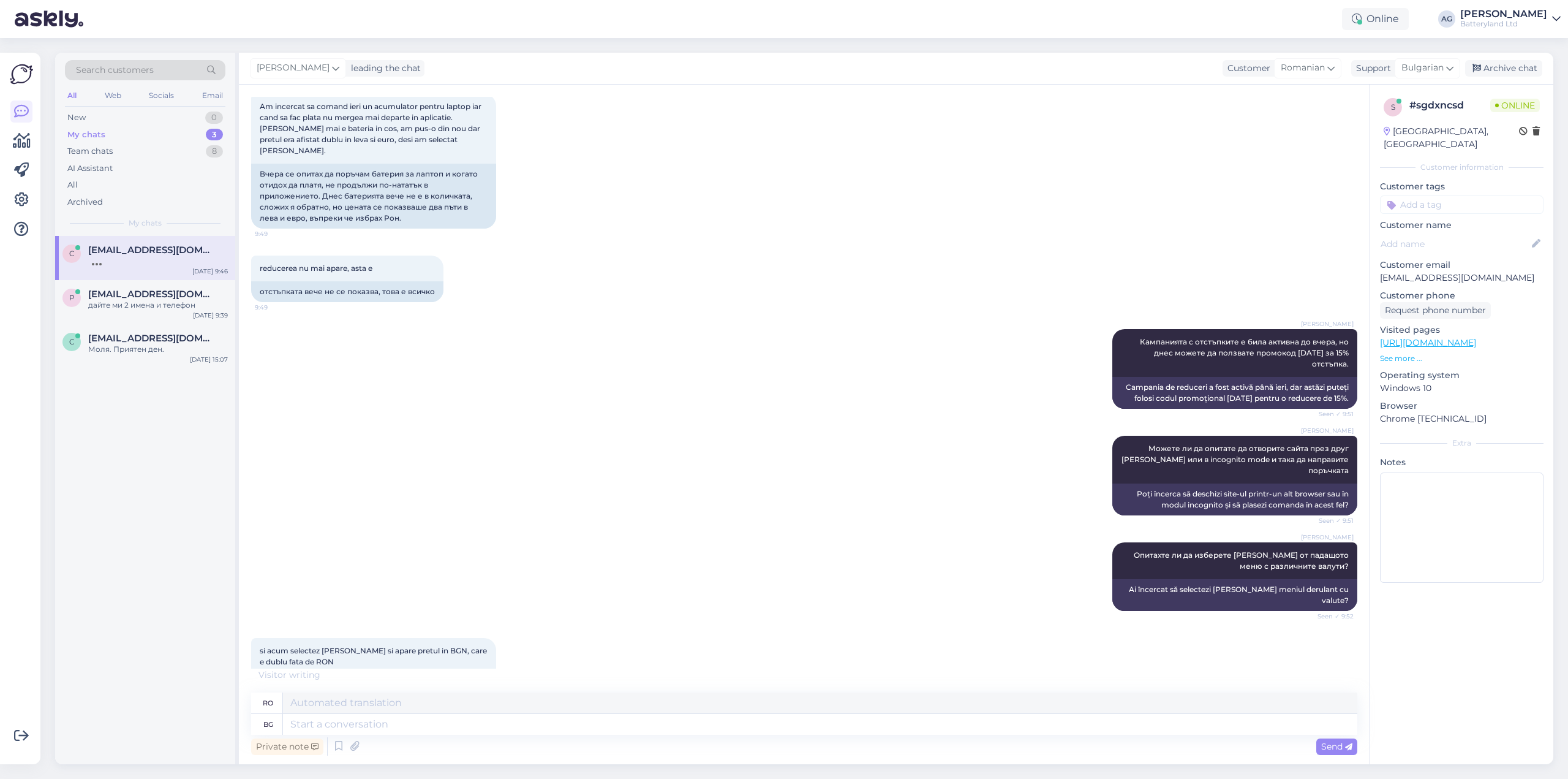
scroll to position [318, 0]
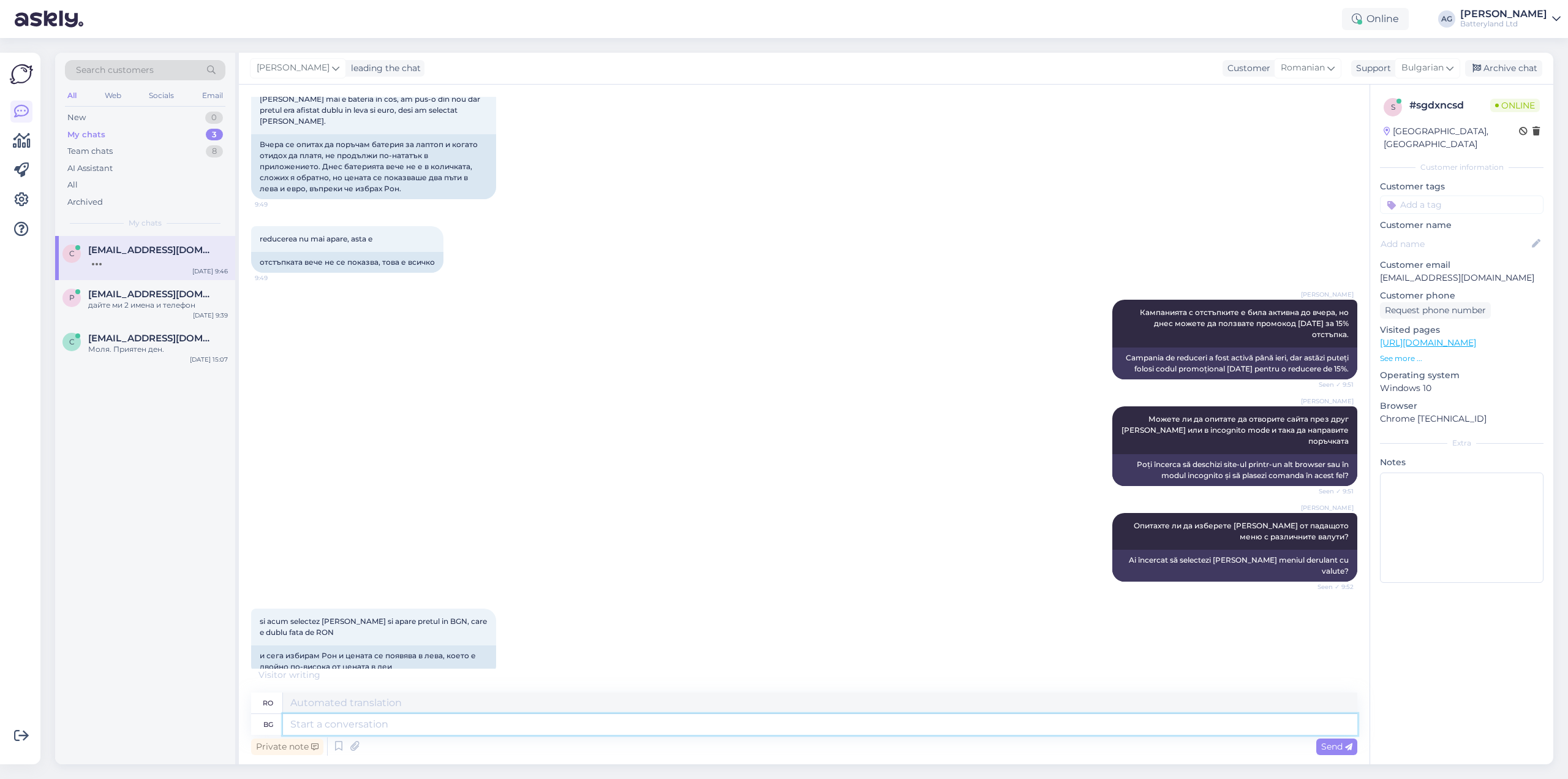
click at [393, 726] on textarea at bounding box center [820, 725] width 1074 height 21
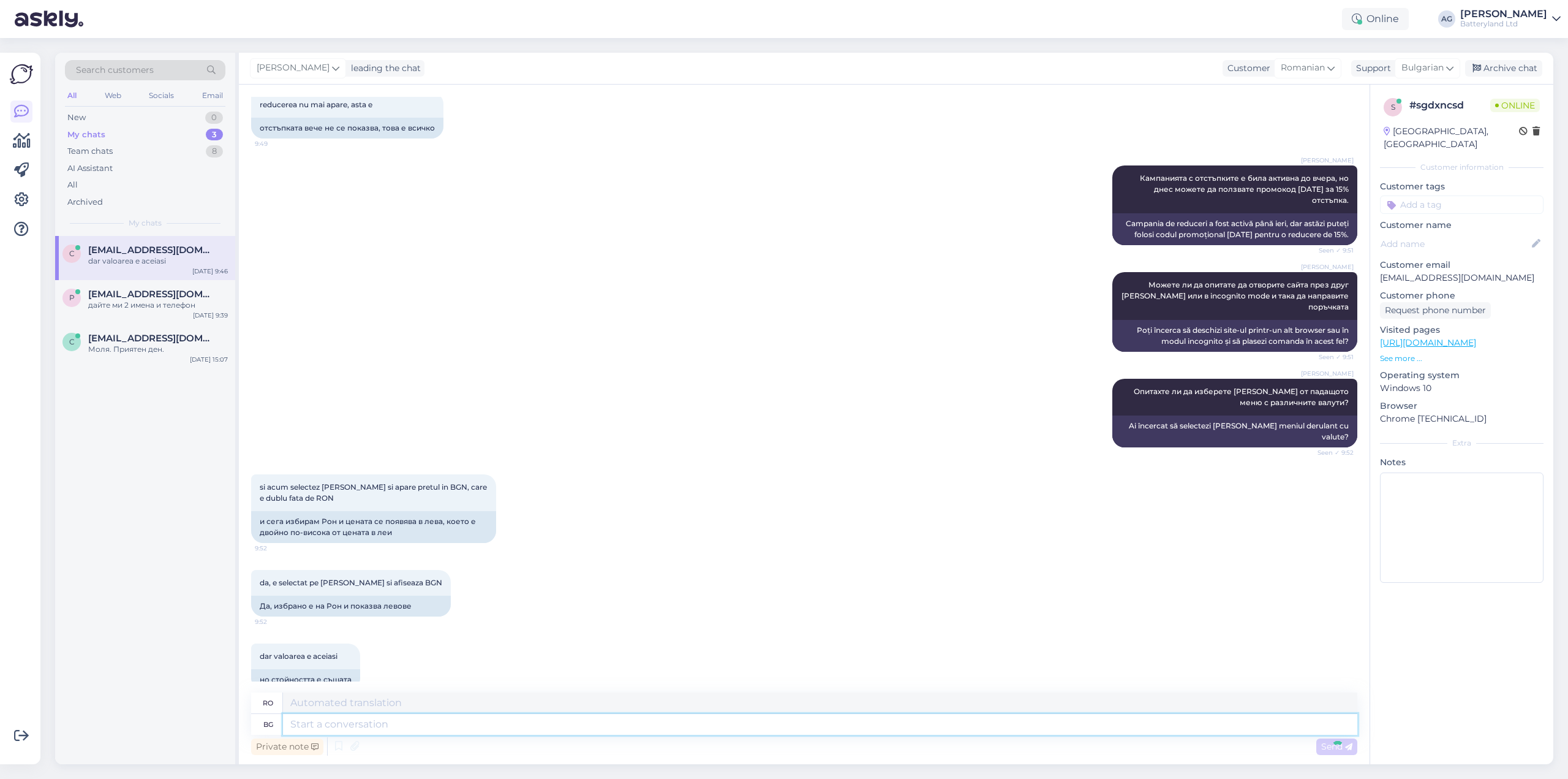
scroll to position [570, 0]
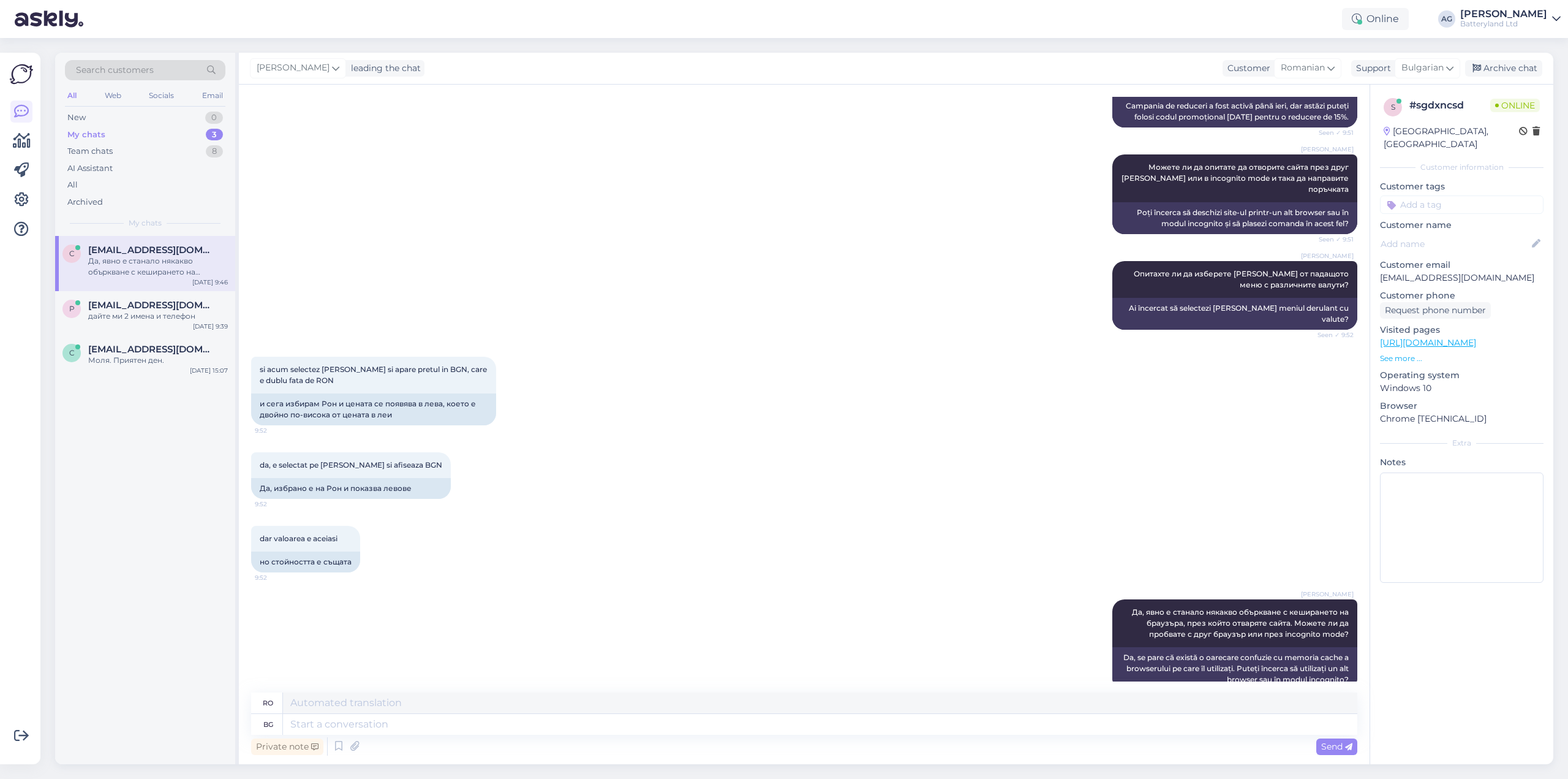
click at [1440, 337] on link "[URL][DOMAIN_NAME]" at bounding box center [1429, 342] width 97 height 11
click at [107, 314] on div "дайте ми 2 имена и телефон" at bounding box center [157, 316] width 140 height 11
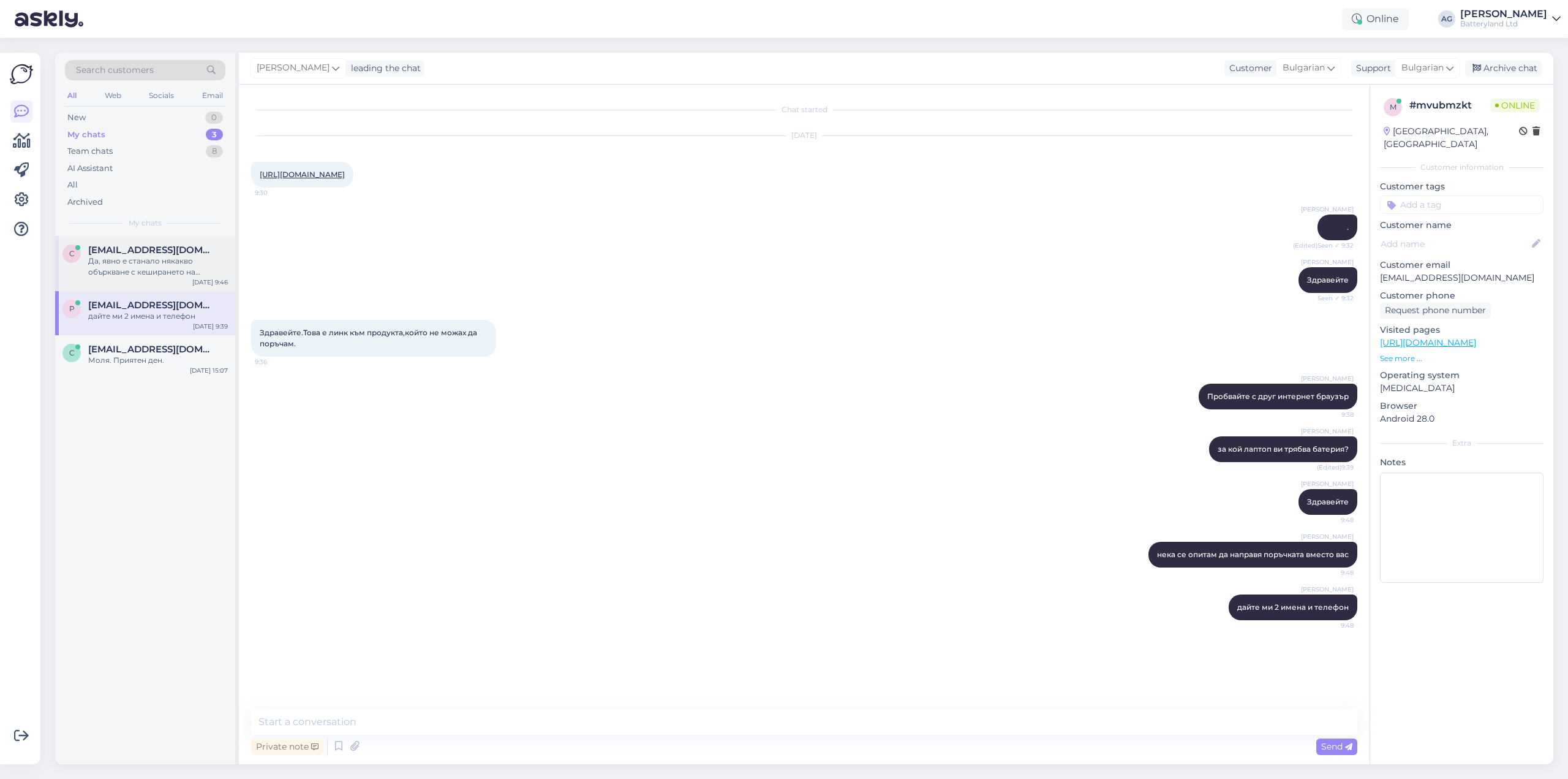
click at [127, 258] on div "Да, явно е станало някакво объркване с кеширането на браузъра, през който отвар…" at bounding box center [157, 266] width 140 height 22
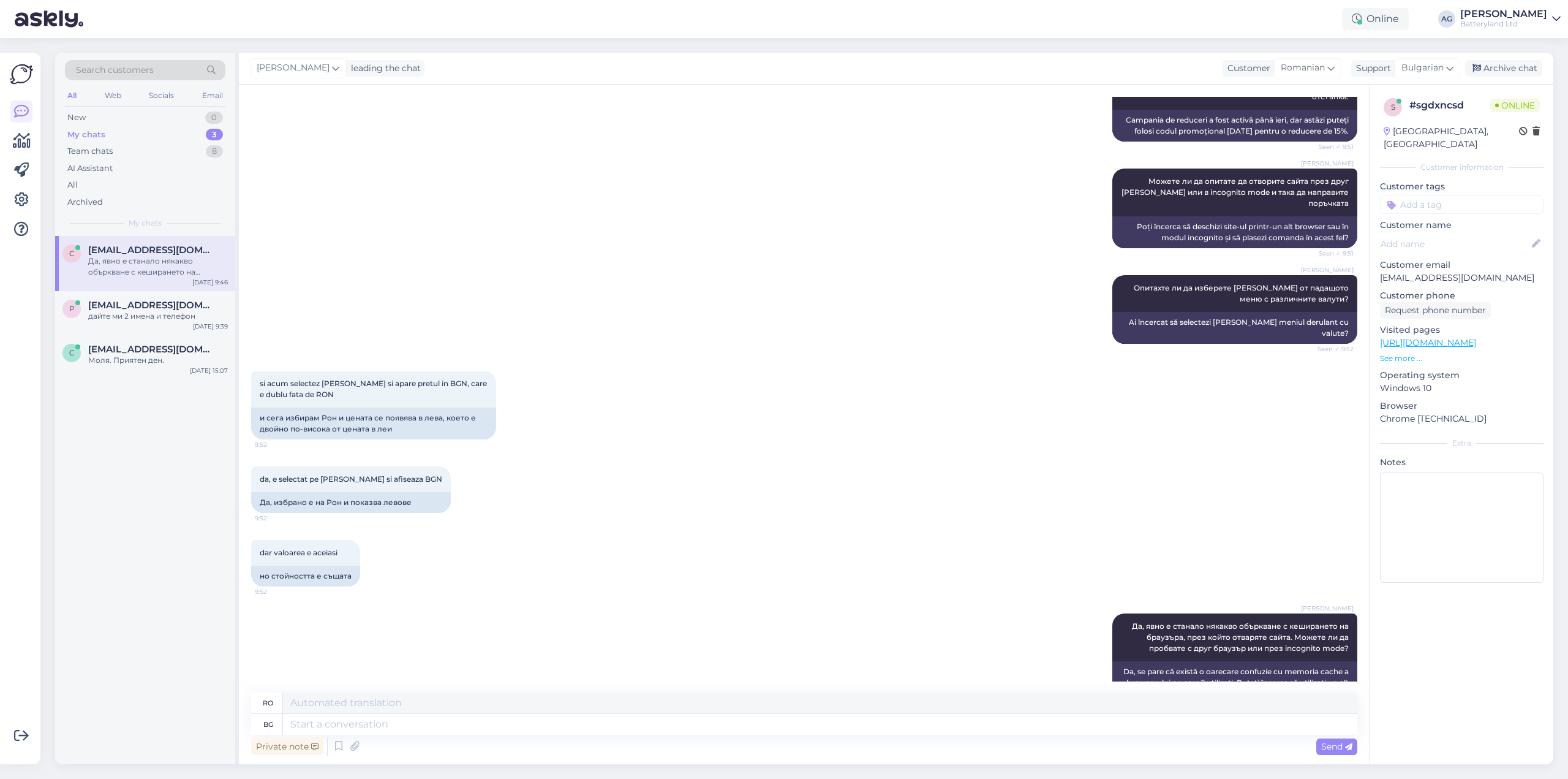
scroll to position [570, 0]
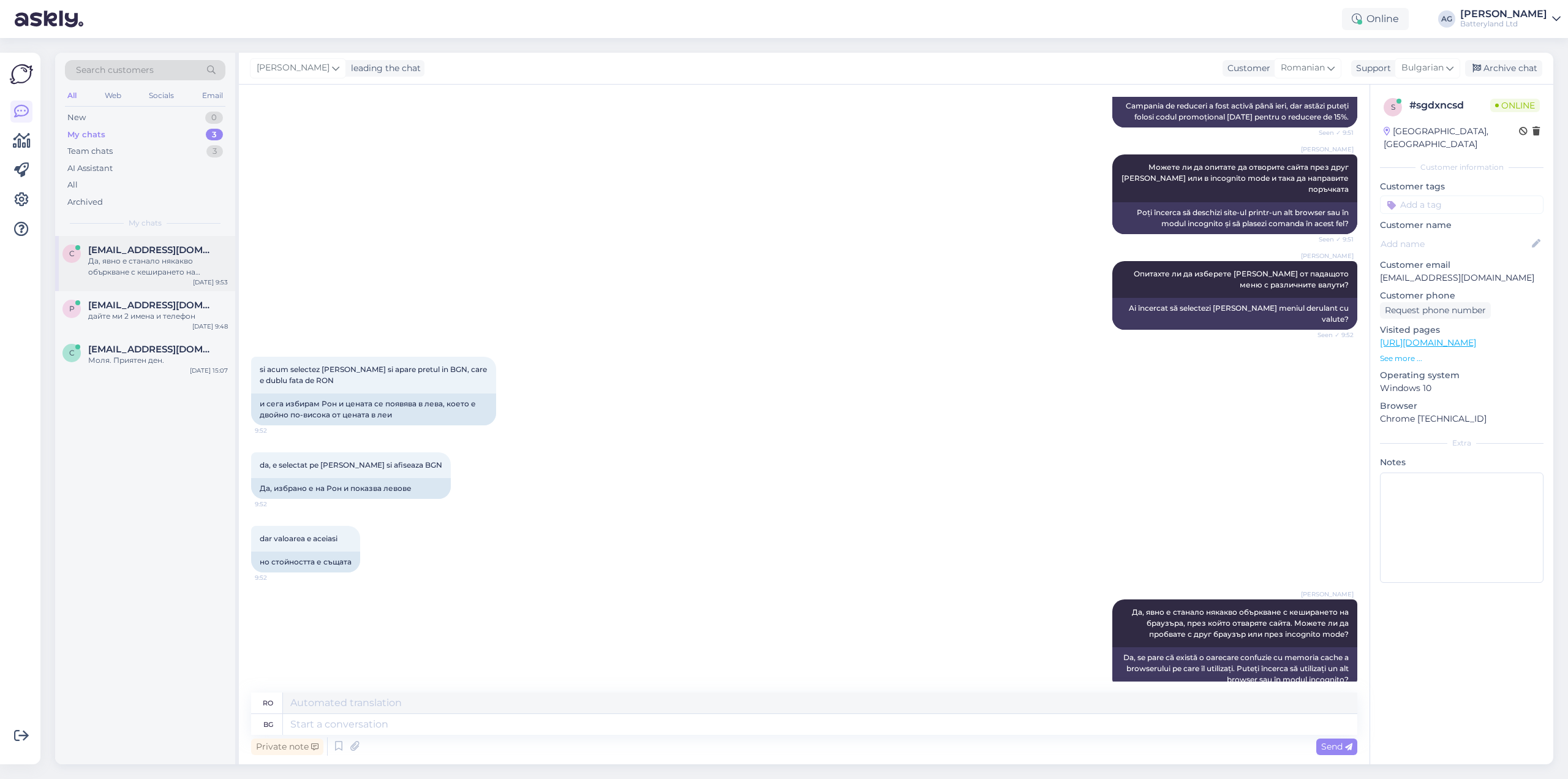
click at [175, 266] on div "Да, явно е станало някакво объркване с кеширането на браузъра, през който отвар…" at bounding box center [157, 266] width 140 height 22
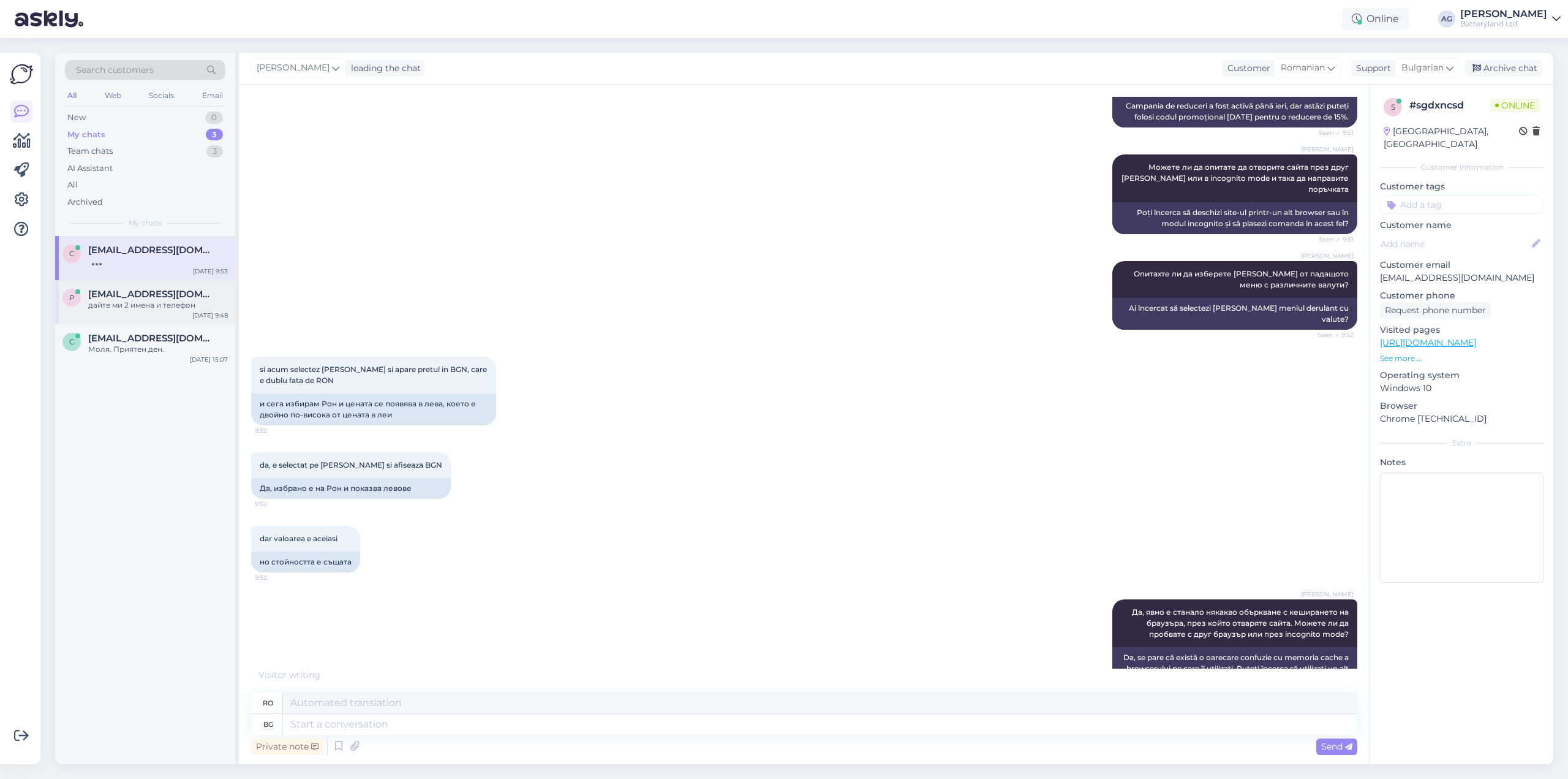
click at [179, 309] on div "дайте ми 2 имена и телефон" at bounding box center [157, 304] width 140 height 11
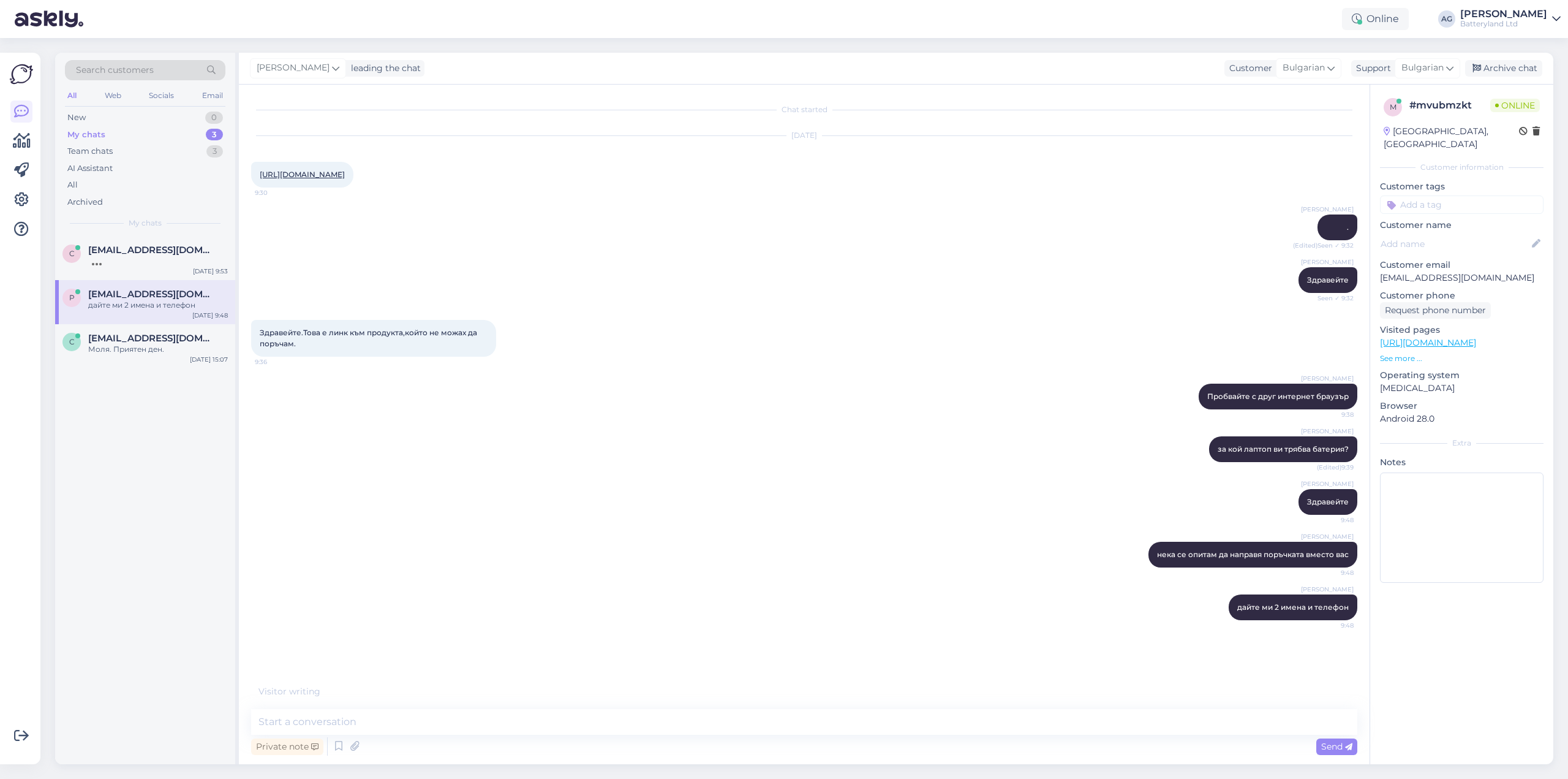
scroll to position [0, 0]
drag, startPoint x: 453, startPoint y: 349, endPoint x: 515, endPoint y: 347, distance: 62.0
click at [515, 347] on div "Здравейте.Това е линк към продукта,който не можах да поръчам. 9:36" at bounding box center [804, 338] width 1106 height 64
click at [577, 347] on div "Здравейте.Това е линк към продукта,който не можах да поръчам. 9:36" at bounding box center [804, 338] width 1106 height 64
click at [128, 260] on div "Ce marca sunt acumulatorii pentru laptop?" at bounding box center [157, 266] width 140 height 22
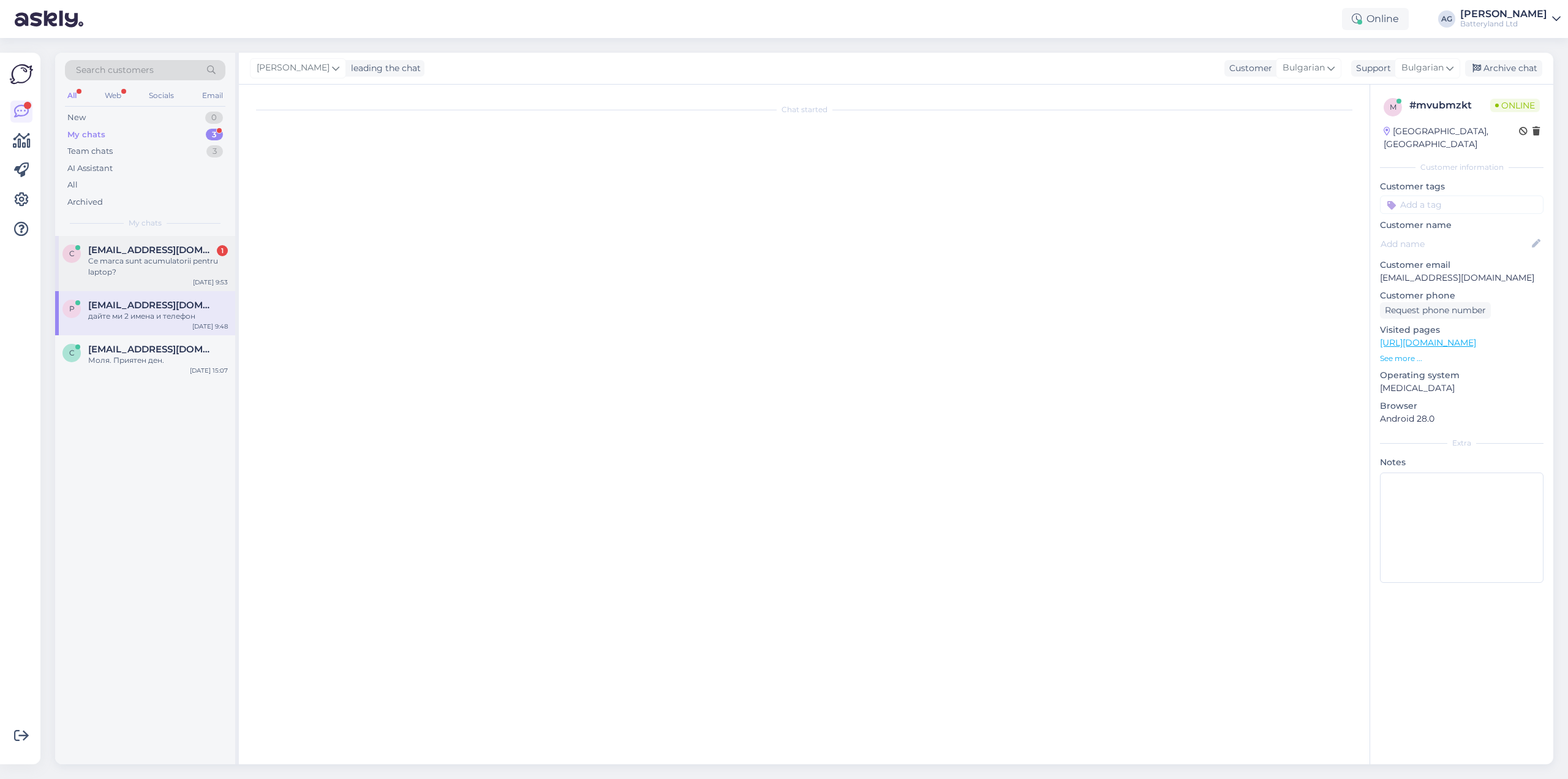
scroll to position [644, 0]
